Goal: Task Accomplishment & Management: Manage account settings

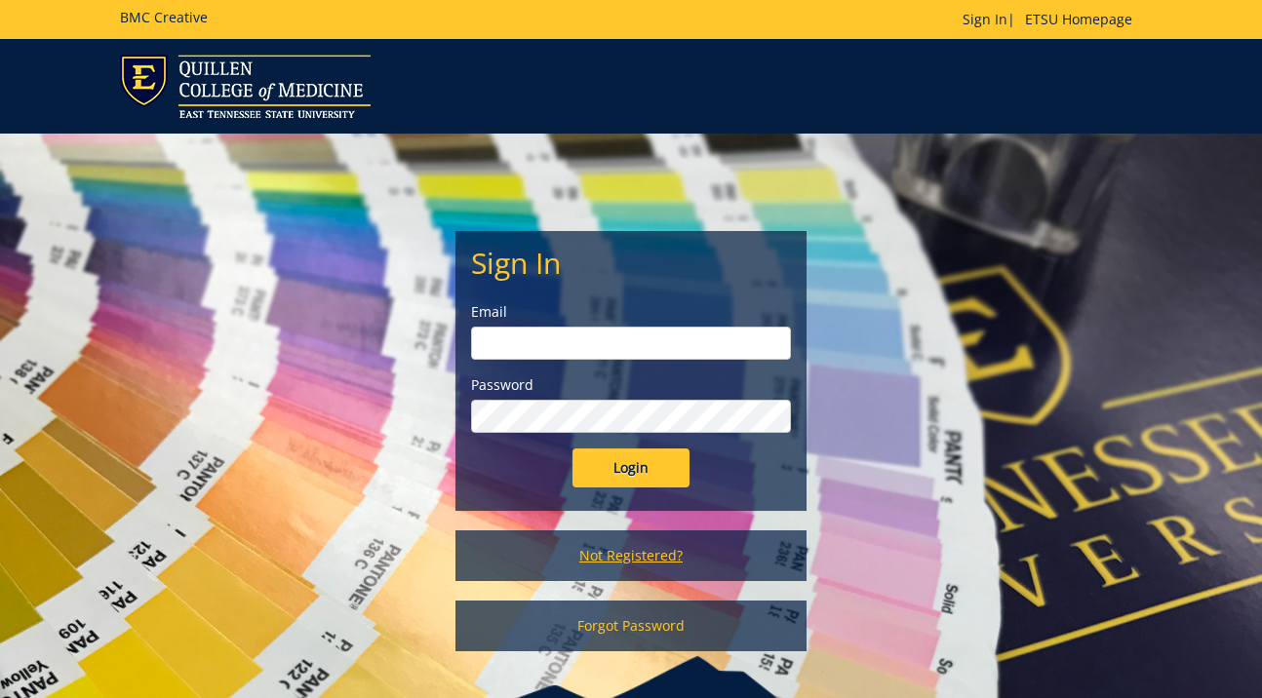
click at [625, 556] on link "Not Registered?" at bounding box center [630, 556] width 351 height 51
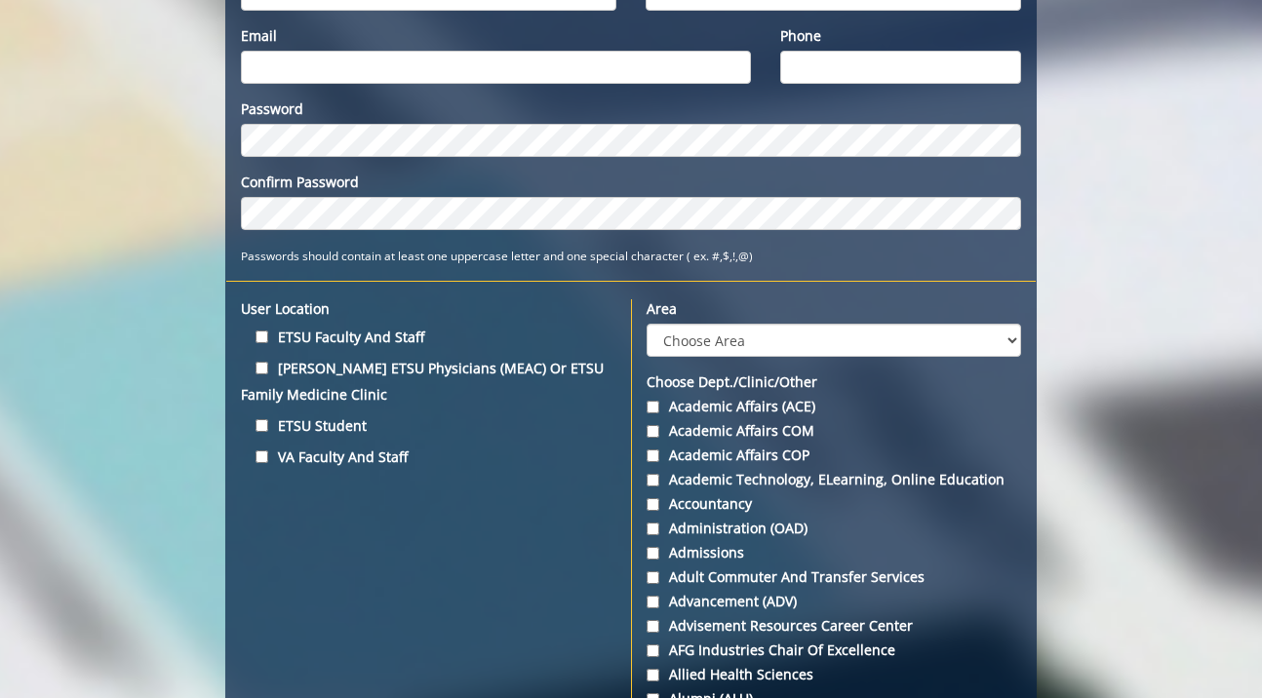
scroll to position [341, 0]
click at [263, 417] on label "ETSU Student" at bounding box center [428, 426] width 375 height 26
click at [263, 419] on input "ETSU Student" at bounding box center [262, 425] width 13 height 13
checkbox input "true"
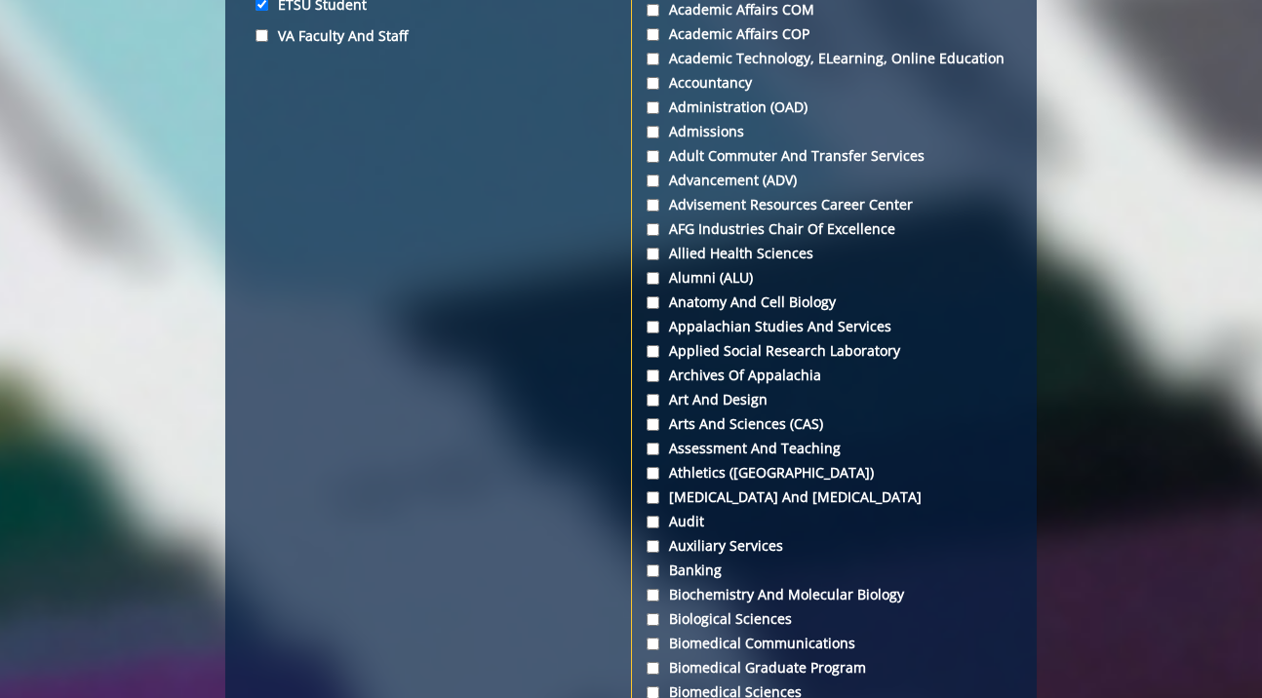
scroll to position [795, 0]
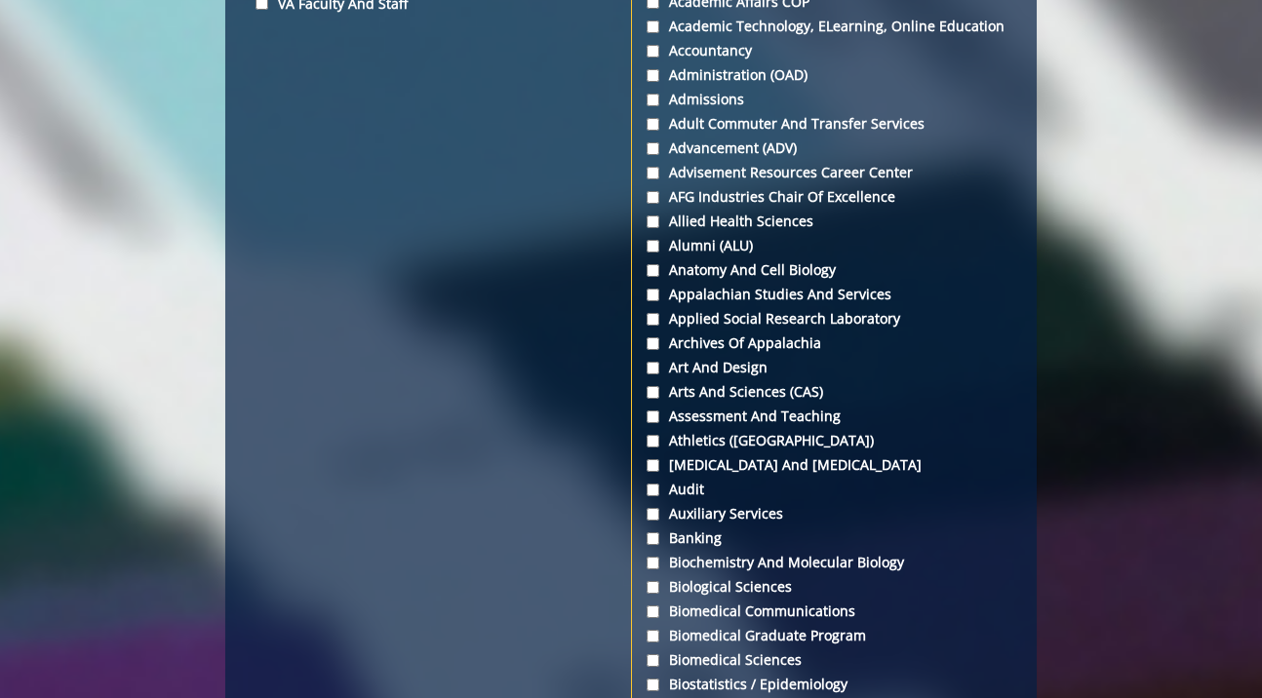
click at [654, 297] on input "Appalachian Studies and Services" at bounding box center [653, 295] width 13 height 13
checkbox input "true"
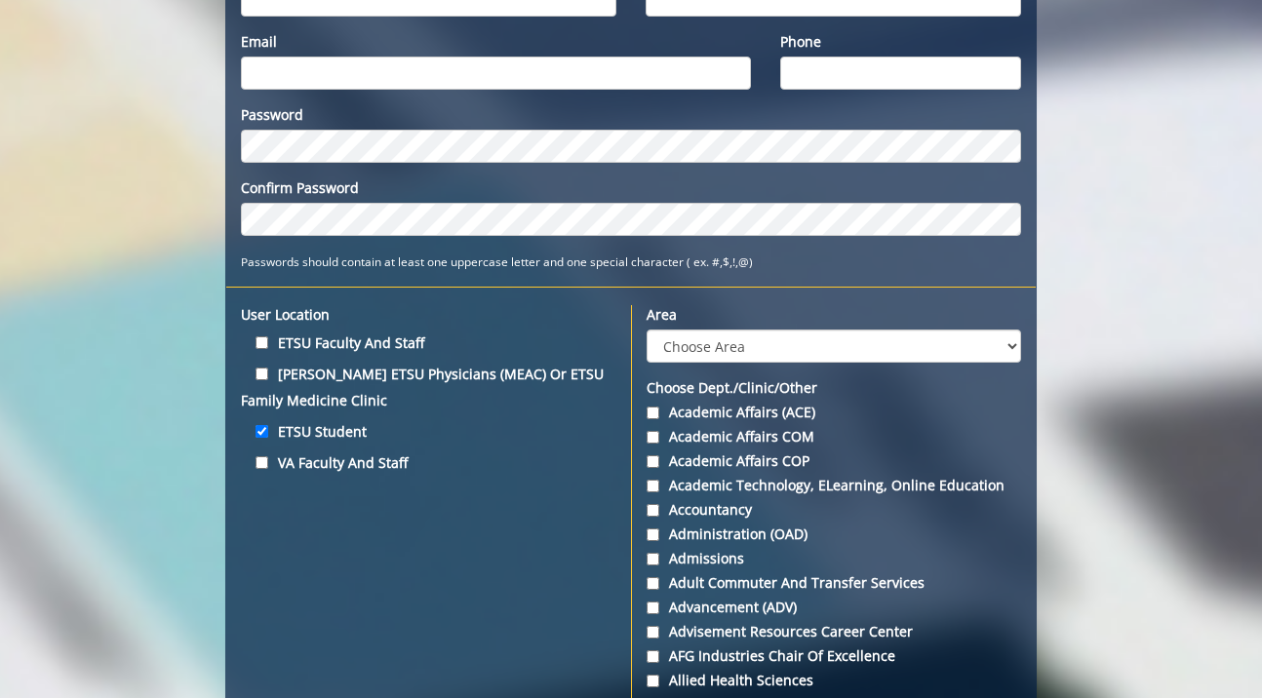
scroll to position [330, 0]
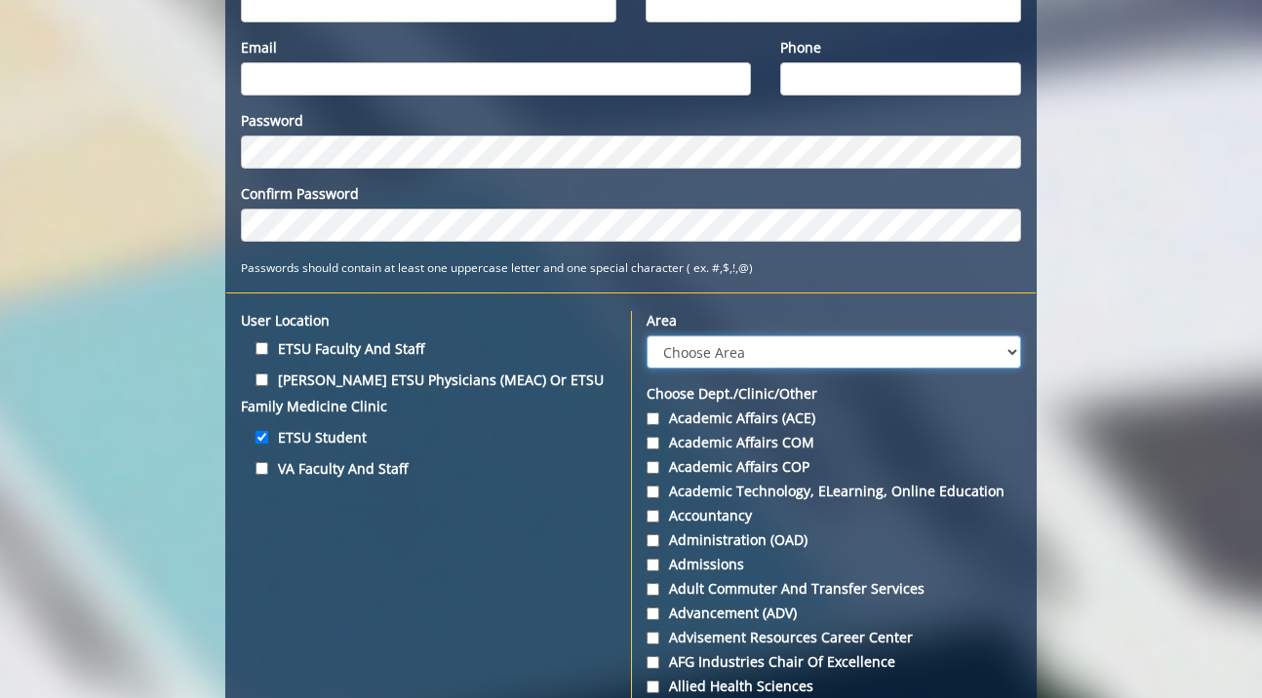
select select "27"
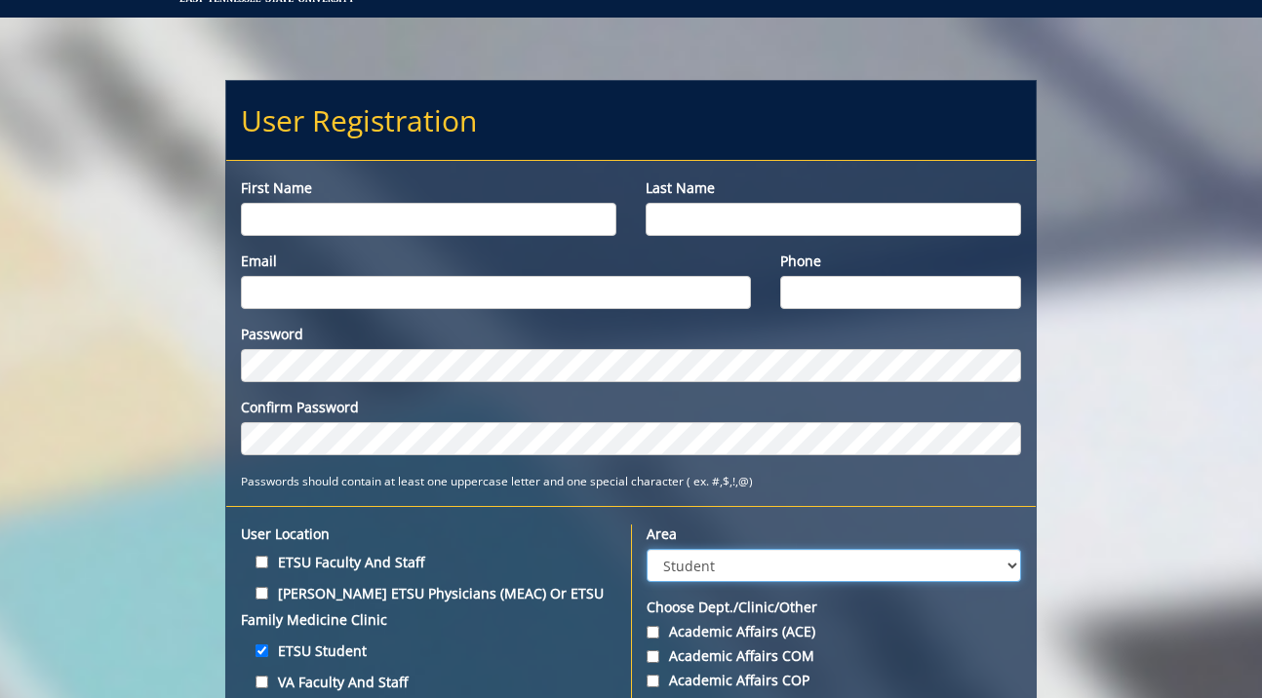
scroll to position [106, 0]
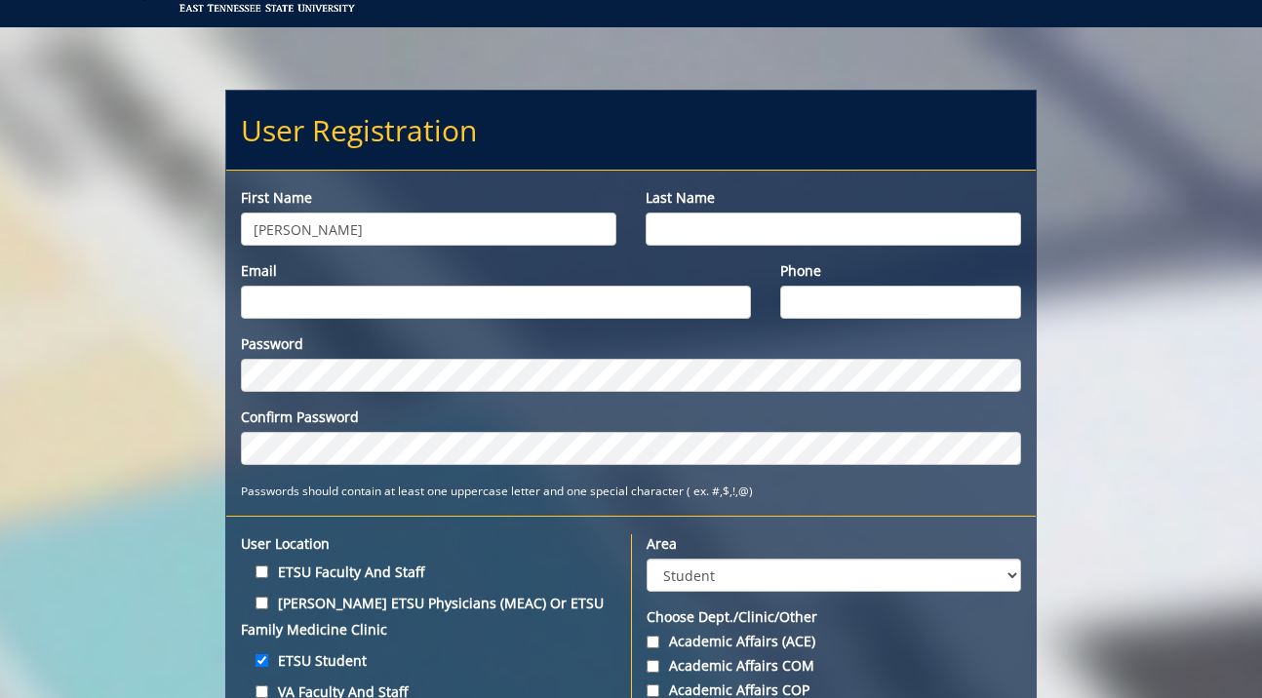
type input "[PERSON_NAME]"
type input "Thornton"
type input "thorntono@etsu.edu"
type input "2052750494"
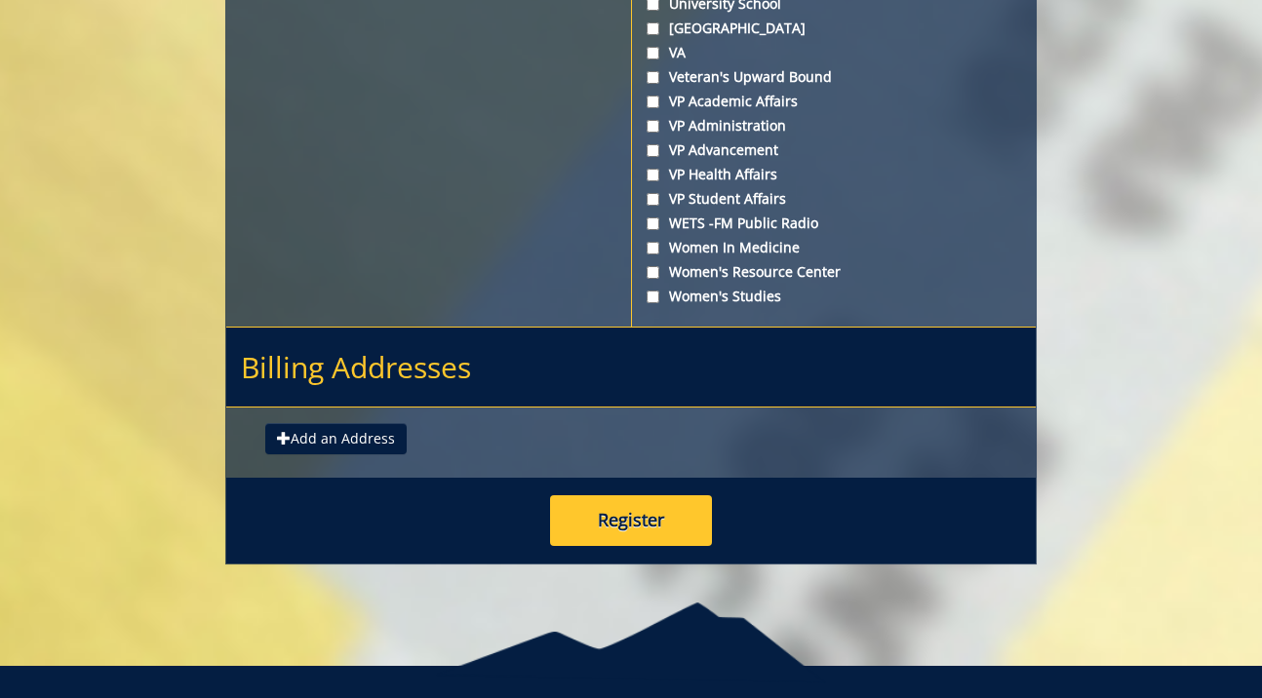
scroll to position [7536, 0]
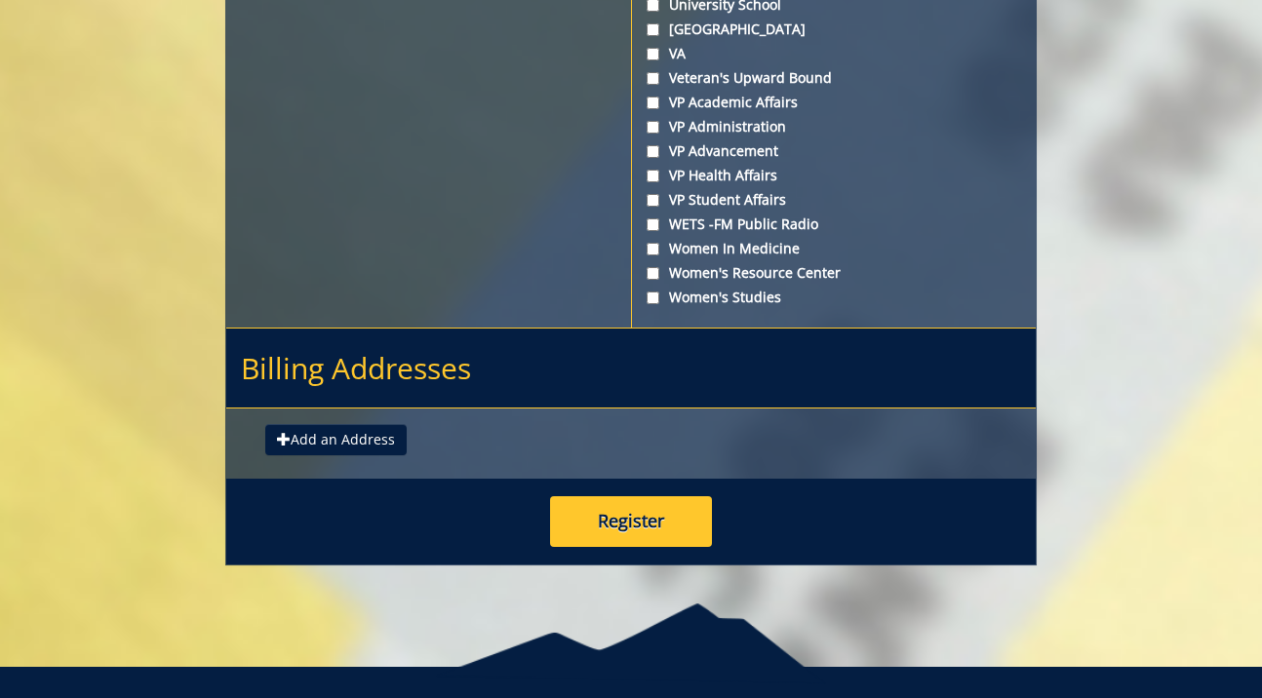
click at [620, 496] on button "Register" at bounding box center [631, 521] width 162 height 51
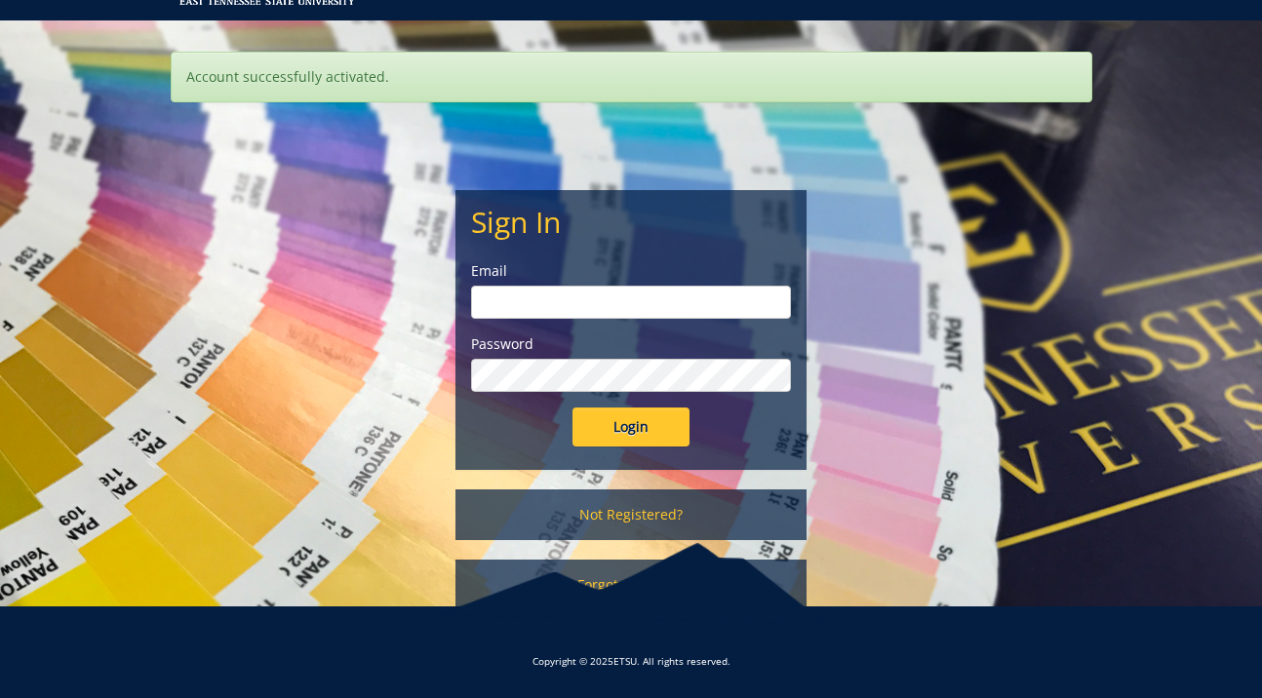
scroll to position [112, 0]
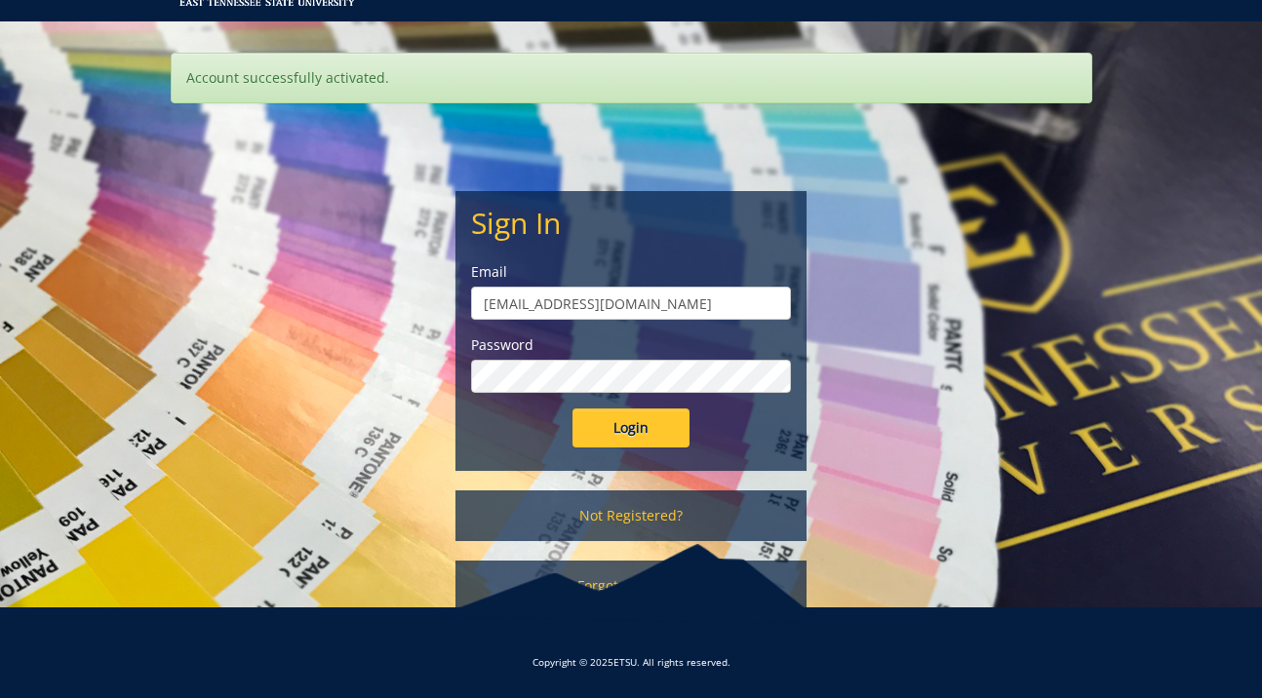
type input "thorntono@etsu.edu"
click at [631, 428] on input "Login" at bounding box center [630, 428] width 117 height 39
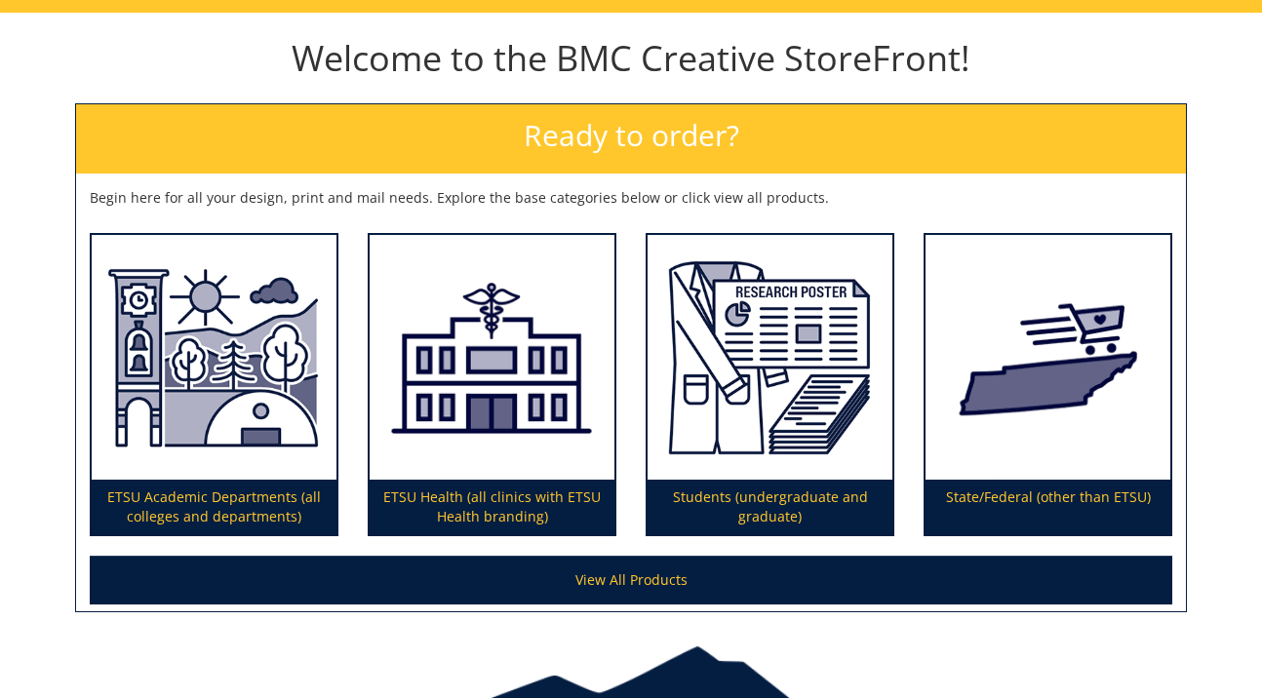
scroll to position [199, 0]
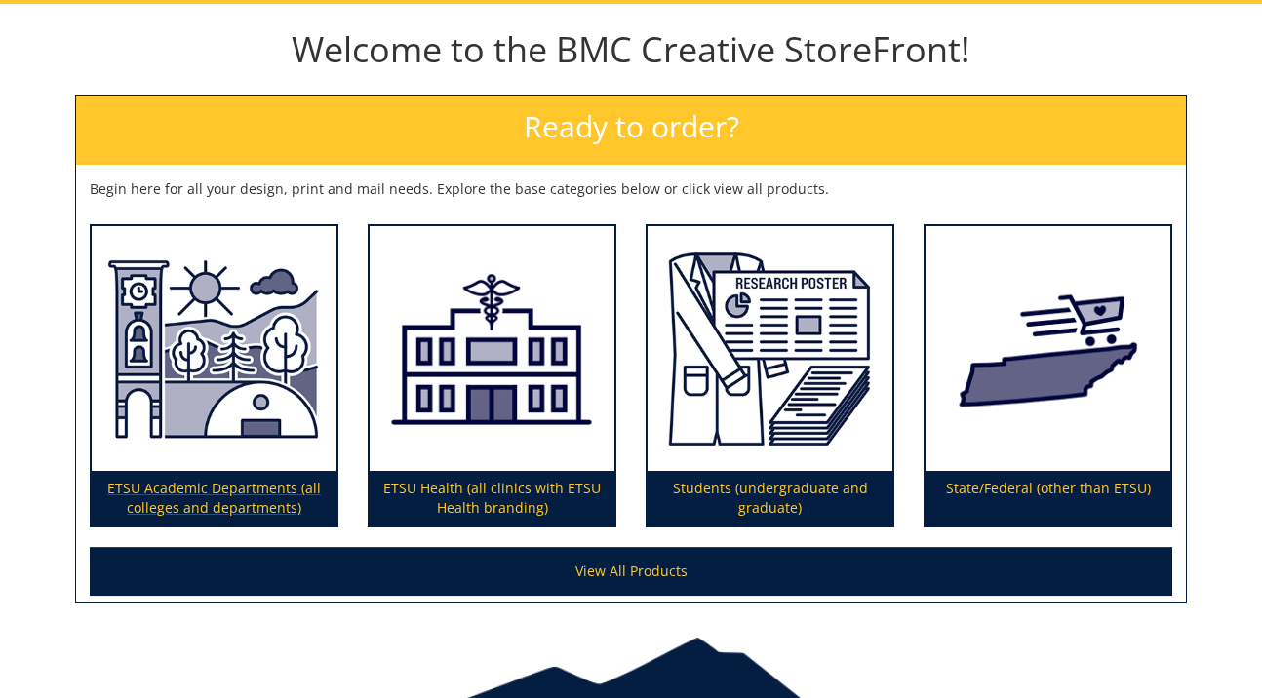
click at [261, 502] on p "ETSU Academic Departments (all colleges and departments)" at bounding box center [214, 498] width 245 height 55
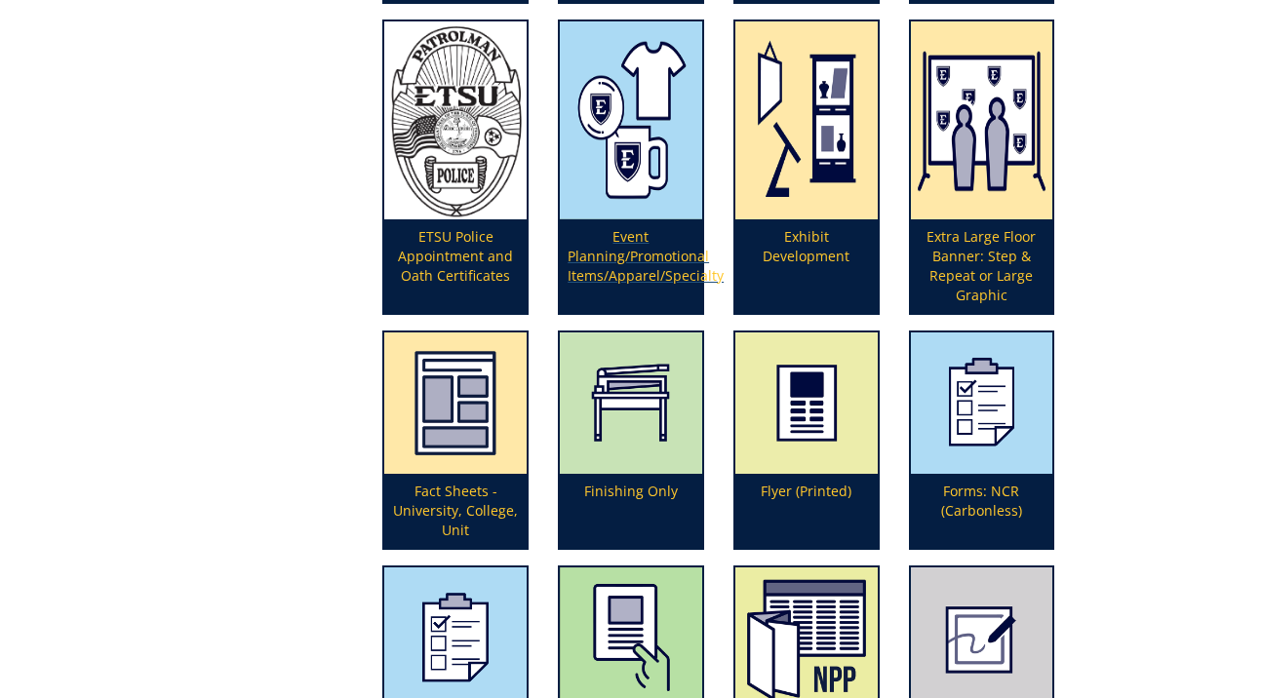
scroll to position [2125, 0]
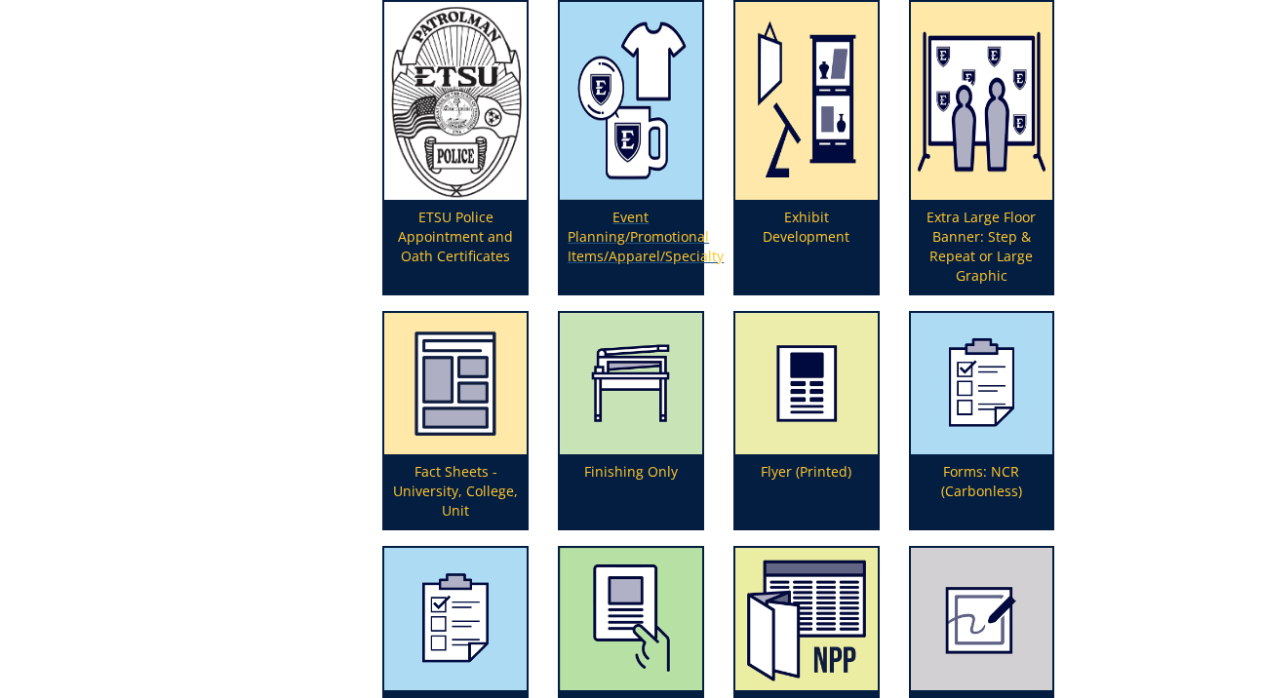
click at [671, 235] on p "Event Planning/Promotional Items/Apparel/Specialty" at bounding box center [631, 247] width 142 height 94
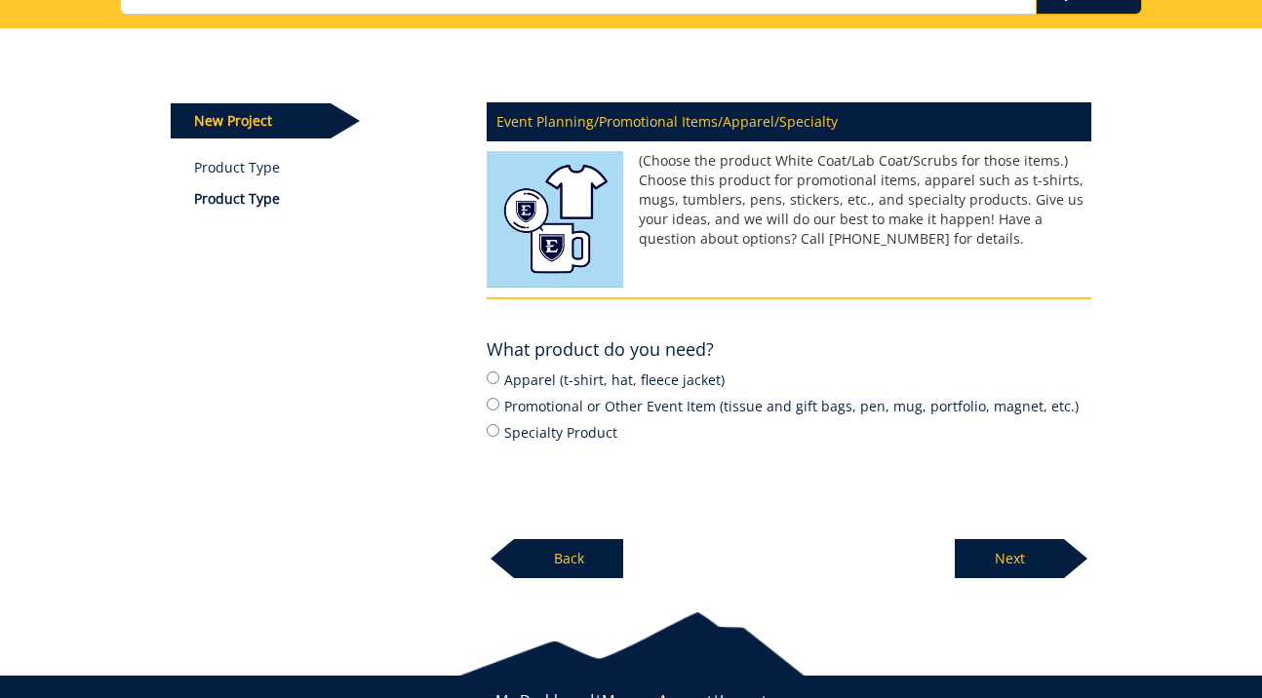
scroll to position [175, 0]
click at [495, 400] on input "Promotional or Other Event Item (tissue and gift bags, pen, mug, portfolio, mag…" at bounding box center [493, 404] width 13 height 13
radio input "true"
click at [1011, 541] on p "Next" at bounding box center [1009, 558] width 109 height 39
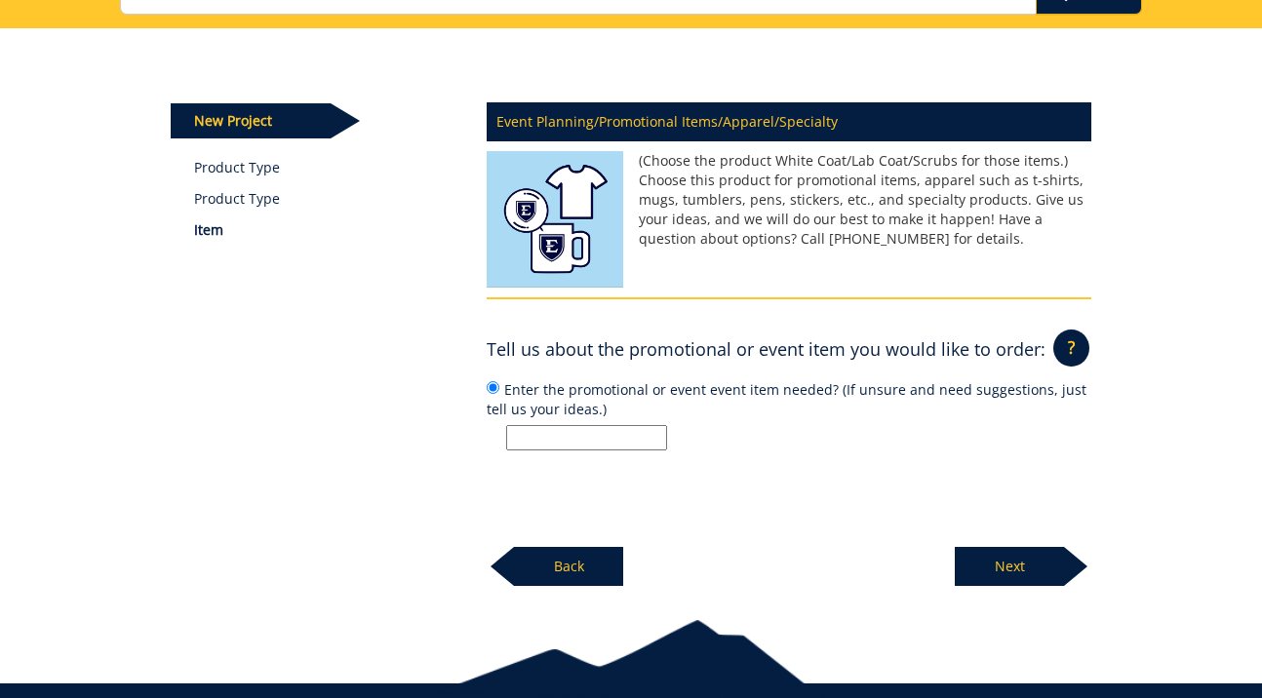
click at [577, 431] on input "Enter the promotional or event event item needed? (If unsure and need suggestio…" at bounding box center [586, 437] width 161 height 25
type input "Langston Community Health Task Force tabling"
click at [1044, 556] on p "Next" at bounding box center [1009, 566] width 109 height 39
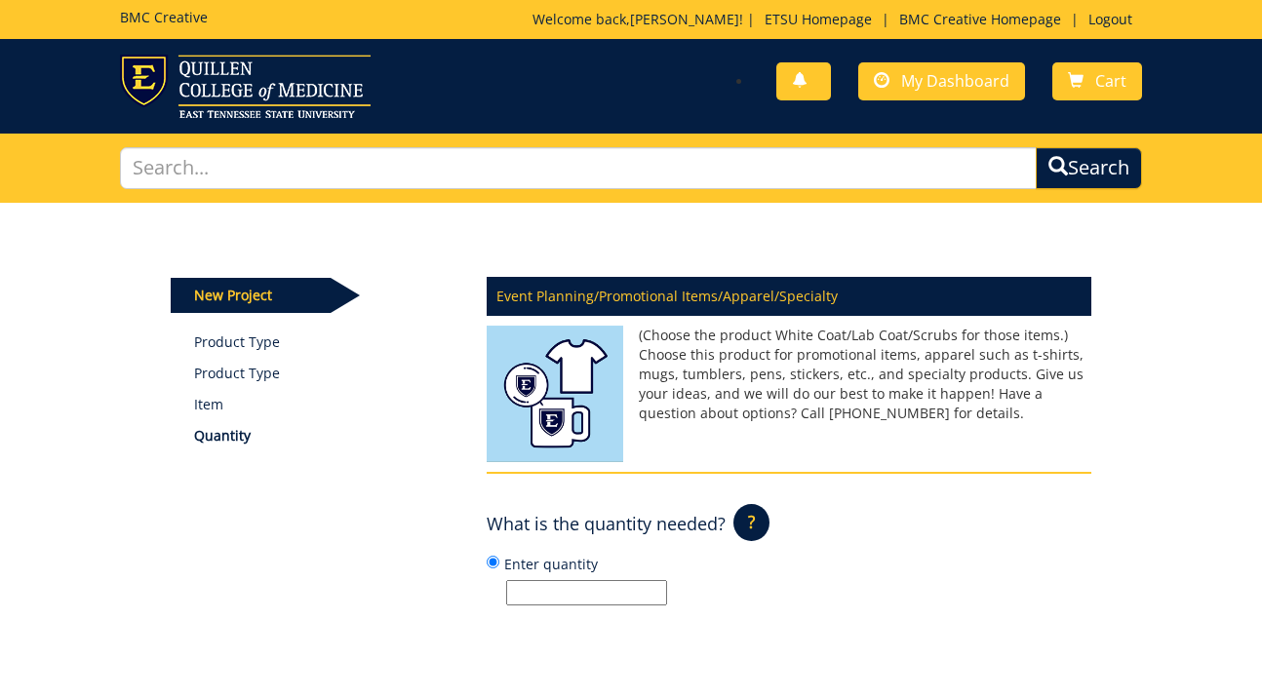
scroll to position [0, 0]
click at [238, 336] on link "Product Type" at bounding box center [326, 343] width 264 height 20
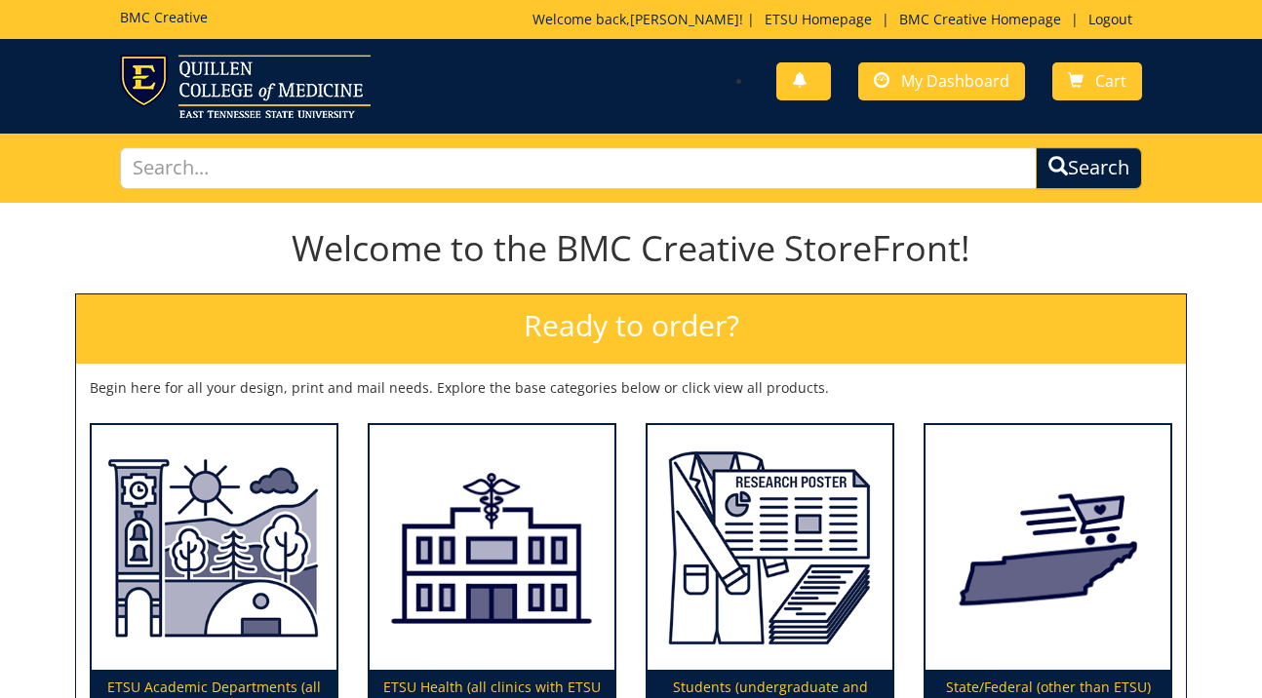
scroll to position [268, 0]
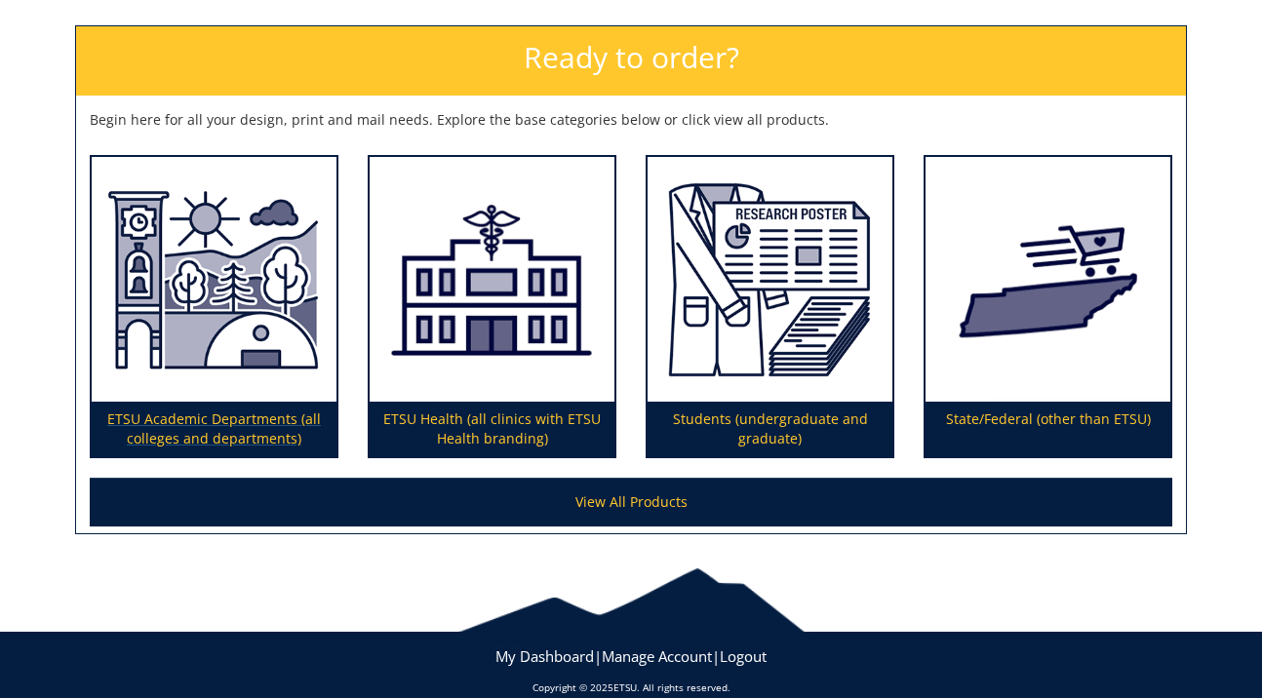
click at [265, 418] on p "ETSU Academic Departments (all colleges and departments)" at bounding box center [214, 429] width 245 height 55
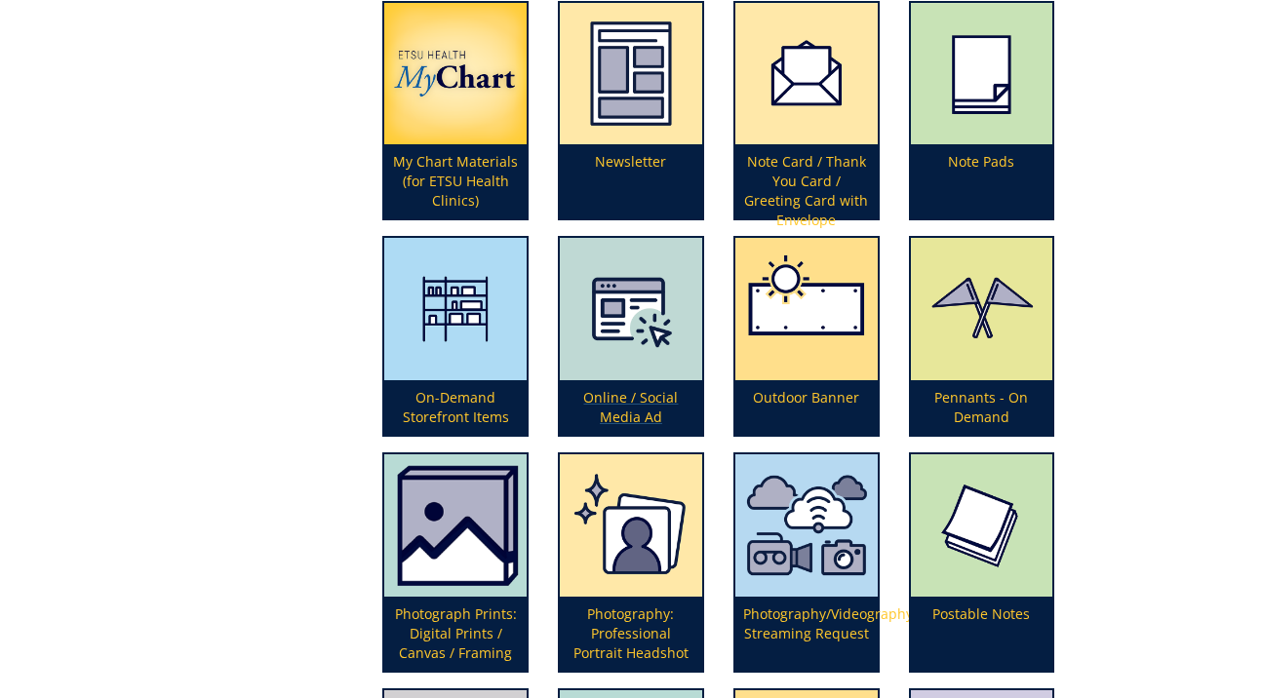
scroll to position [3881, 0]
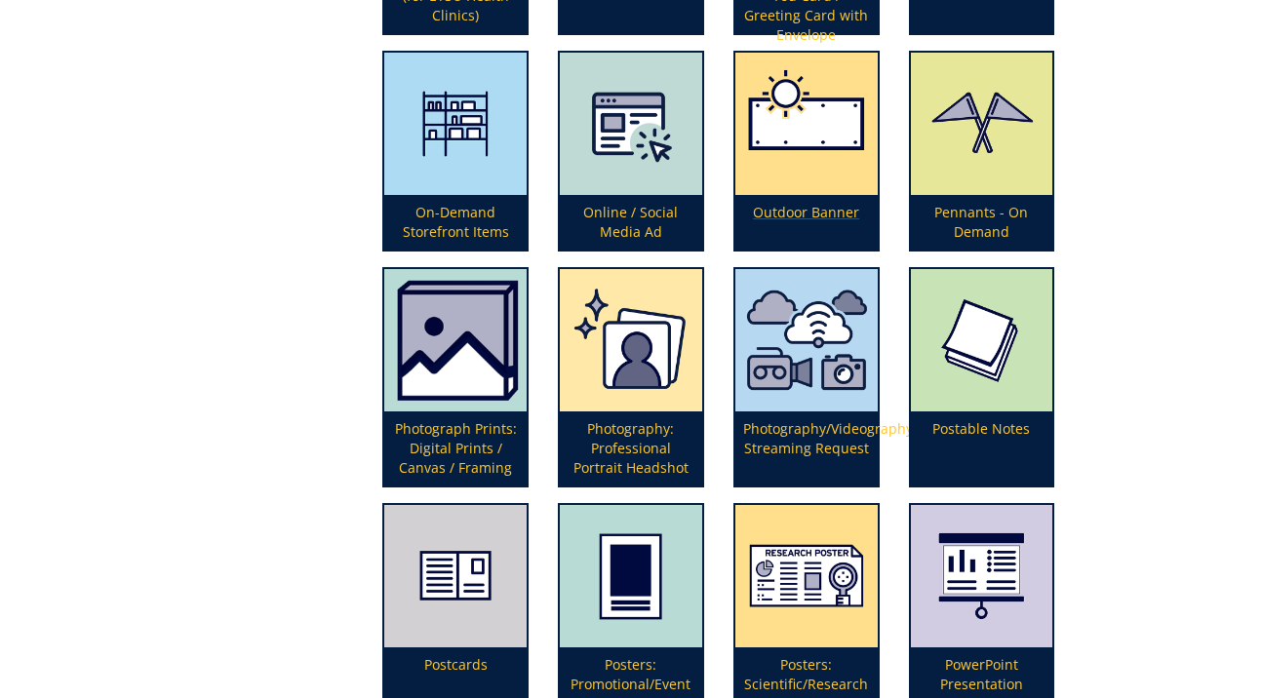
click at [801, 213] on p "Outdoor Banner" at bounding box center [806, 222] width 142 height 55
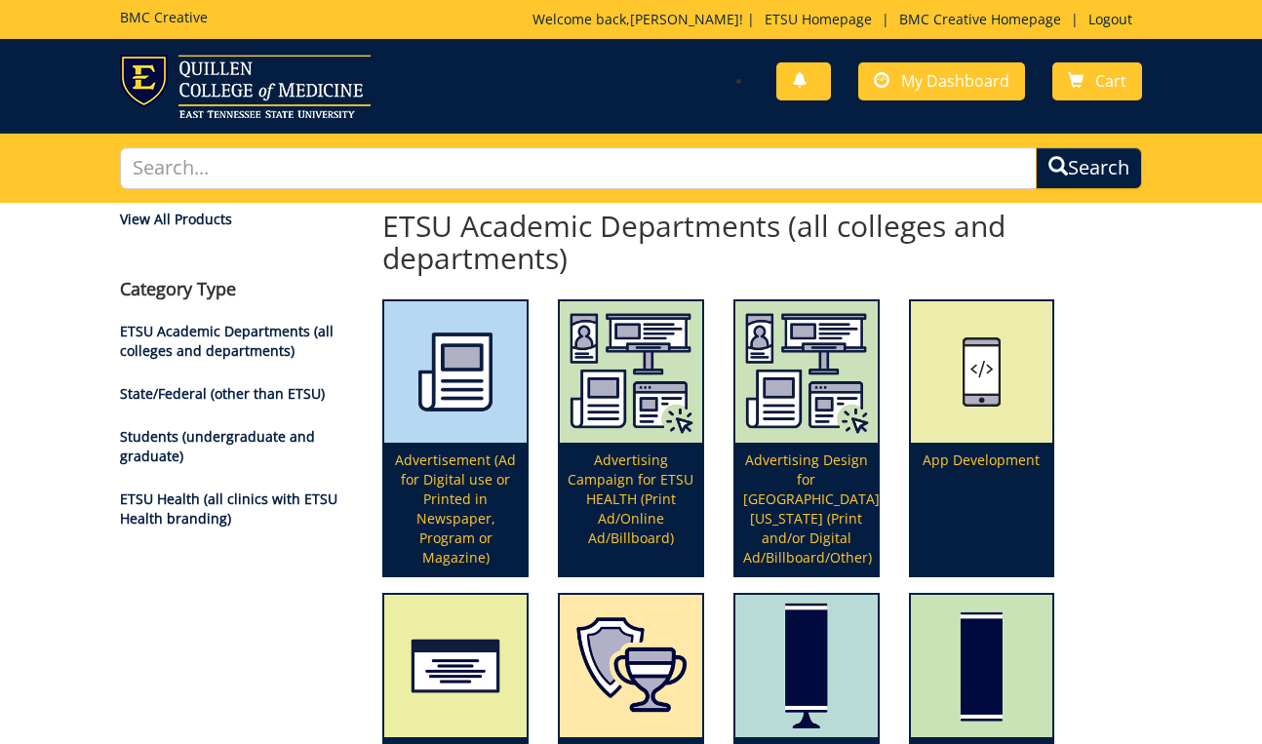
scroll to position [0, 0]
click at [281, 96] on img at bounding box center [245, 86] width 251 height 63
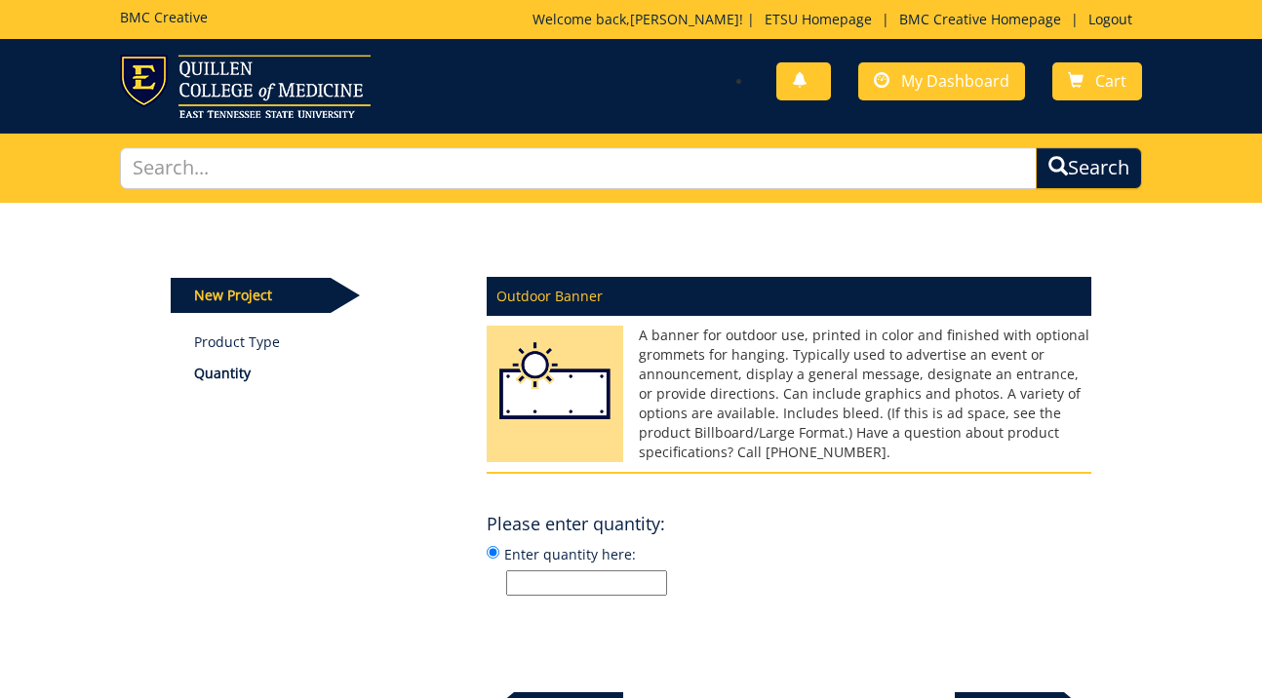
scroll to position [111, 0]
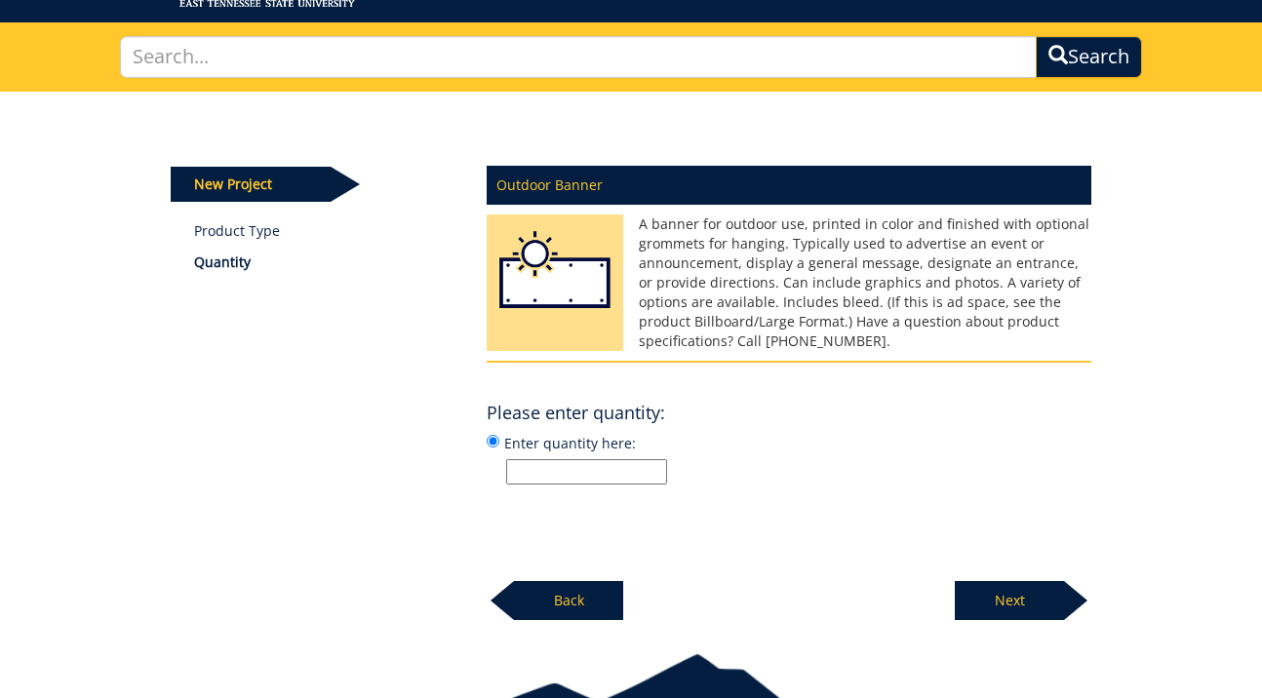
click at [572, 461] on input "Enter quantity here:" at bounding box center [586, 471] width 161 height 25
type input "1"
click at [1025, 605] on p "Next" at bounding box center [1009, 600] width 109 height 39
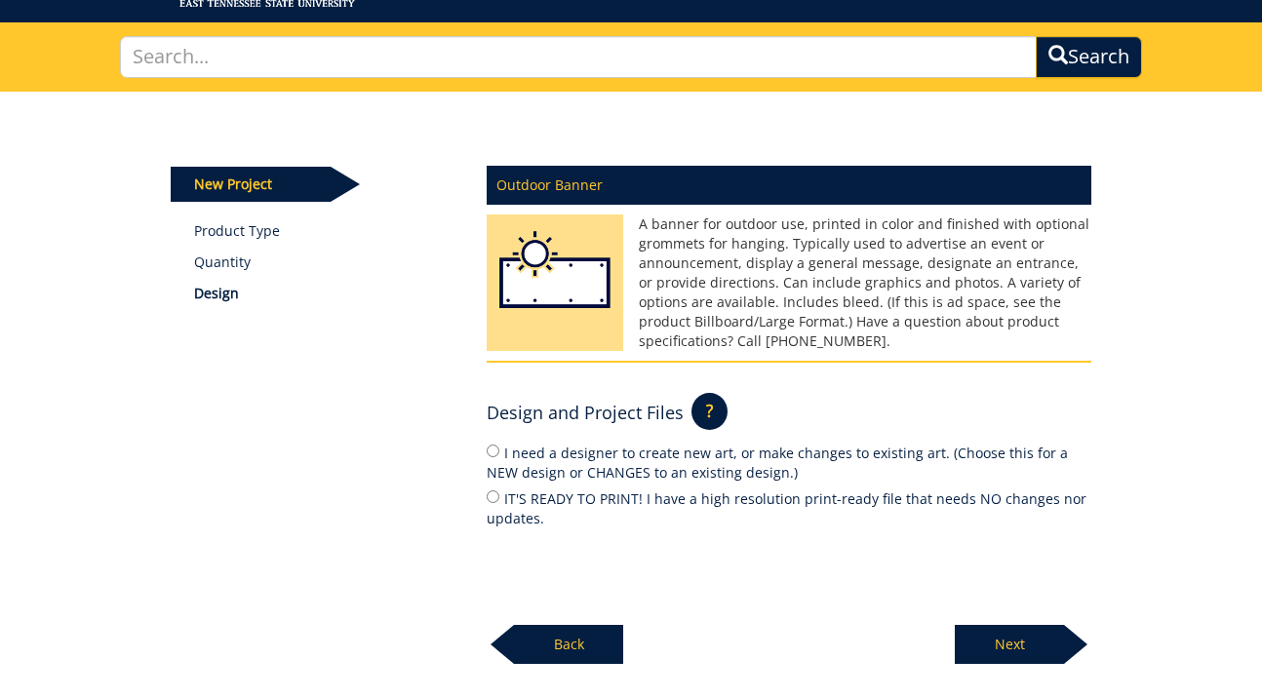
click at [493, 494] on input "IT'S READY TO PRINT! I have a high resolution print-ready file that needs NO ch…" at bounding box center [493, 497] width 13 height 13
radio input "true"
click at [494, 446] on input "I need a designer to create new art, or make changes to existing art. (Choose t…" at bounding box center [493, 451] width 13 height 13
radio input "true"
click at [495, 491] on input "IT'S READY TO PRINT! I have a high resolution print-ready file that needs NO ch…" at bounding box center [493, 497] width 13 height 13
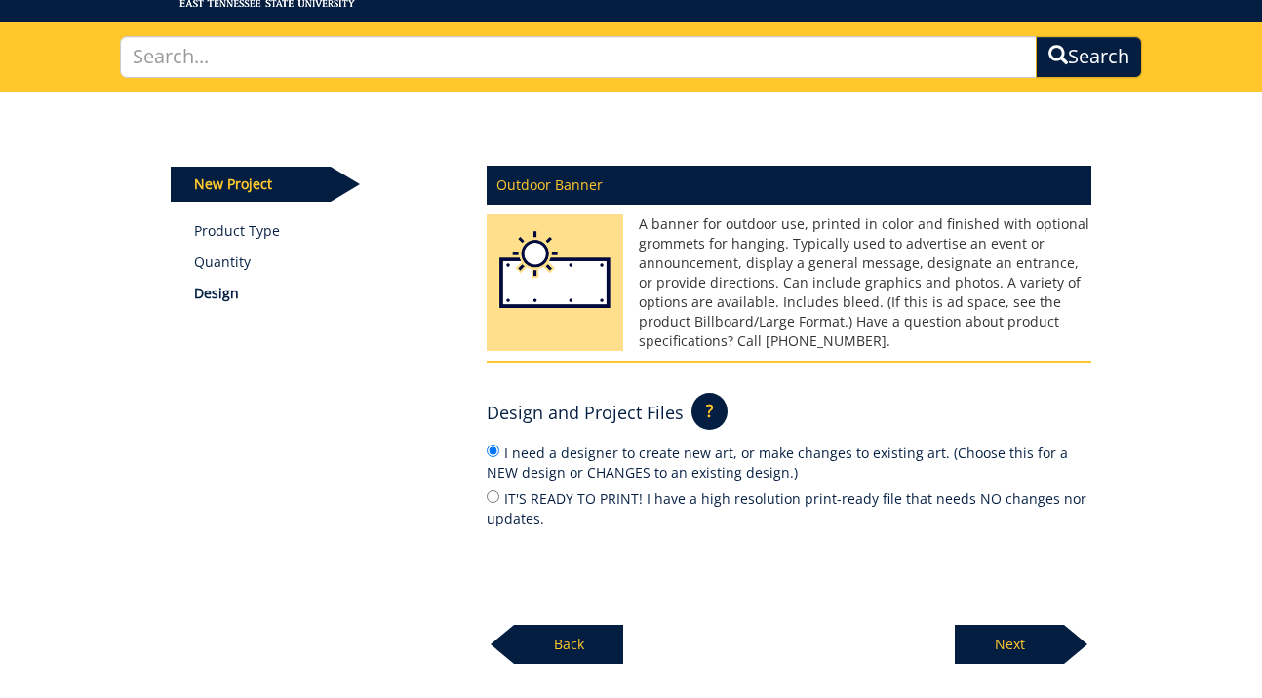
radio input "true"
click at [1011, 626] on p "Next" at bounding box center [1009, 644] width 109 height 39
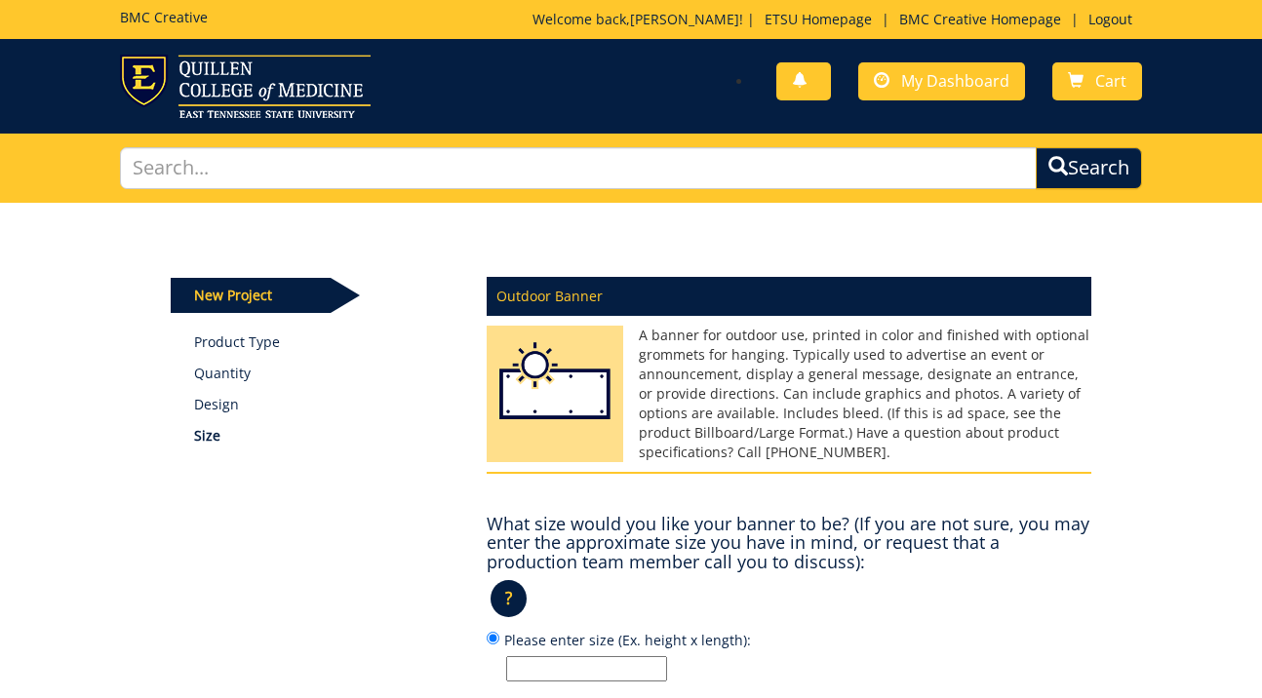
scroll to position [0, 0]
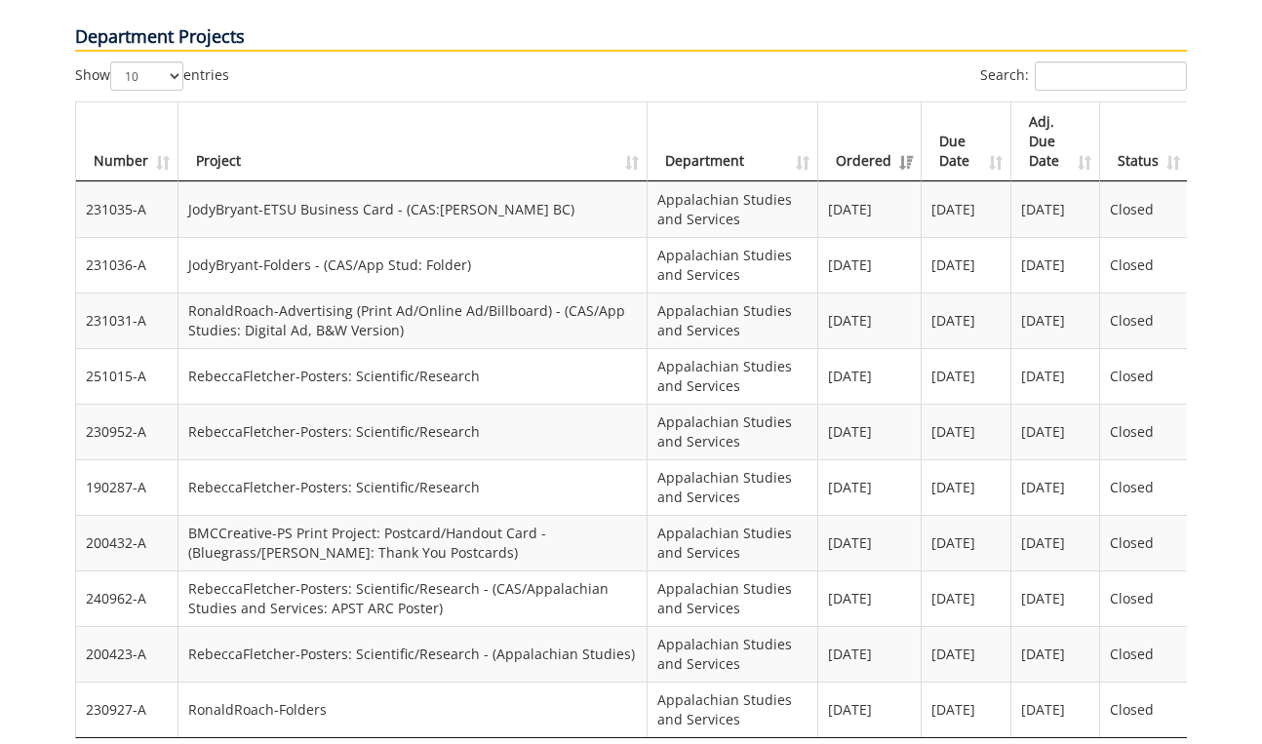
scroll to position [1465, 0]
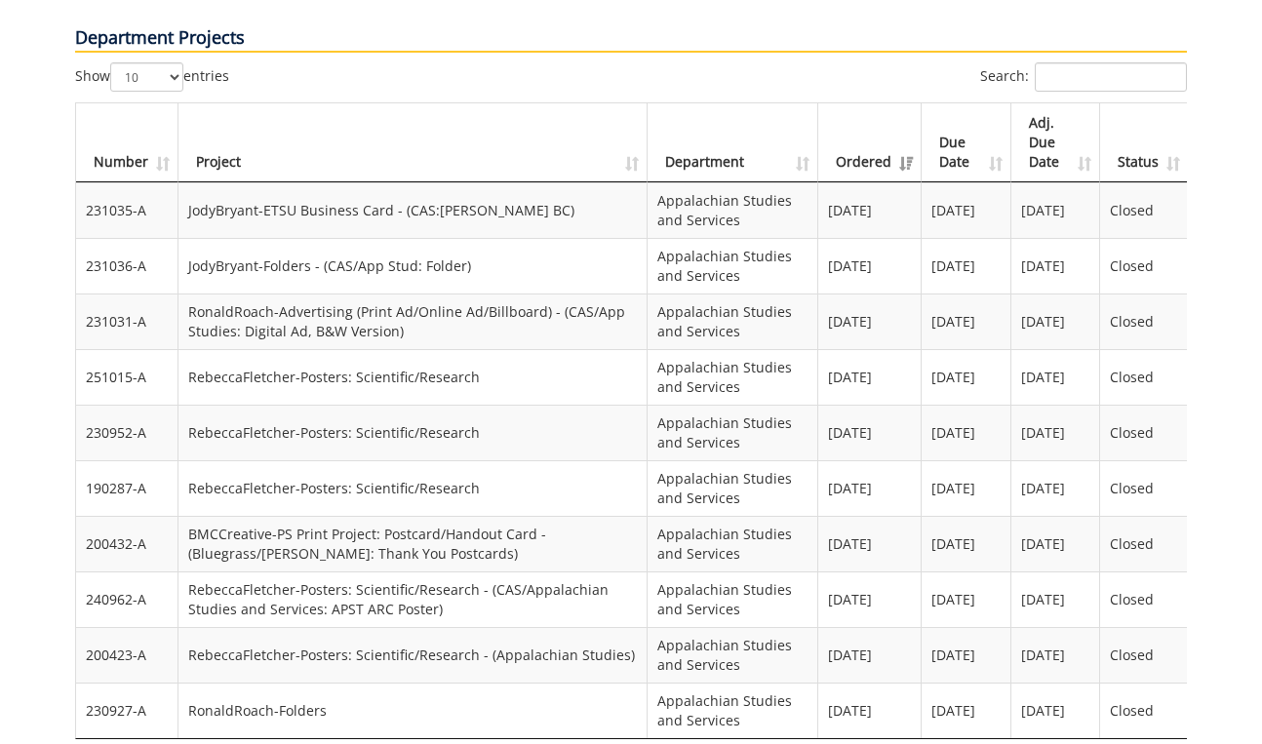
click at [405, 460] on td "RebeccaFletcher-Posters: Scientific/Research" at bounding box center [412, 488] width 469 height 56
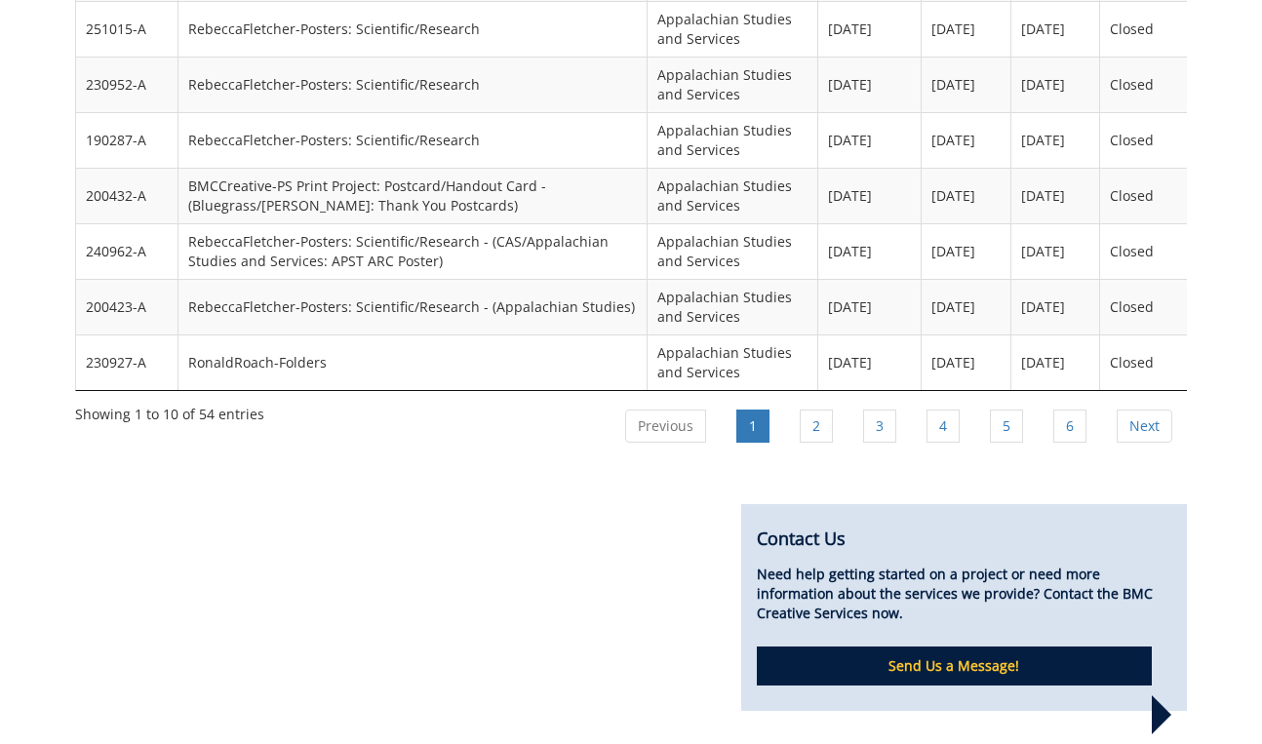
scroll to position [1538, 0]
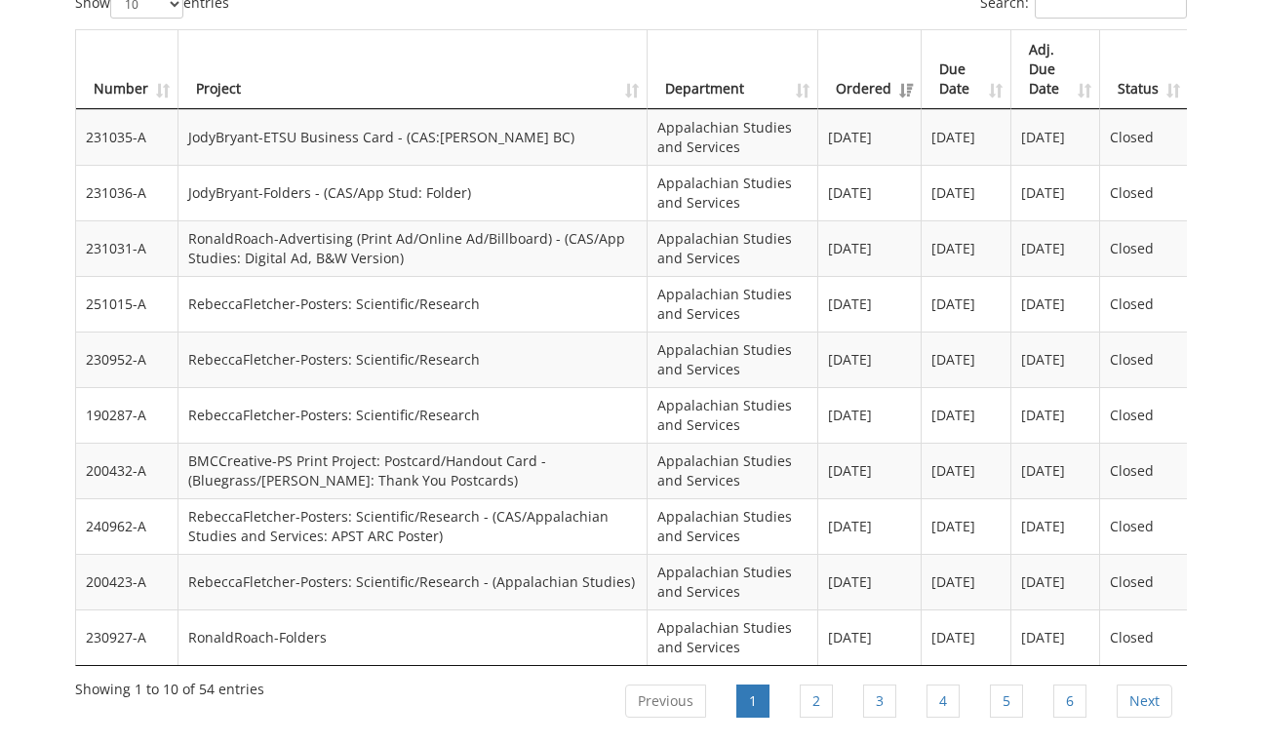
click at [356, 387] on td "RebeccaFletcher-Posters: Scientific/Research" at bounding box center [412, 415] width 469 height 56
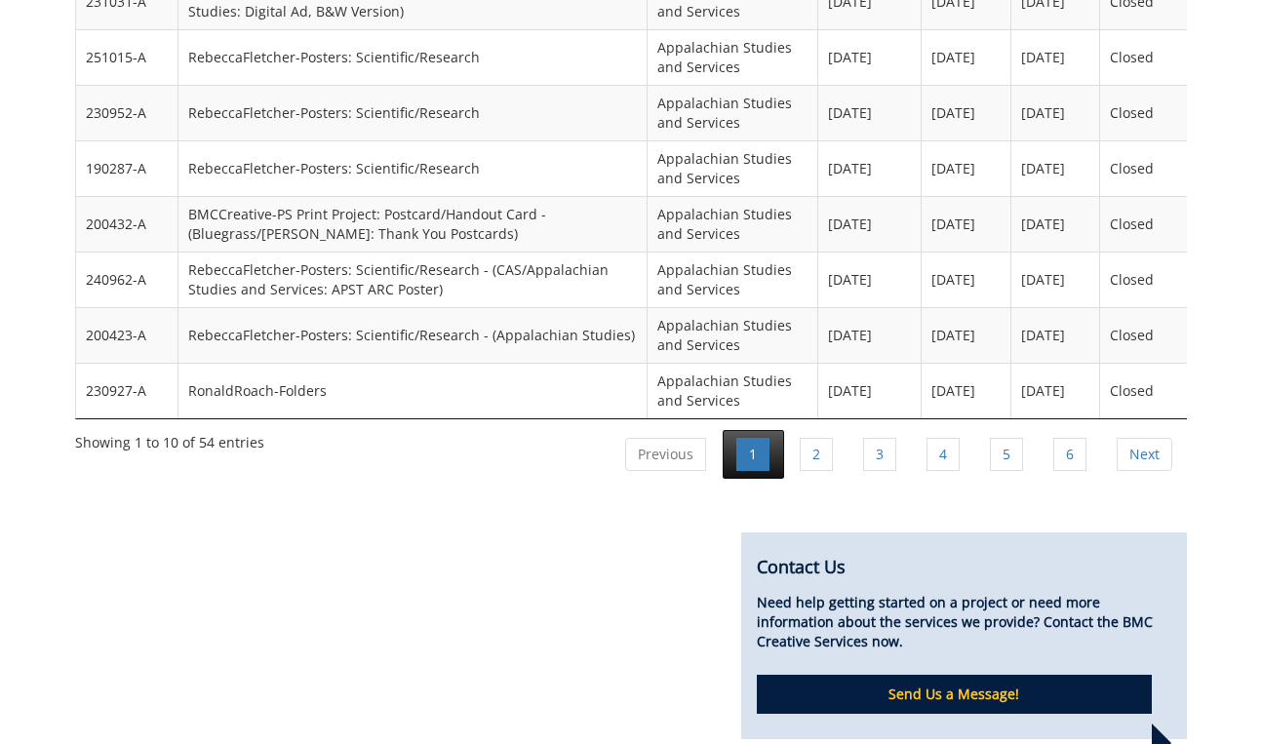
scroll to position [1789, 0]
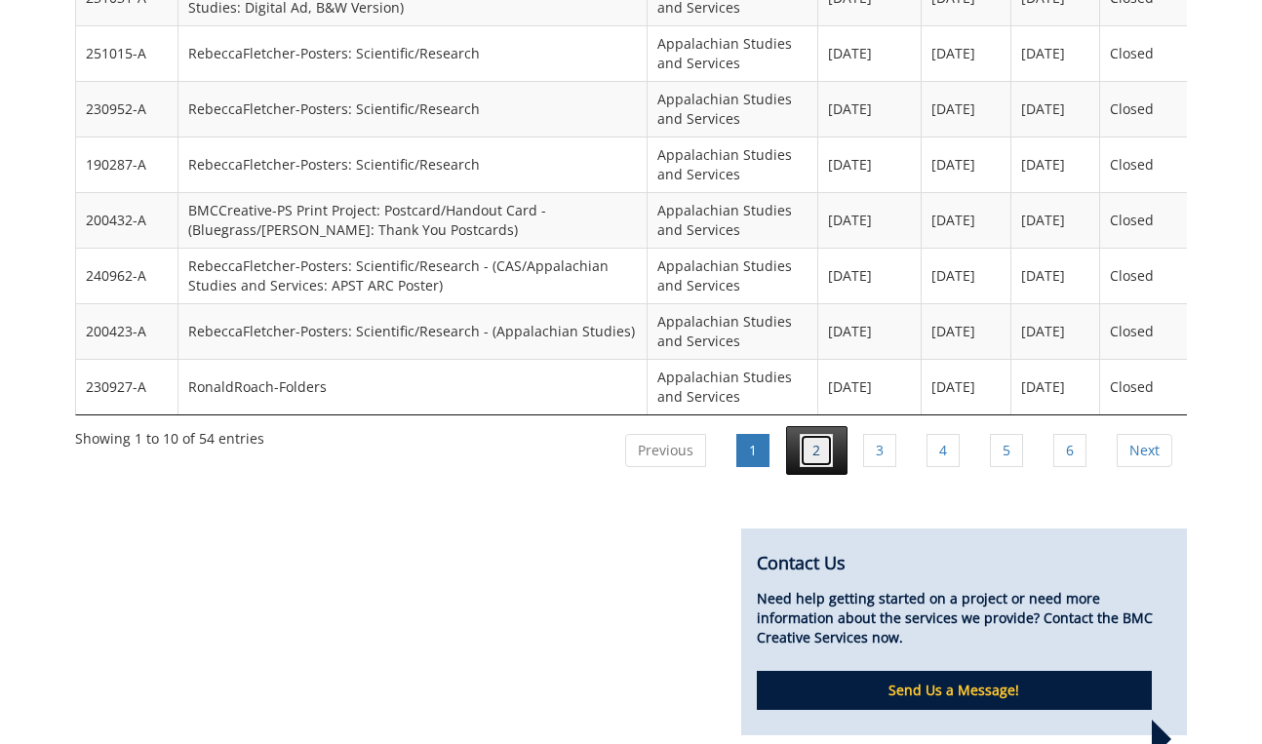
click at [817, 434] on link "2" at bounding box center [816, 450] width 33 height 33
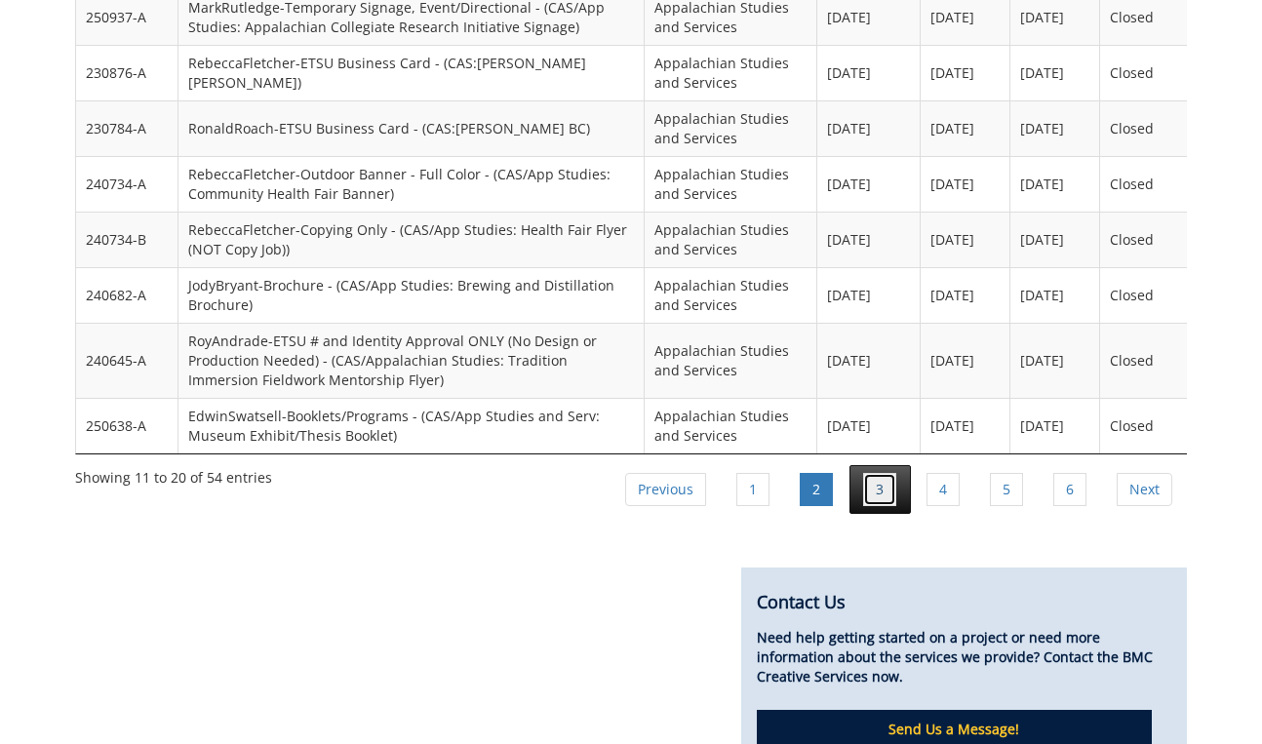
click at [877, 473] on link "3" at bounding box center [879, 489] width 33 height 33
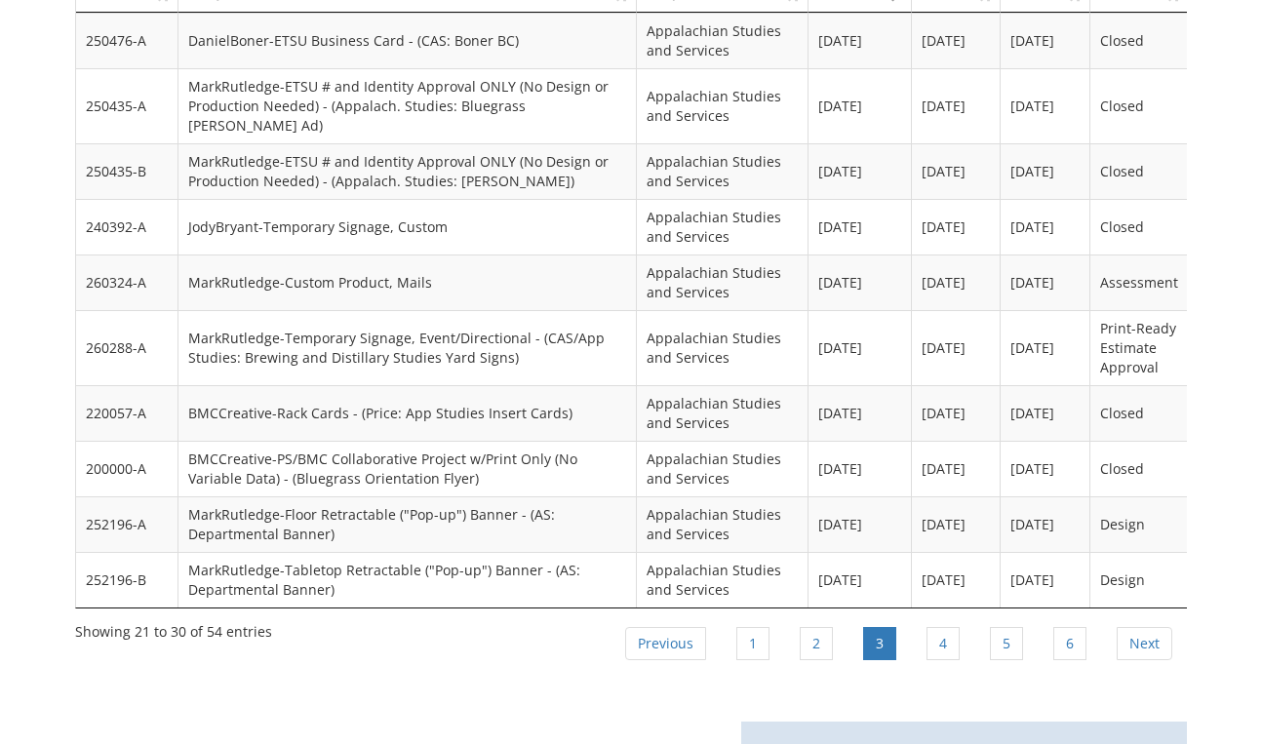
scroll to position [1635, 0]
click at [936, 627] on link "4" at bounding box center [943, 643] width 33 height 33
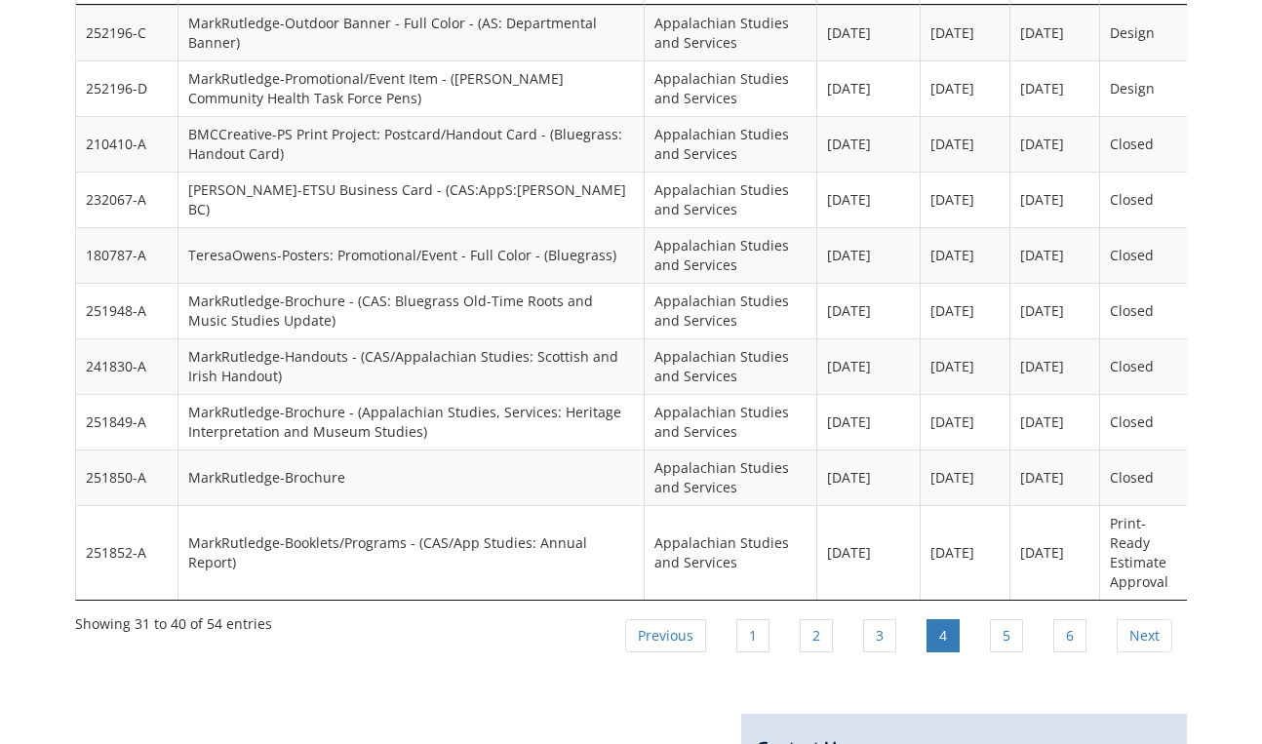
scroll to position [1642, 0]
click at [1004, 619] on link "5" at bounding box center [1006, 635] width 33 height 33
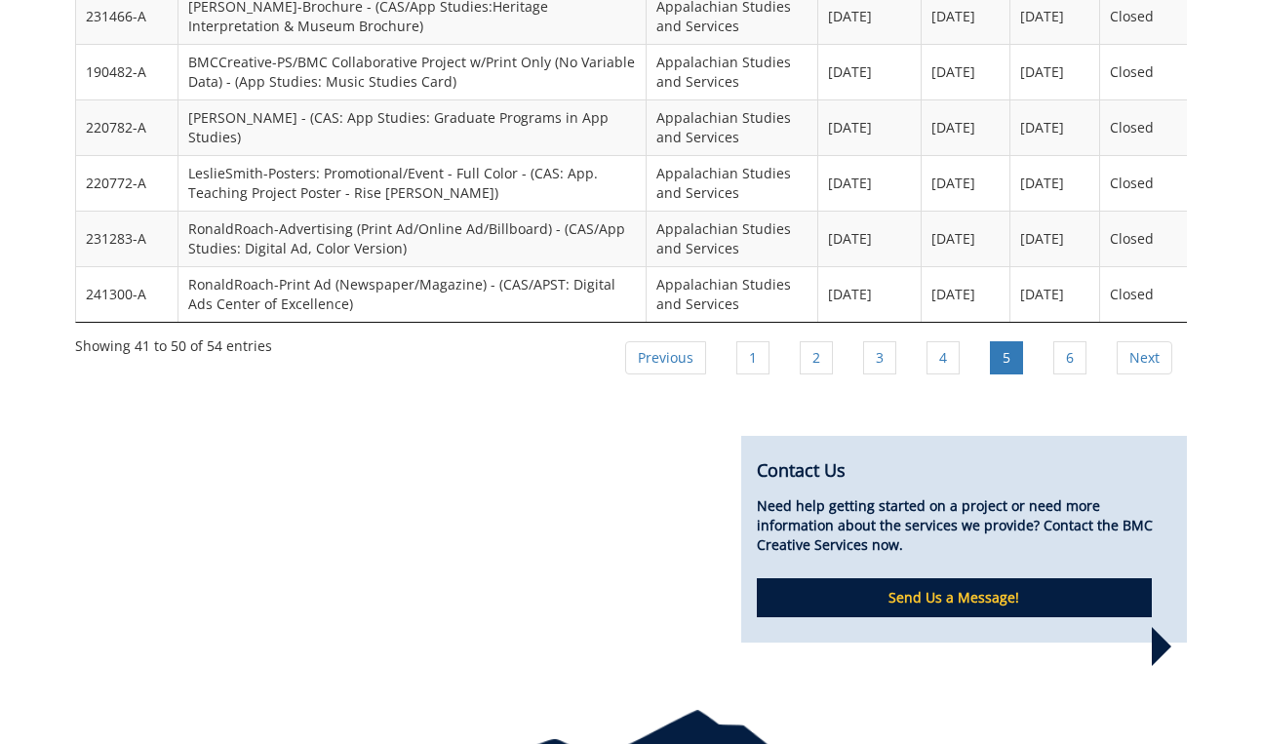
scroll to position [1880, 0]
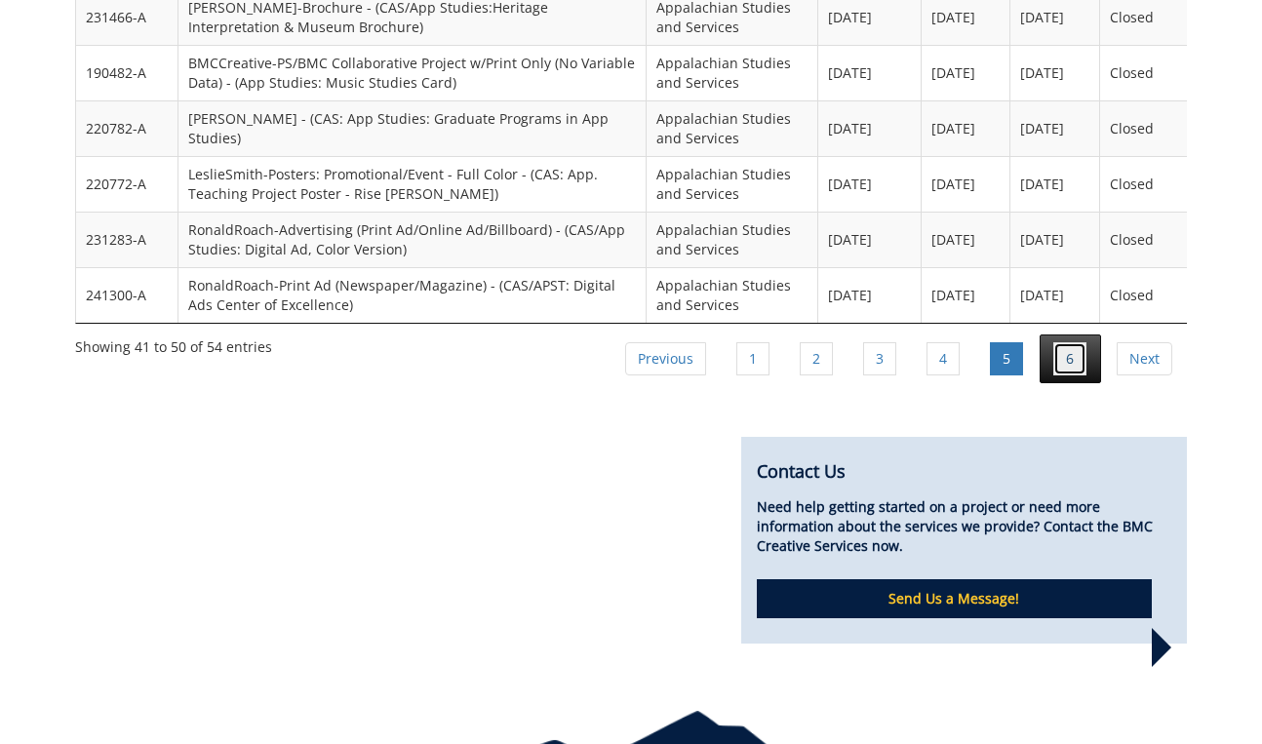
click at [1065, 342] on link "6" at bounding box center [1069, 358] width 33 height 33
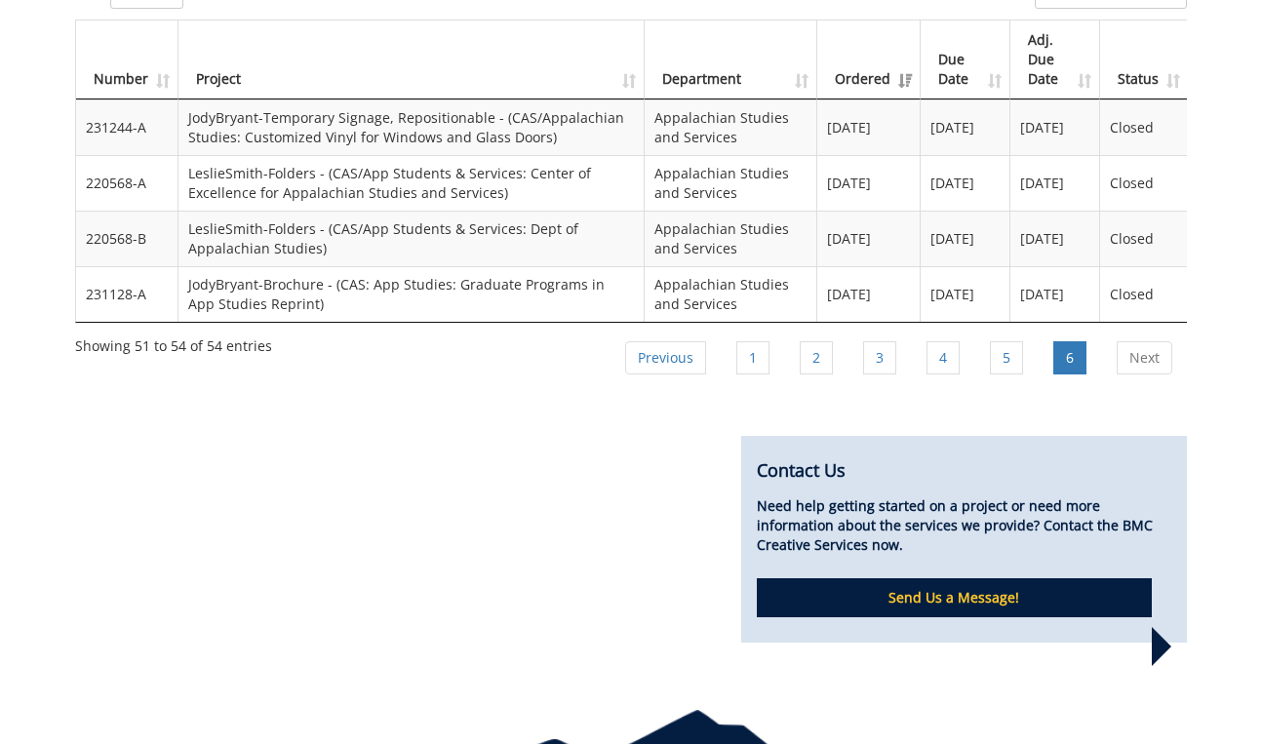
scroll to position [1547, 0]
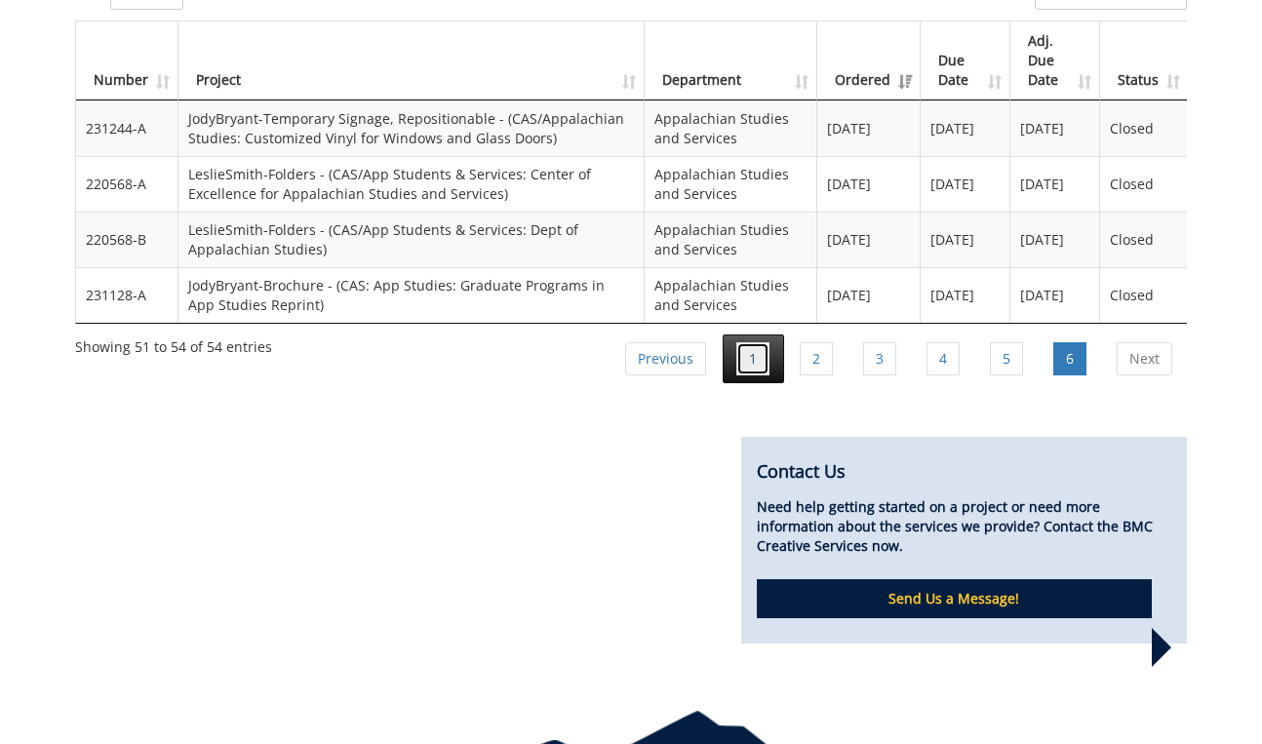
click at [750, 342] on link "1" at bounding box center [752, 358] width 33 height 33
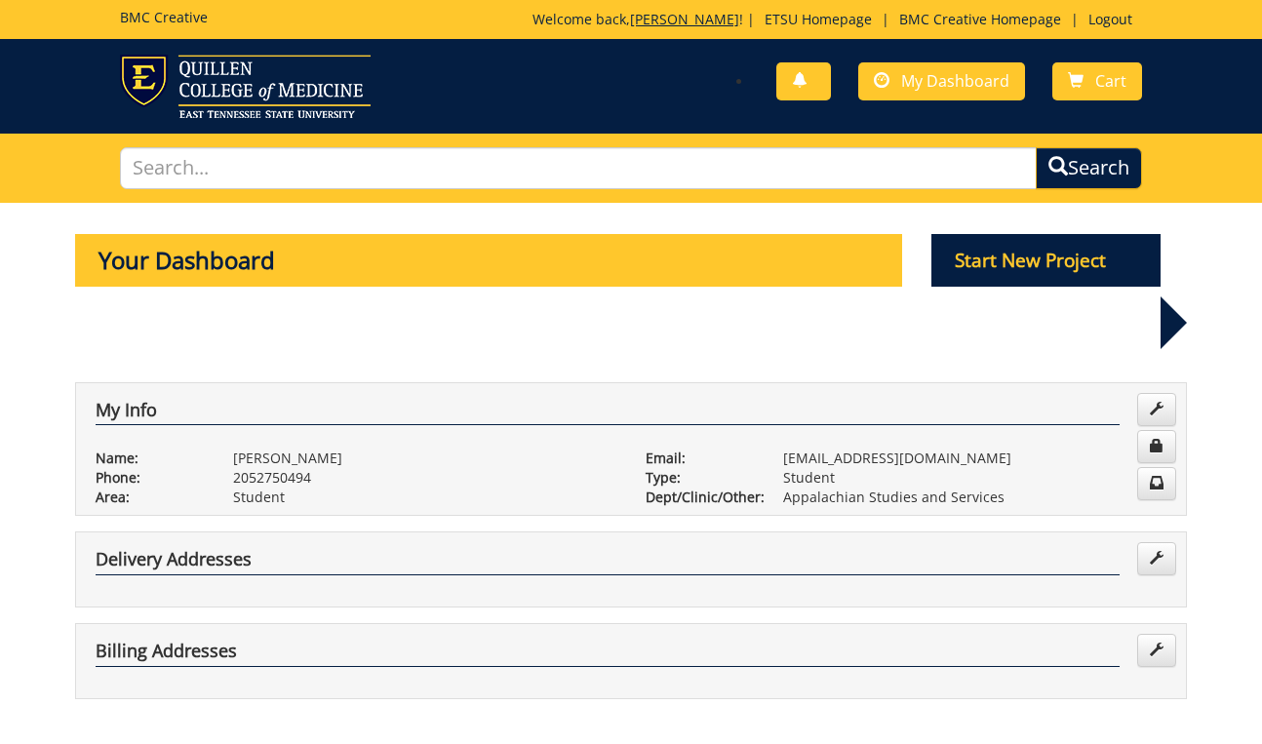
scroll to position [0, 0]
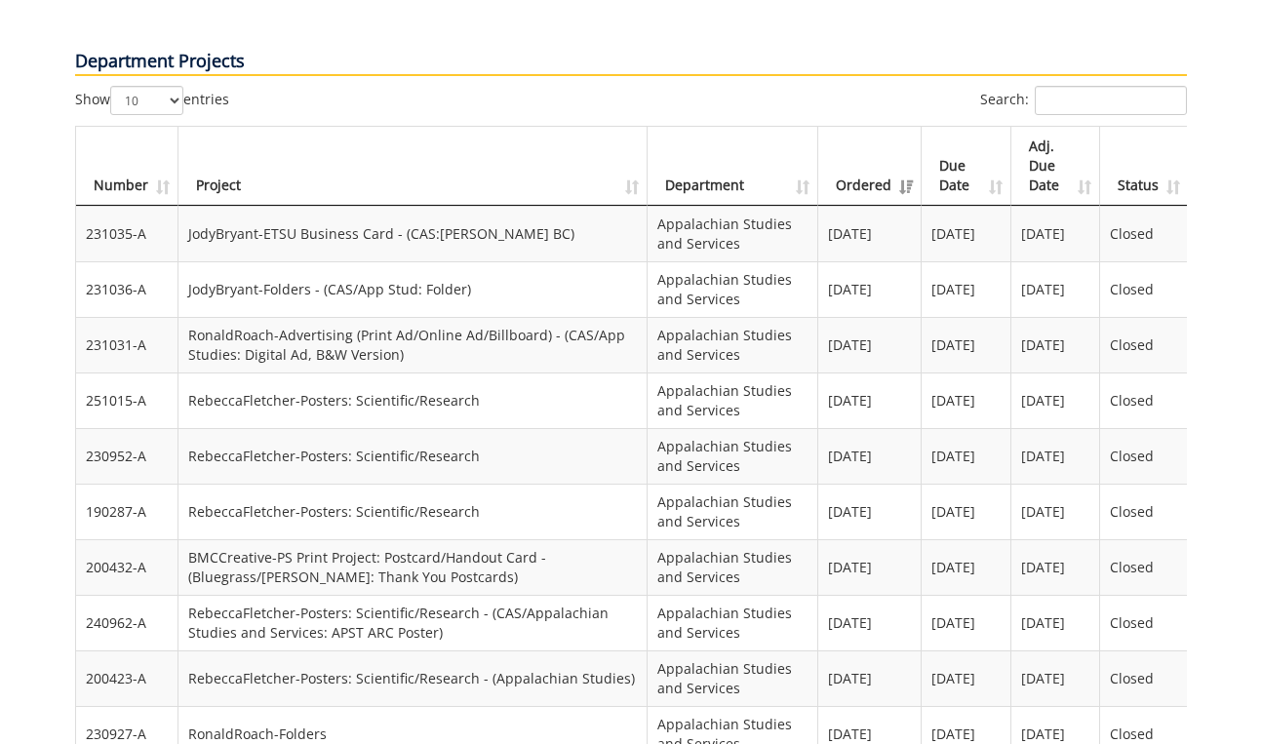
scroll to position [1459, 0]
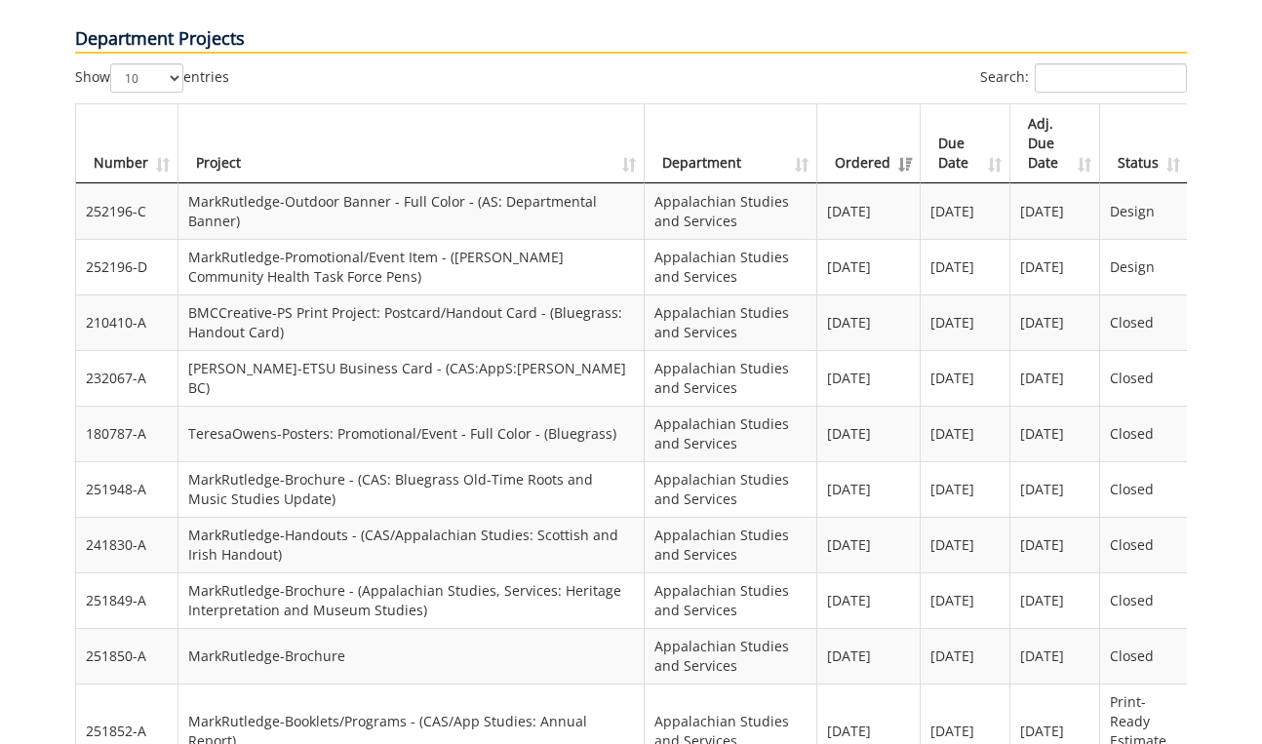
click at [233, 239] on td "MarkRutledge-Promotional/Event Item - (Langston Community Health Task Force Pen…" at bounding box center [411, 267] width 466 height 56
click at [338, 239] on td "MarkRutledge-Promotional/Event Item - (Langston Community Health Task Force Pen…" at bounding box center [411, 267] width 466 height 56
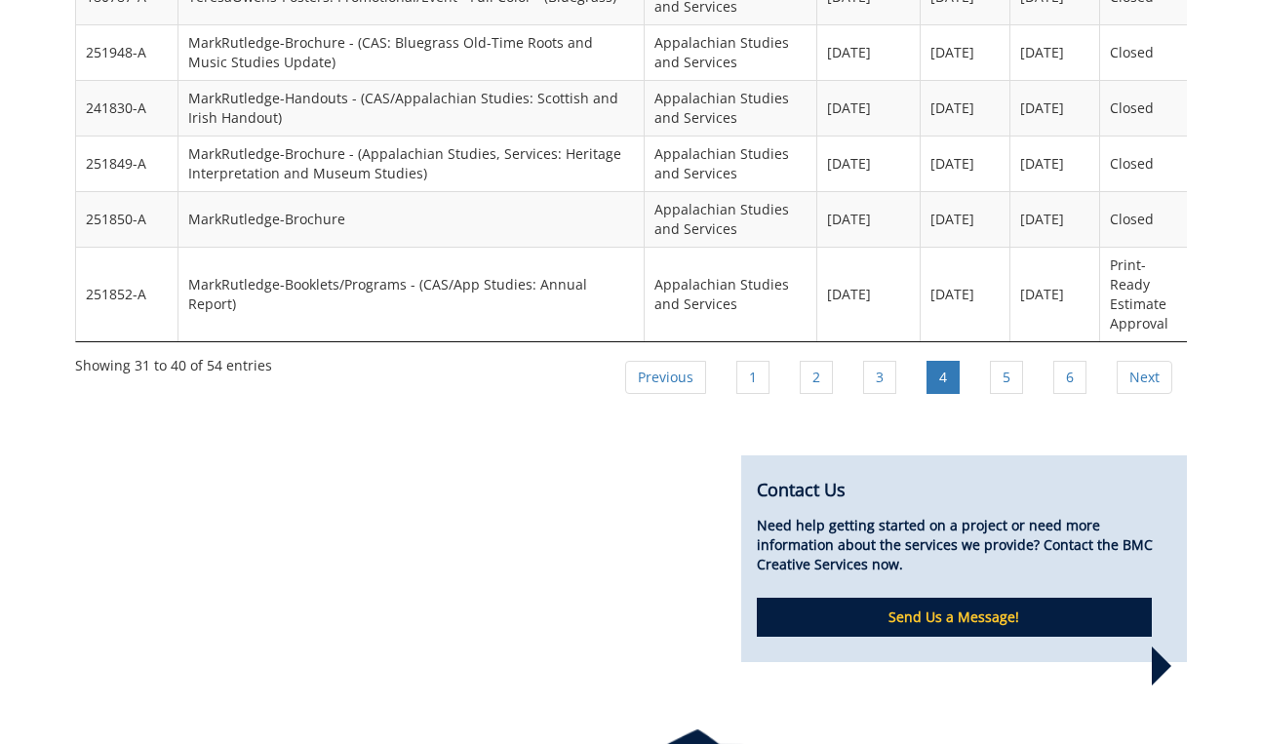
scroll to position [1896, 0]
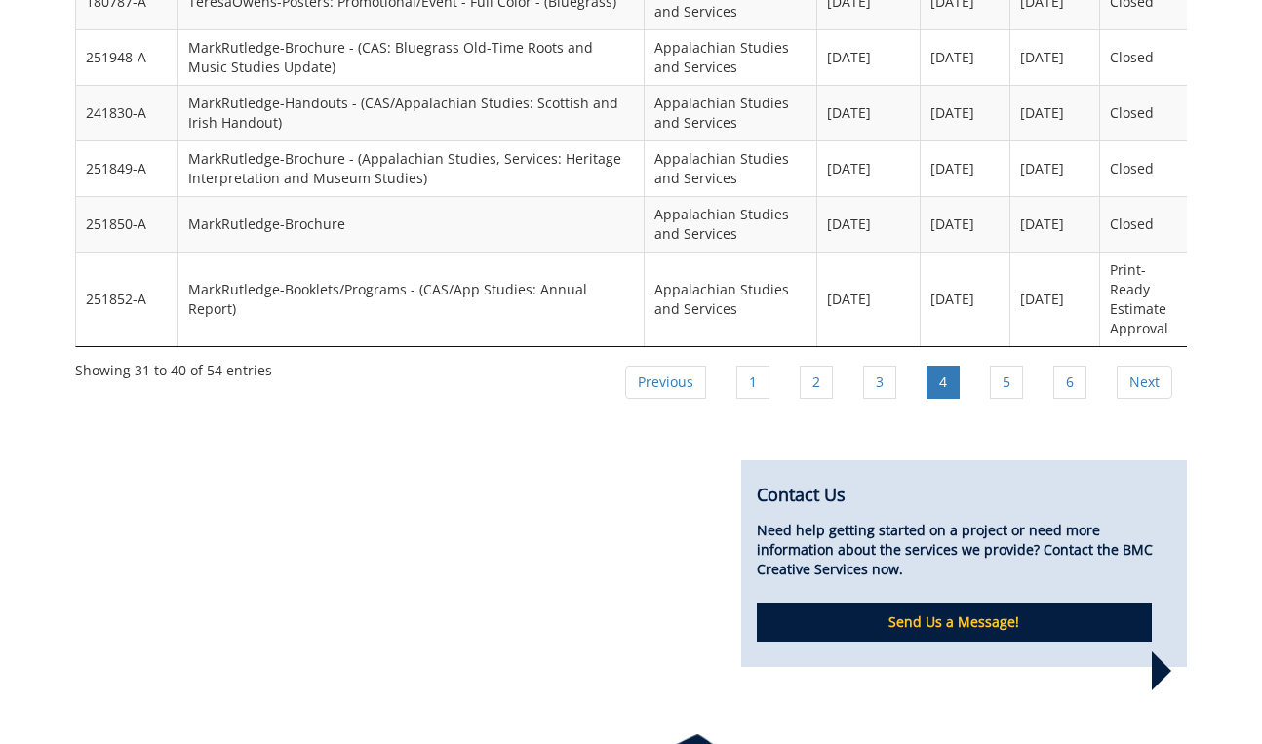
click at [870, 603] on p "Send Us a Message!" at bounding box center [955, 622] width 396 height 39
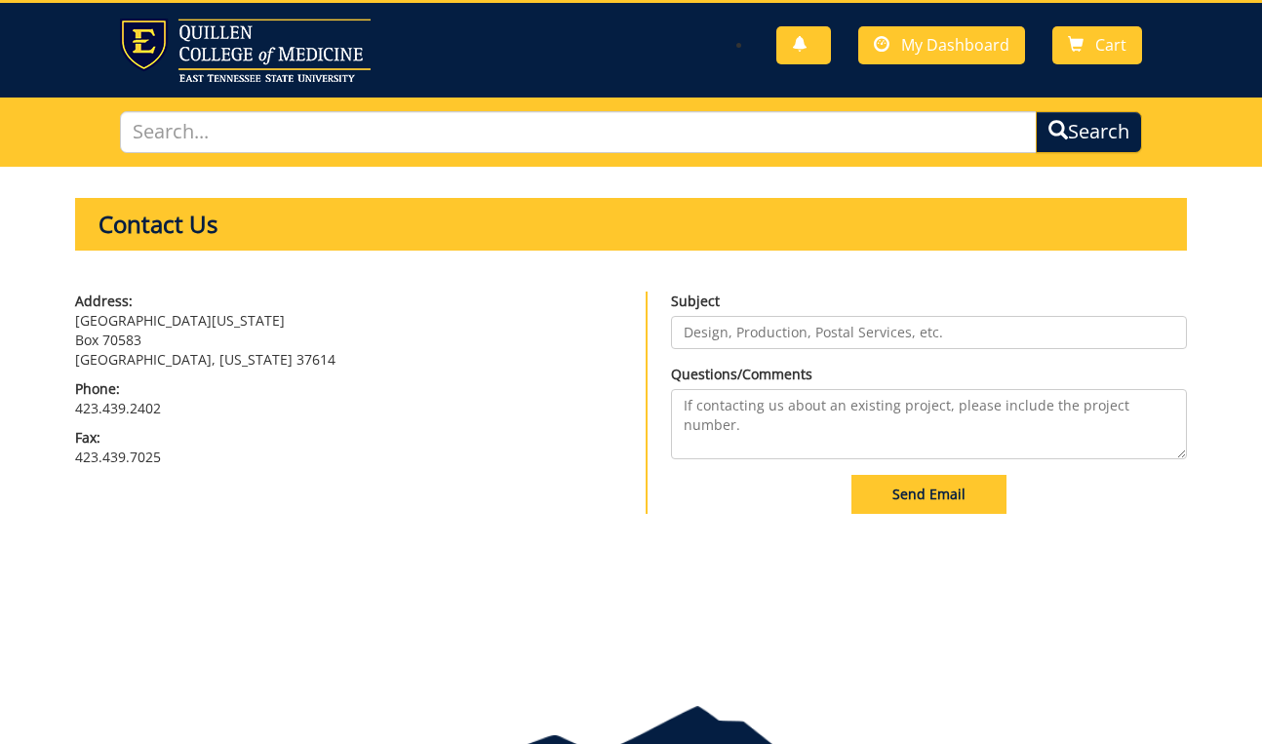
scroll to position [33, 0]
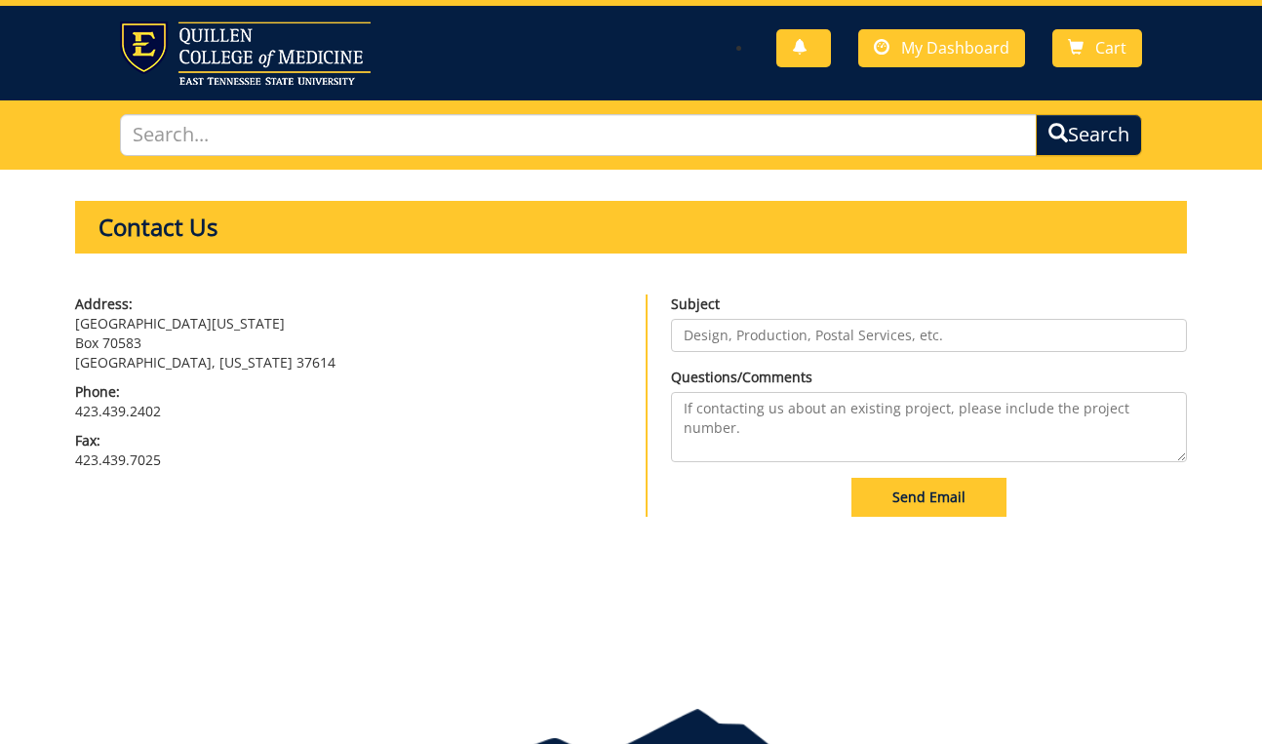
click at [877, 337] on input "Subject" at bounding box center [929, 335] width 516 height 33
type input "Getting into existing projects"
click at [813, 432] on textarea "Questions/Comments" at bounding box center [929, 427] width 516 height 70
click at [749, 427] on textarea "Hi! I just made an account and was wondering if there is a way for my superviso…" at bounding box center [929, 427] width 516 height 70
type textarea "Hi! I just made an account and was wondering if there is a way for my superviso…"
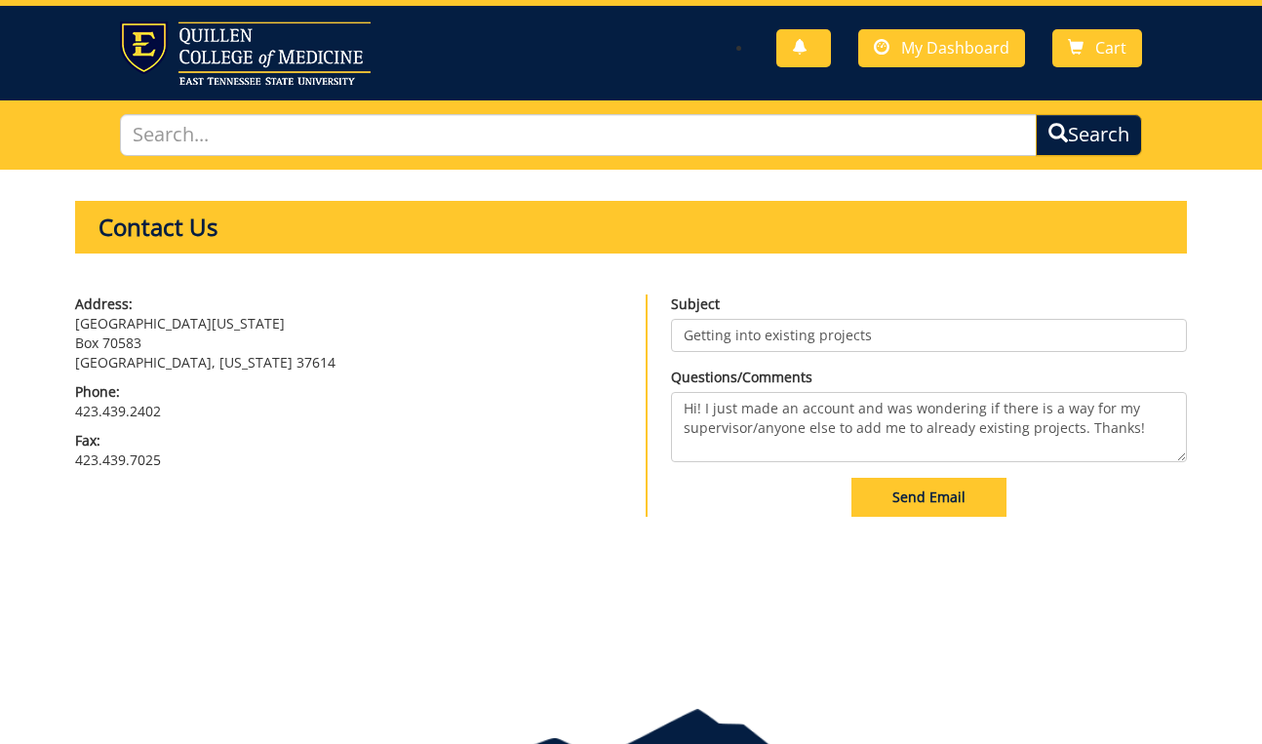
click at [932, 512] on button "Send Email" at bounding box center [928, 497] width 155 height 39
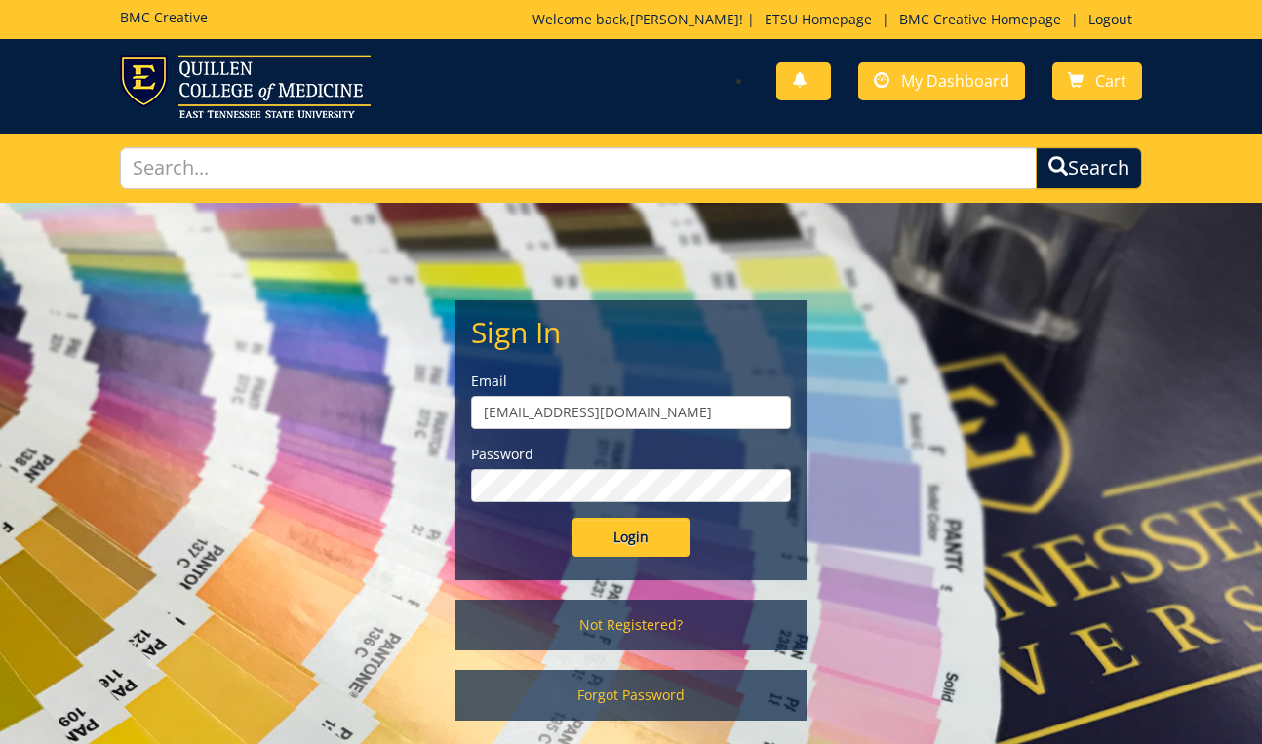
type input "[EMAIL_ADDRESS][DOMAIN_NAME]"
click at [631, 536] on input "Login" at bounding box center [630, 537] width 117 height 39
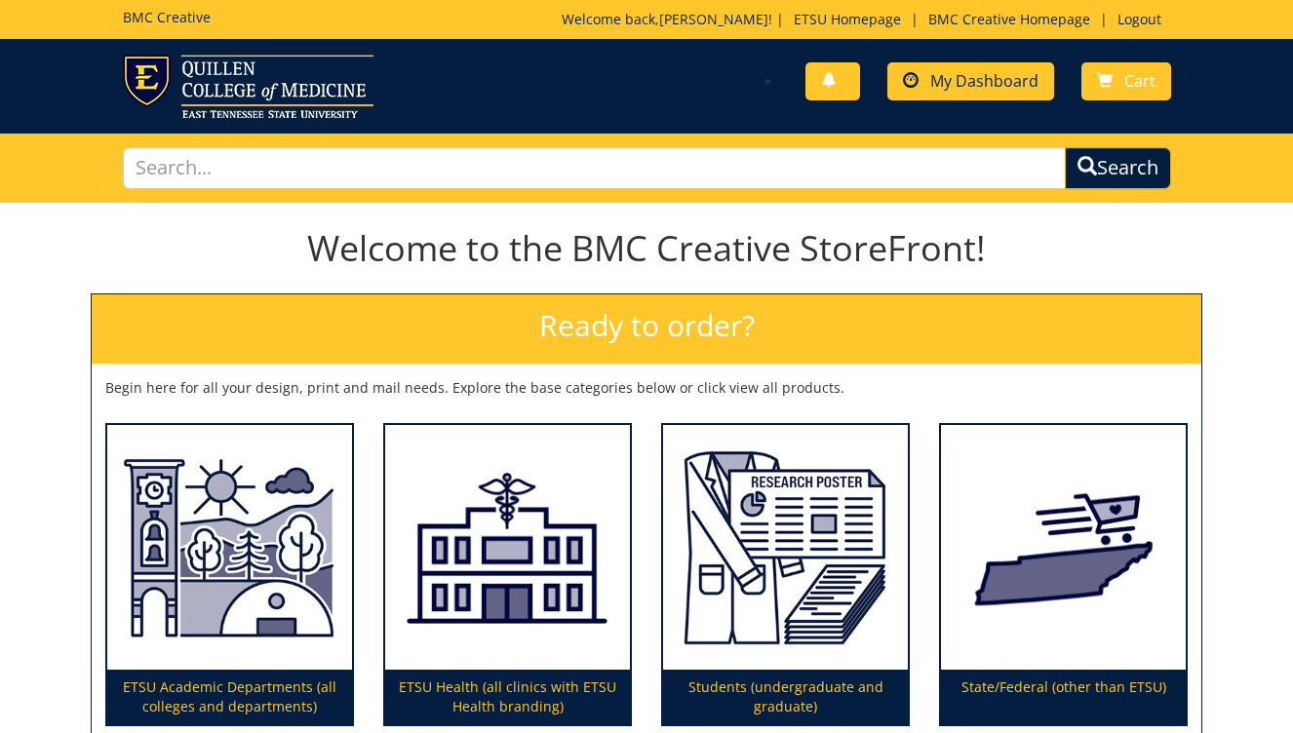
click at [980, 85] on span "My Dashboard" at bounding box center [984, 80] width 108 height 21
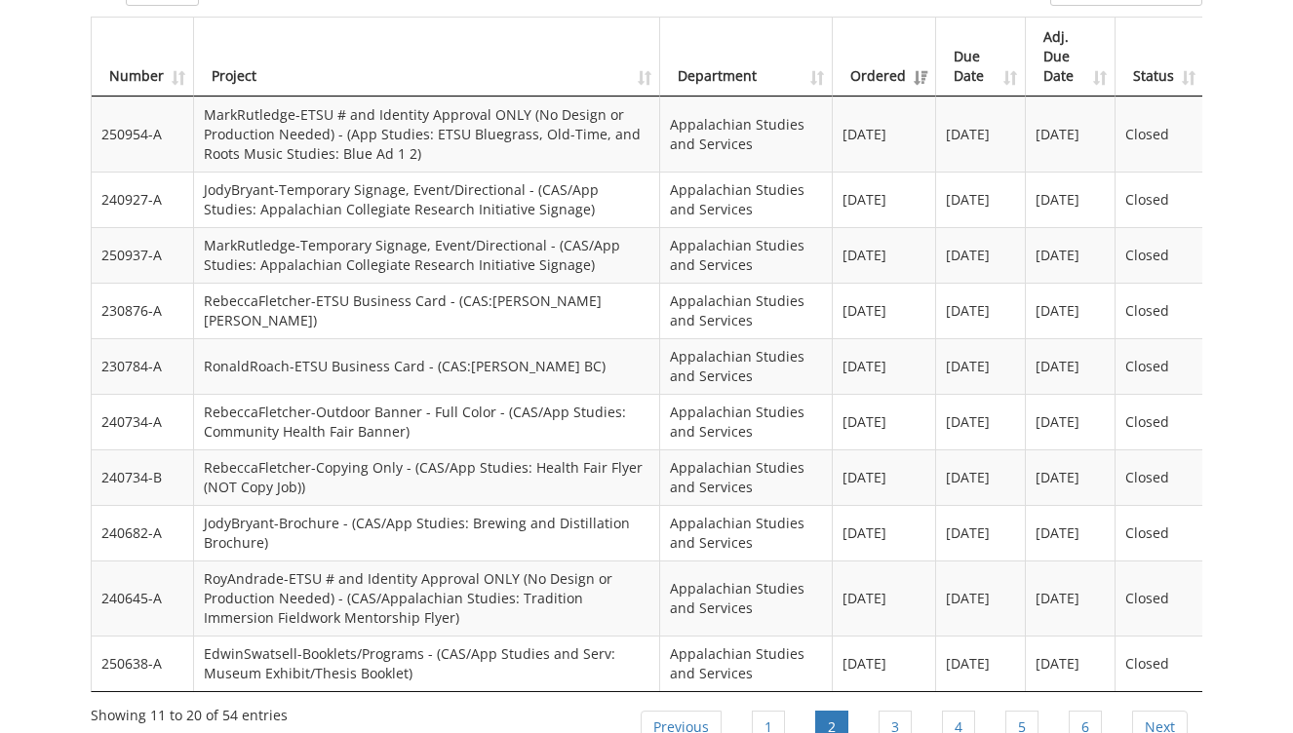
scroll to position [1551, 0]
click at [894, 711] on link "3" at bounding box center [895, 727] width 33 height 33
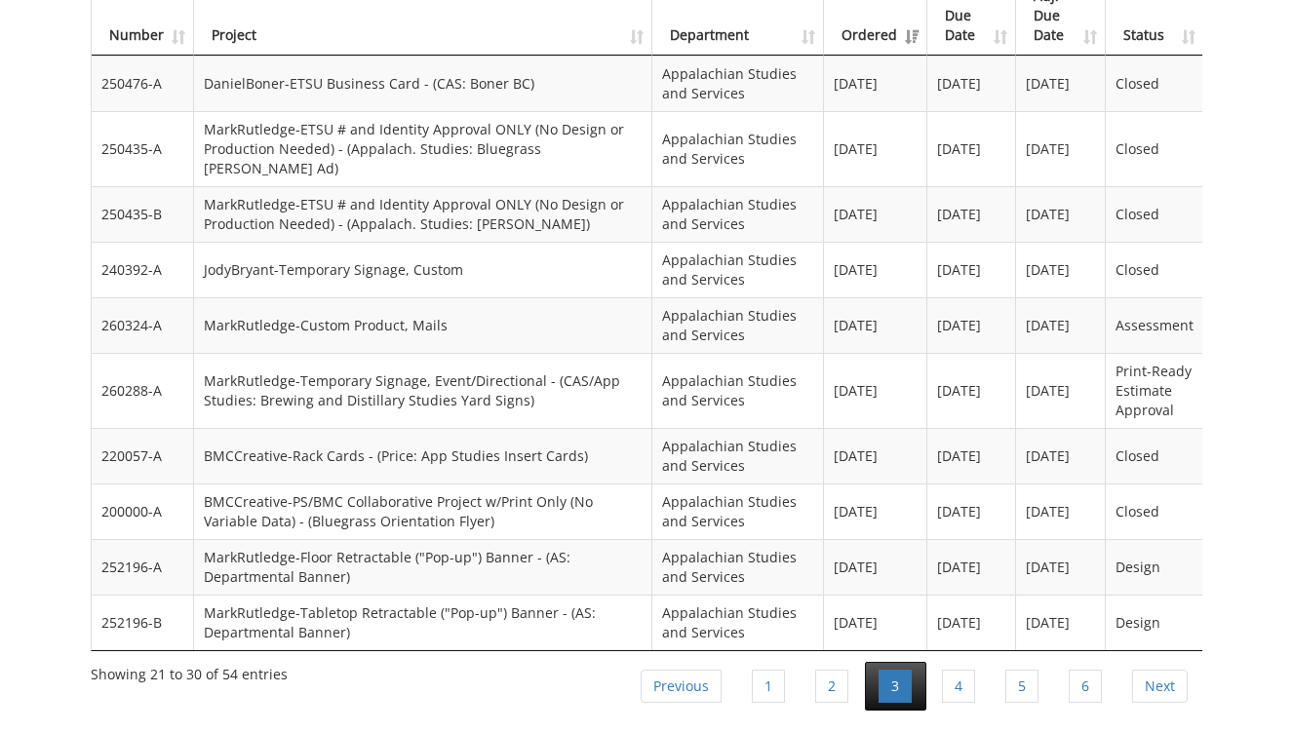
scroll to position [1592, 0]
click at [962, 670] on link "4" at bounding box center [958, 686] width 33 height 33
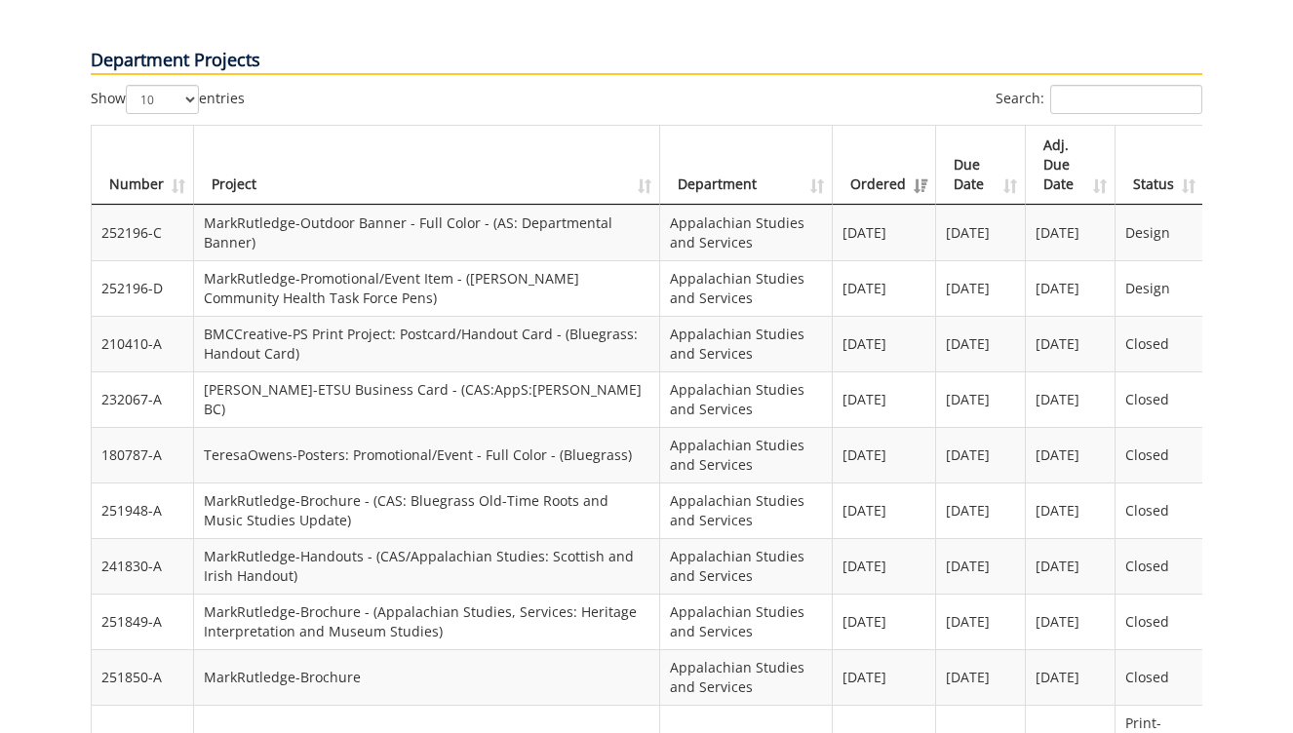
scroll to position [1411, 0]
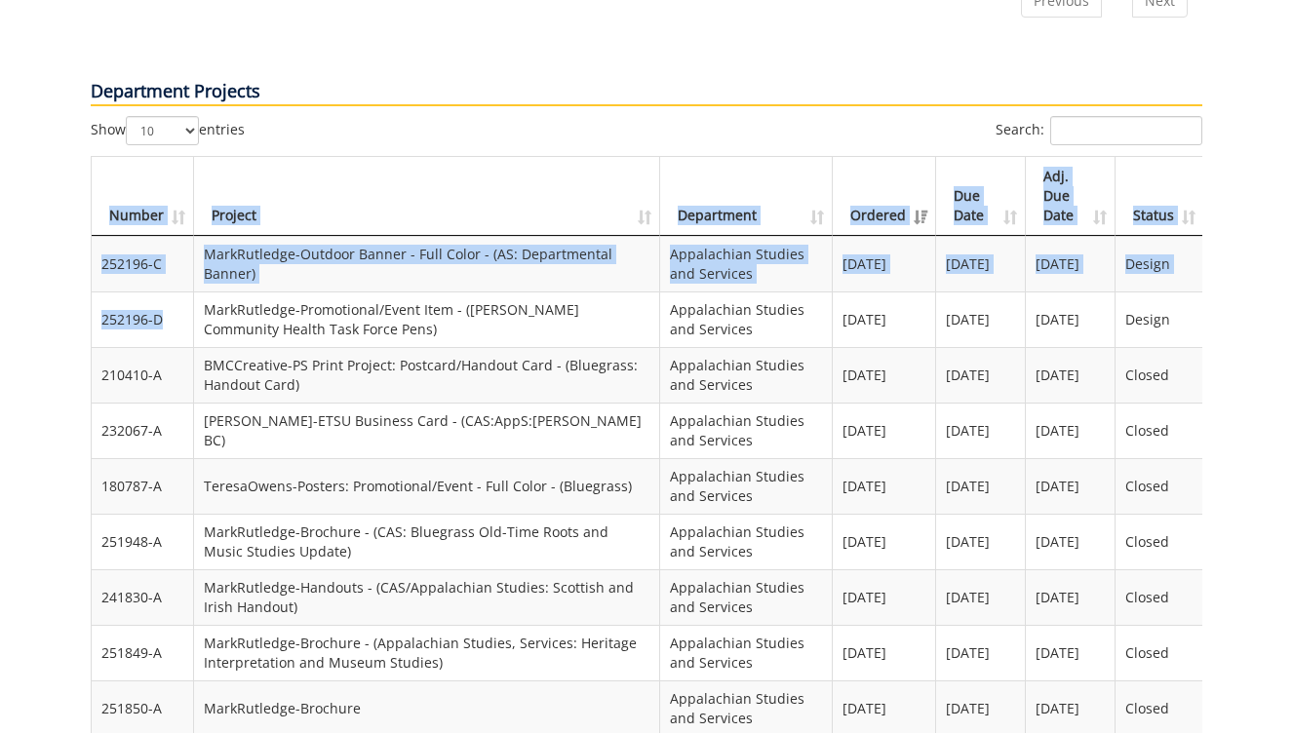
drag, startPoint x: 166, startPoint y: 229, endPoint x: 85, endPoint y: 229, distance: 80.9
click at [85, 229] on div "Show 10 25 50 100 entries Search: Number Project Department Ordered Due Date Ad…" at bounding box center [646, 507] width 1141 height 783
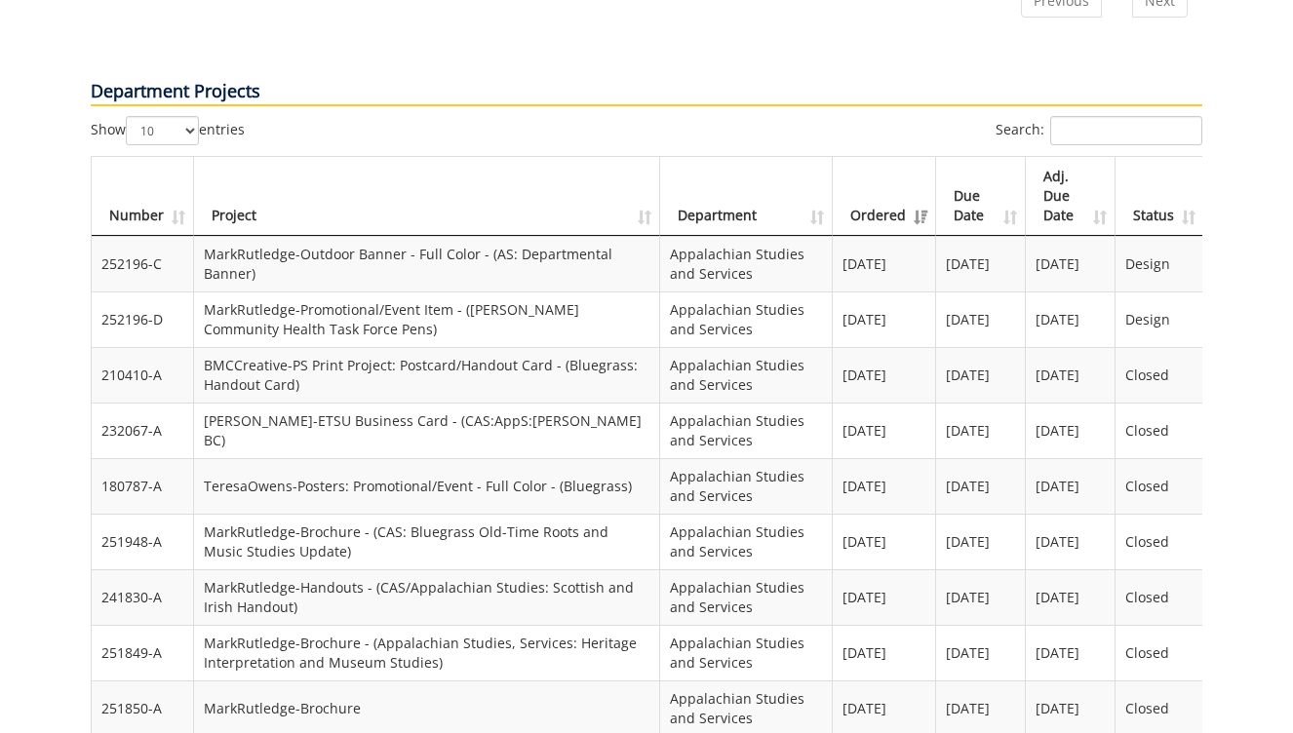
click at [100, 292] on td "252196-D" at bounding box center [143, 320] width 102 height 56
drag, startPoint x: 167, startPoint y: 233, endPoint x: 101, endPoint y: 230, distance: 65.4
click at [101, 292] on td "252196-D" at bounding box center [143, 320] width 102 height 56
copy td "252196-D"
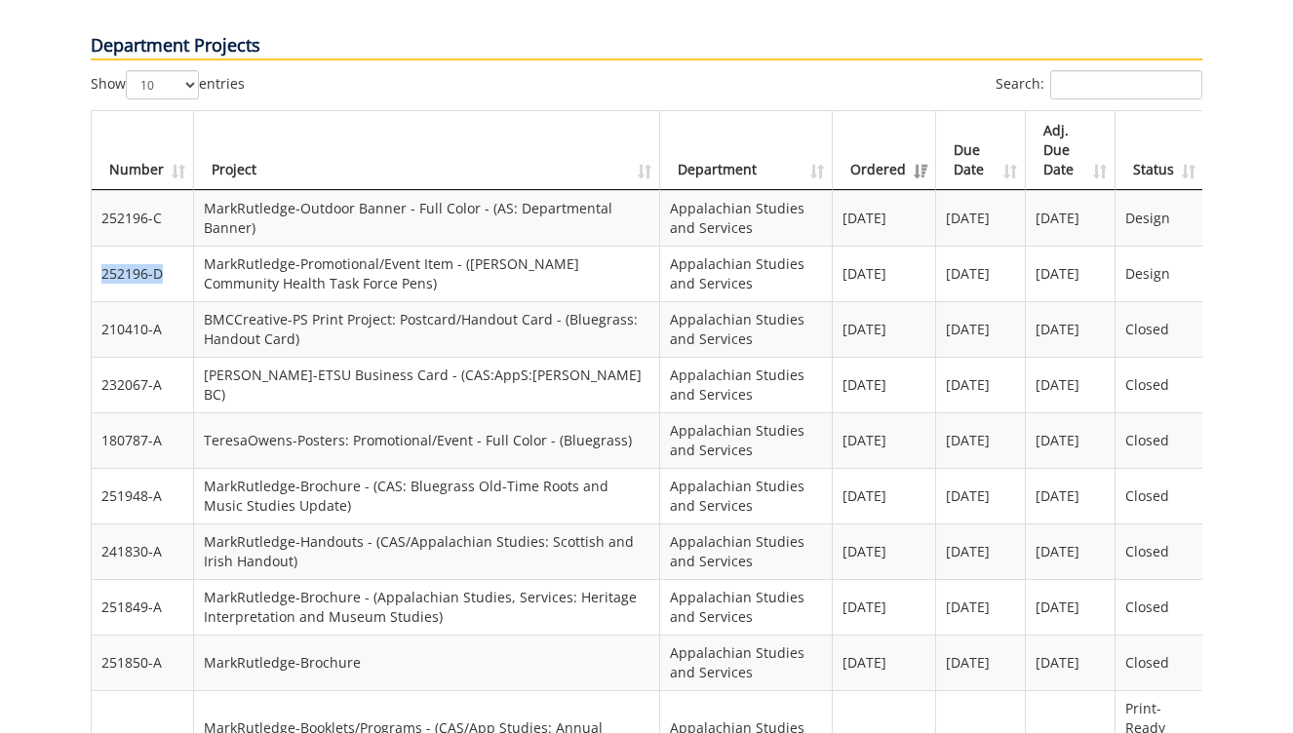
scroll to position [1500, 0]
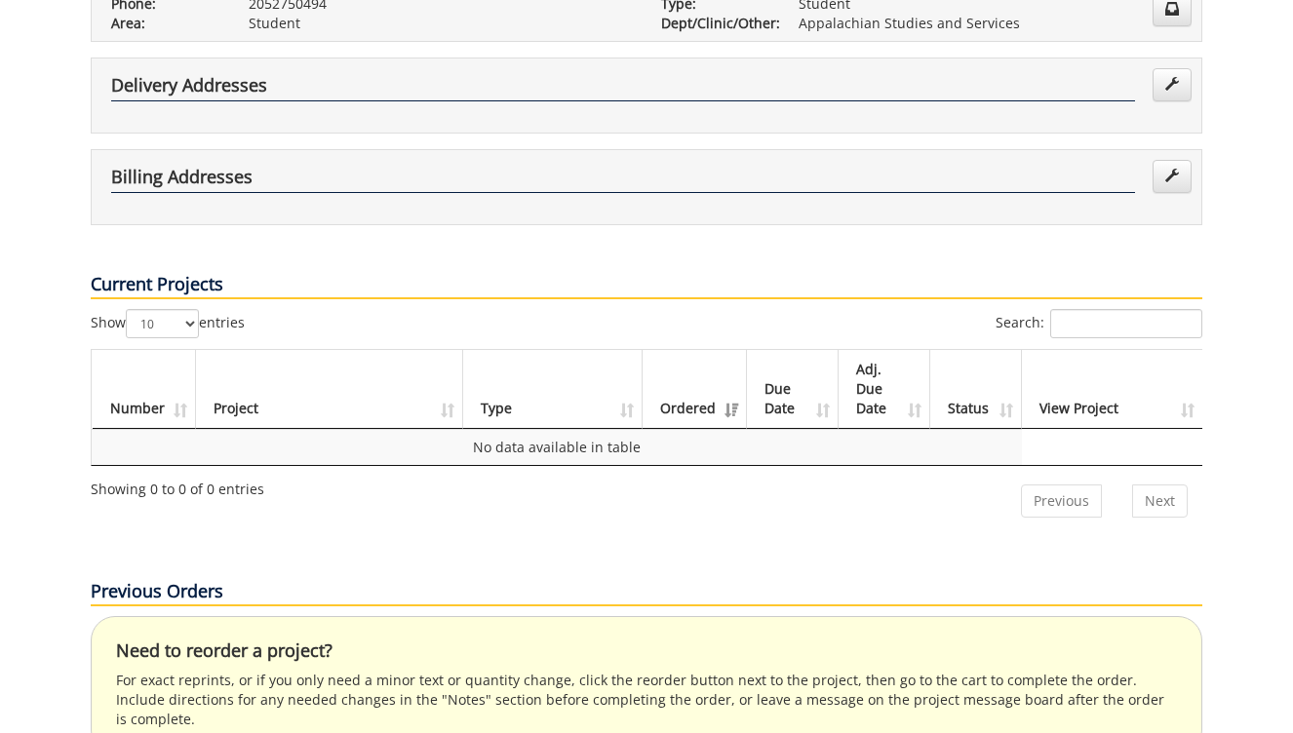
scroll to position [474, 0]
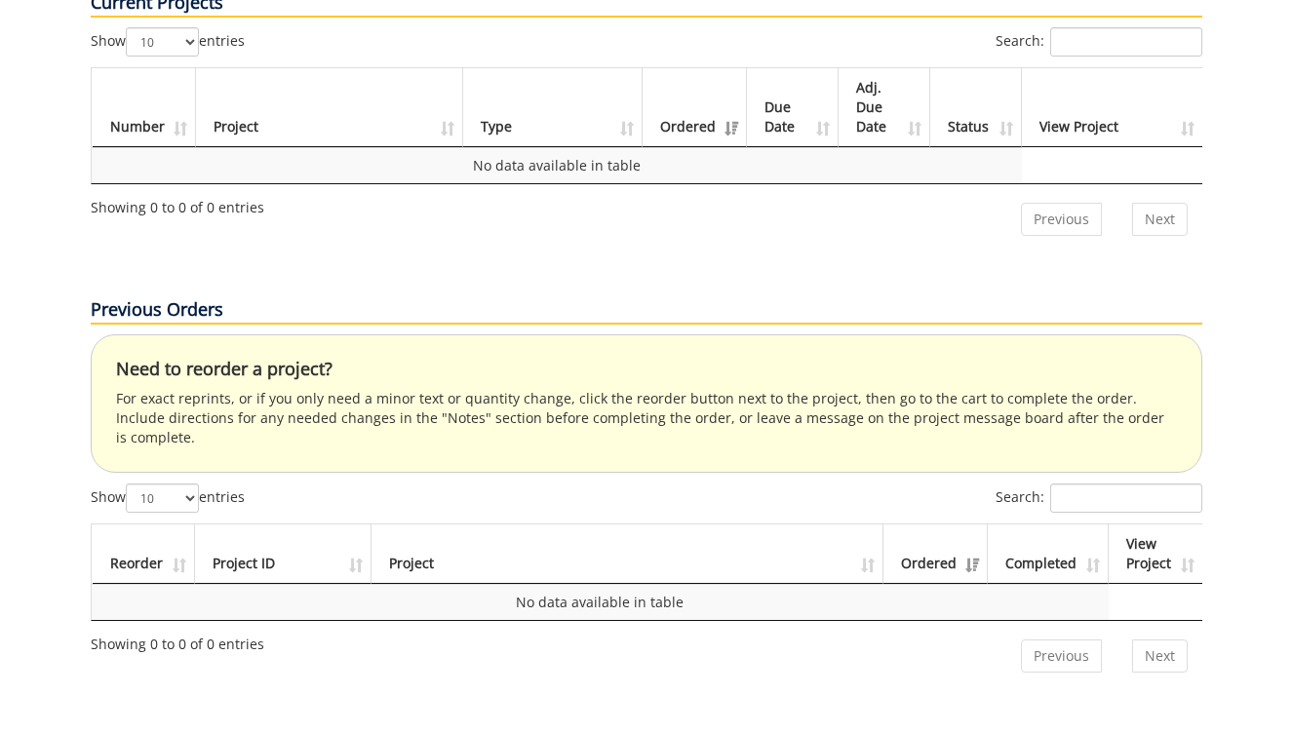
scroll to position [88, 0]
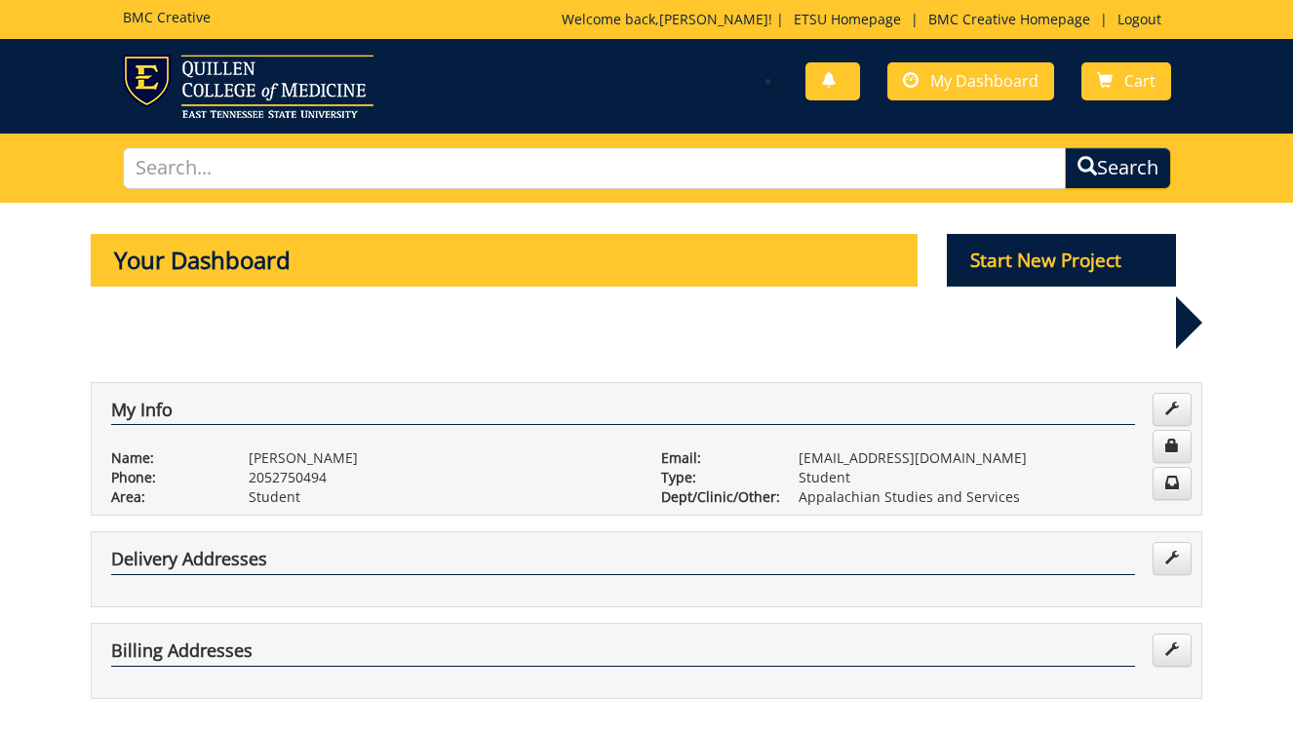
scroll to position [398, 0]
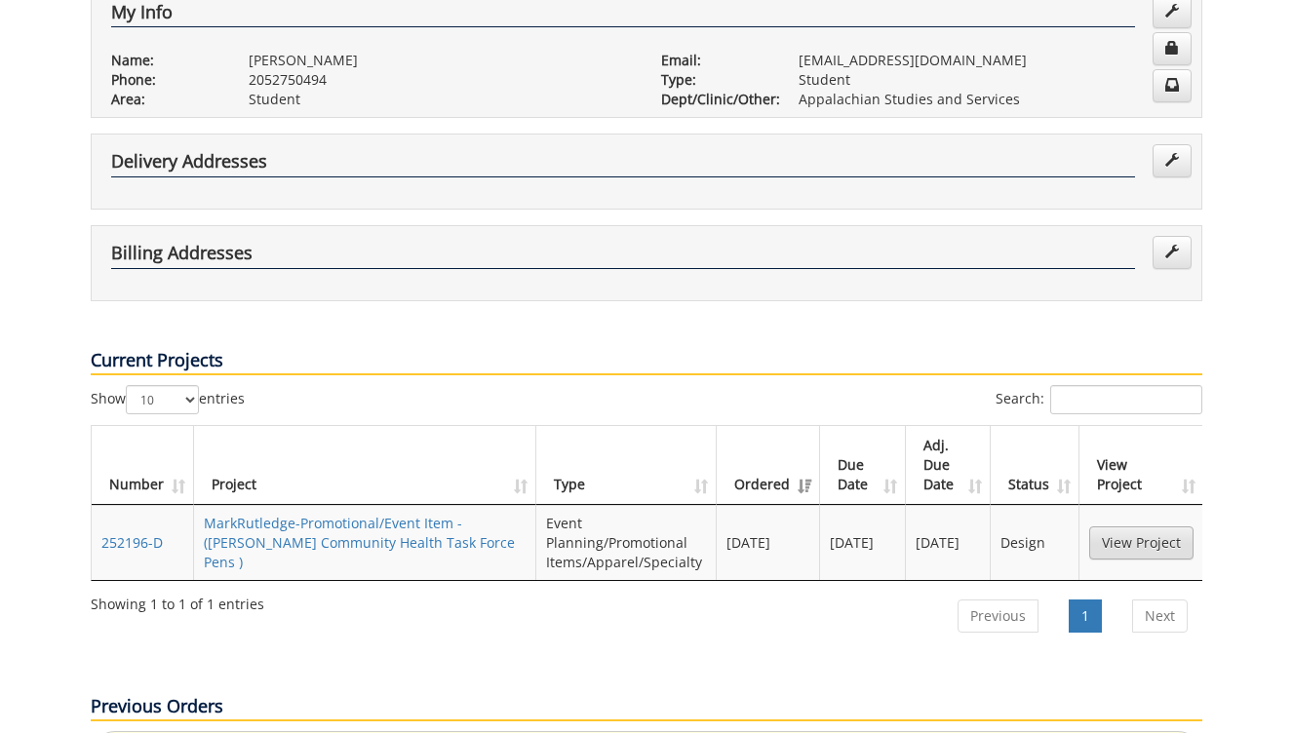
click at [1164, 527] on link "View Project" at bounding box center [1141, 543] width 104 height 33
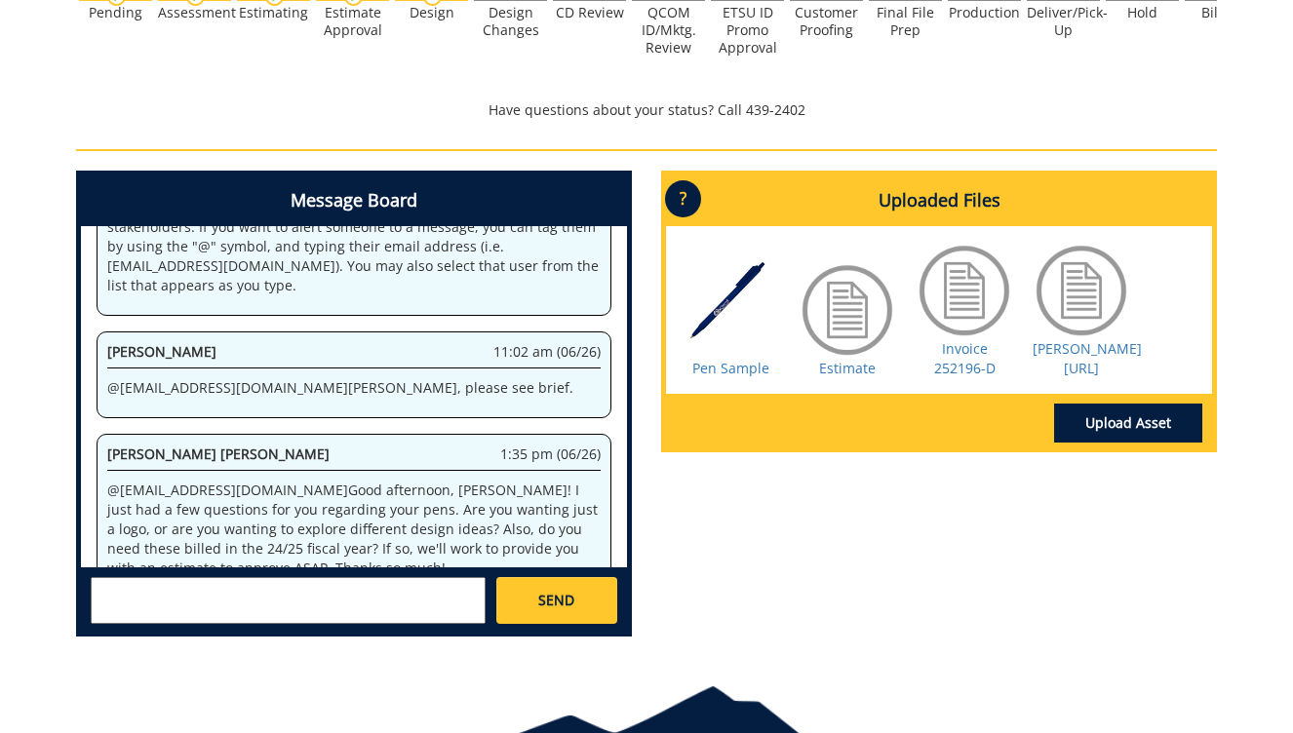
scroll to position [752, 0]
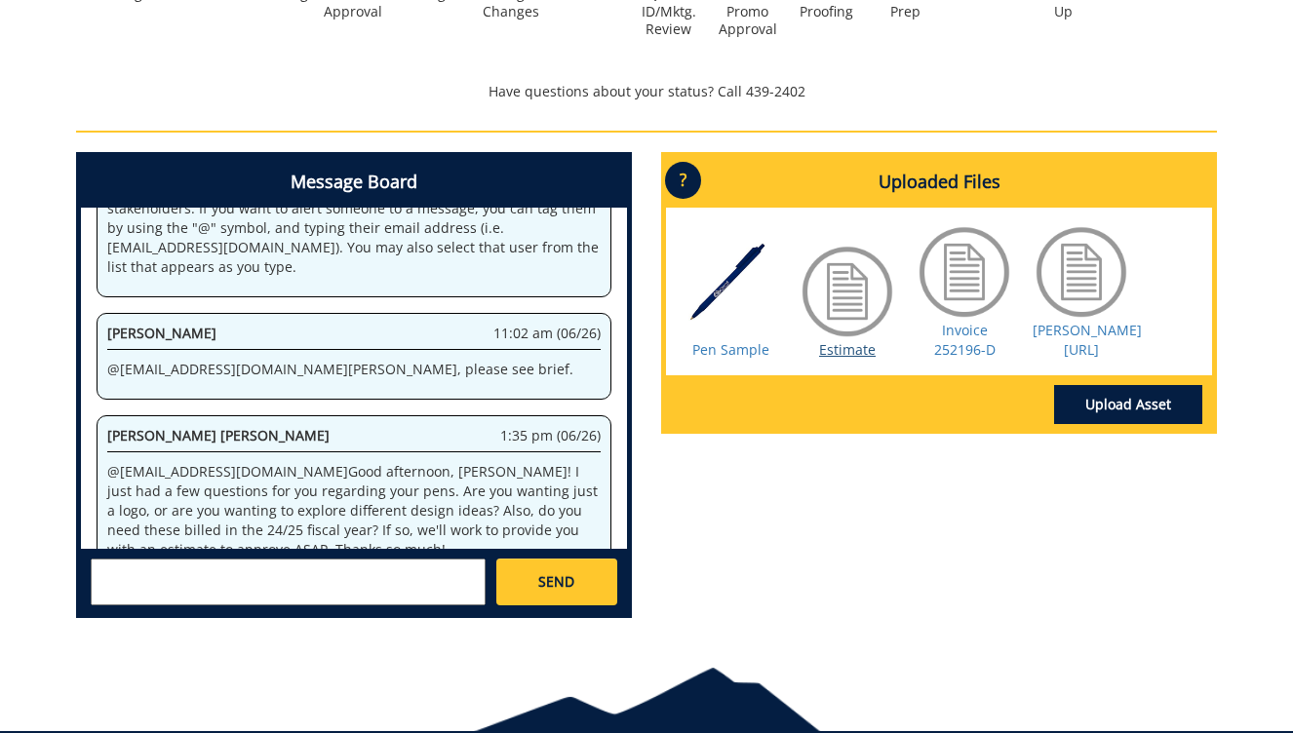
click at [843, 349] on link "Estimate" at bounding box center [847, 349] width 57 height 19
click at [975, 334] on link "Invoice 252196-D" at bounding box center [964, 340] width 61 height 38
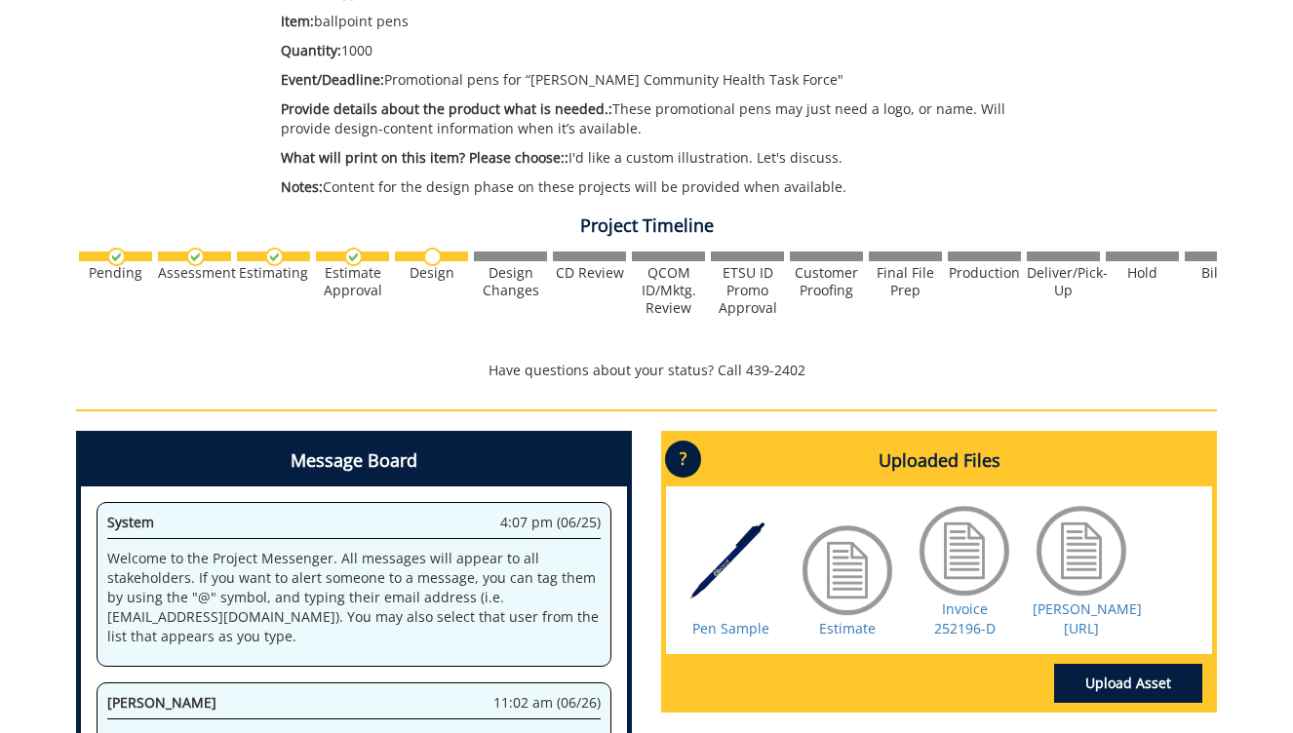
scroll to position [508, 0]
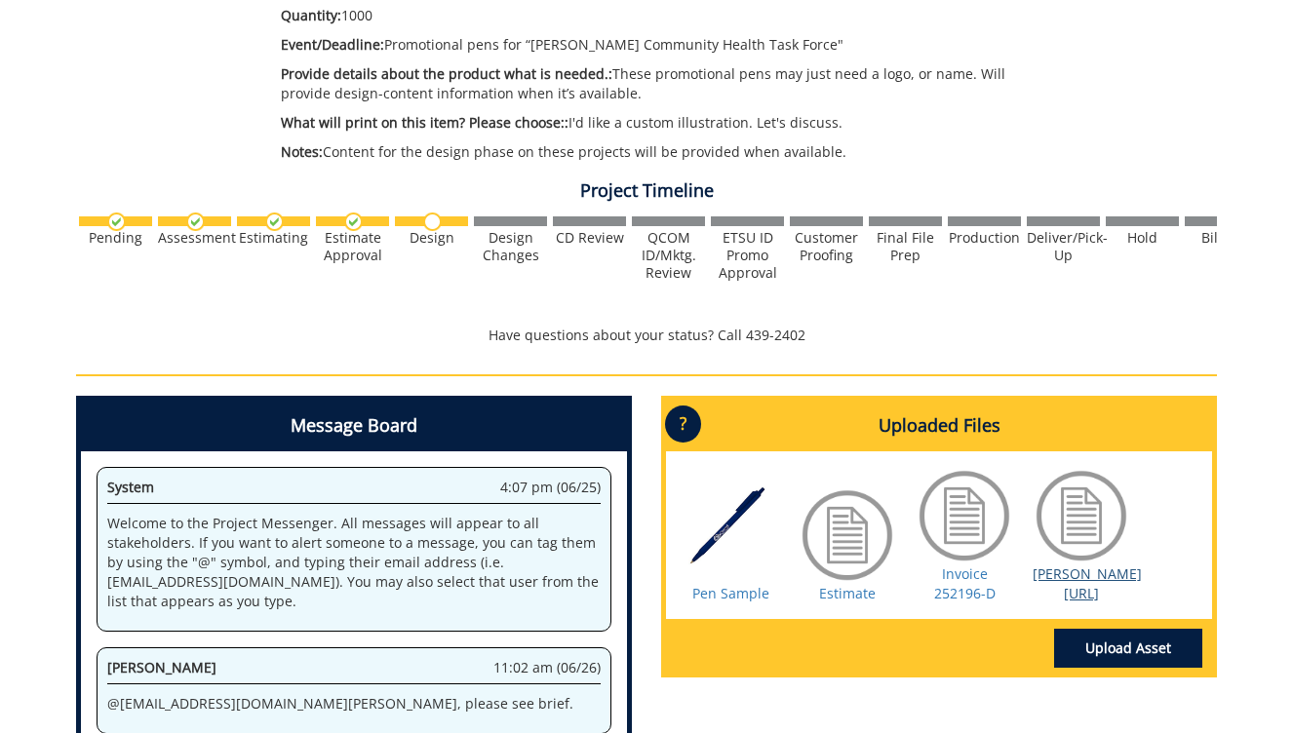
click at [1075, 576] on link "Langston CH logo.ai" at bounding box center [1087, 584] width 109 height 38
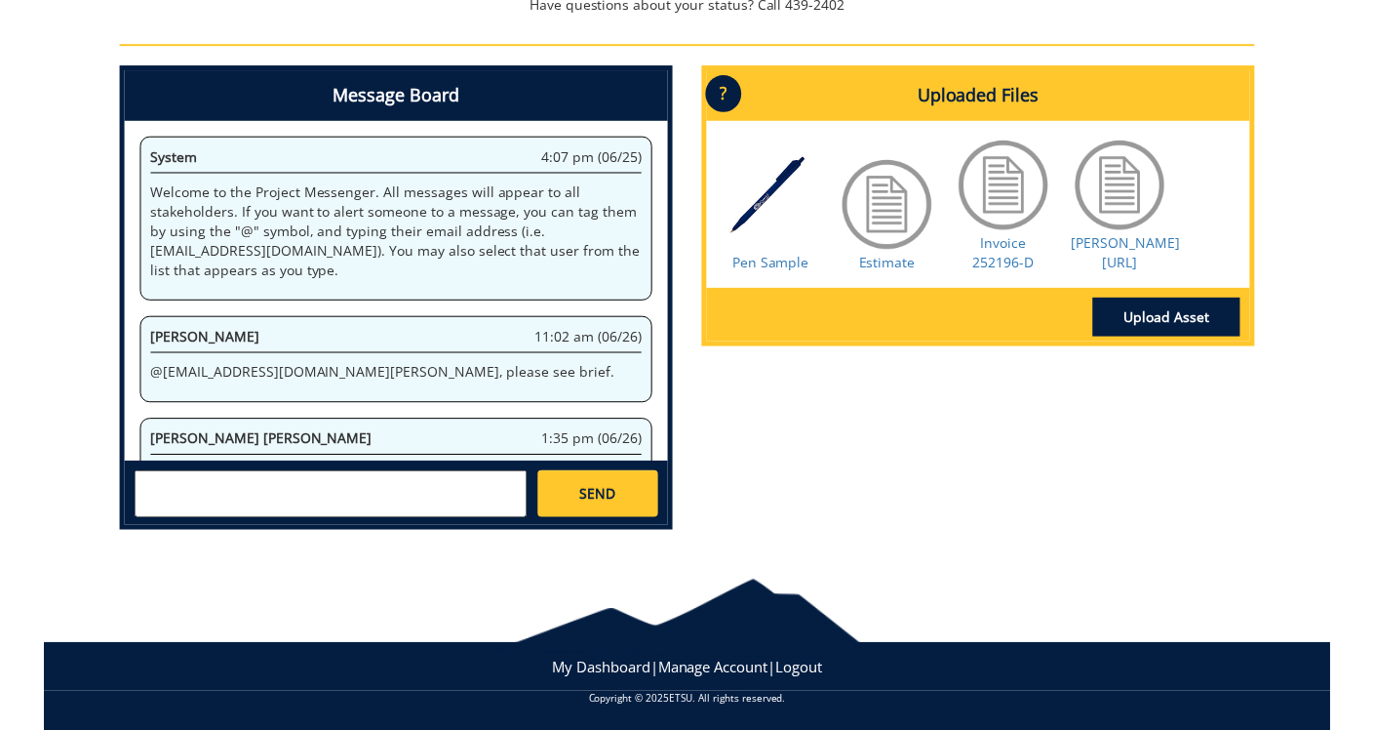
scroll to position [837, 0]
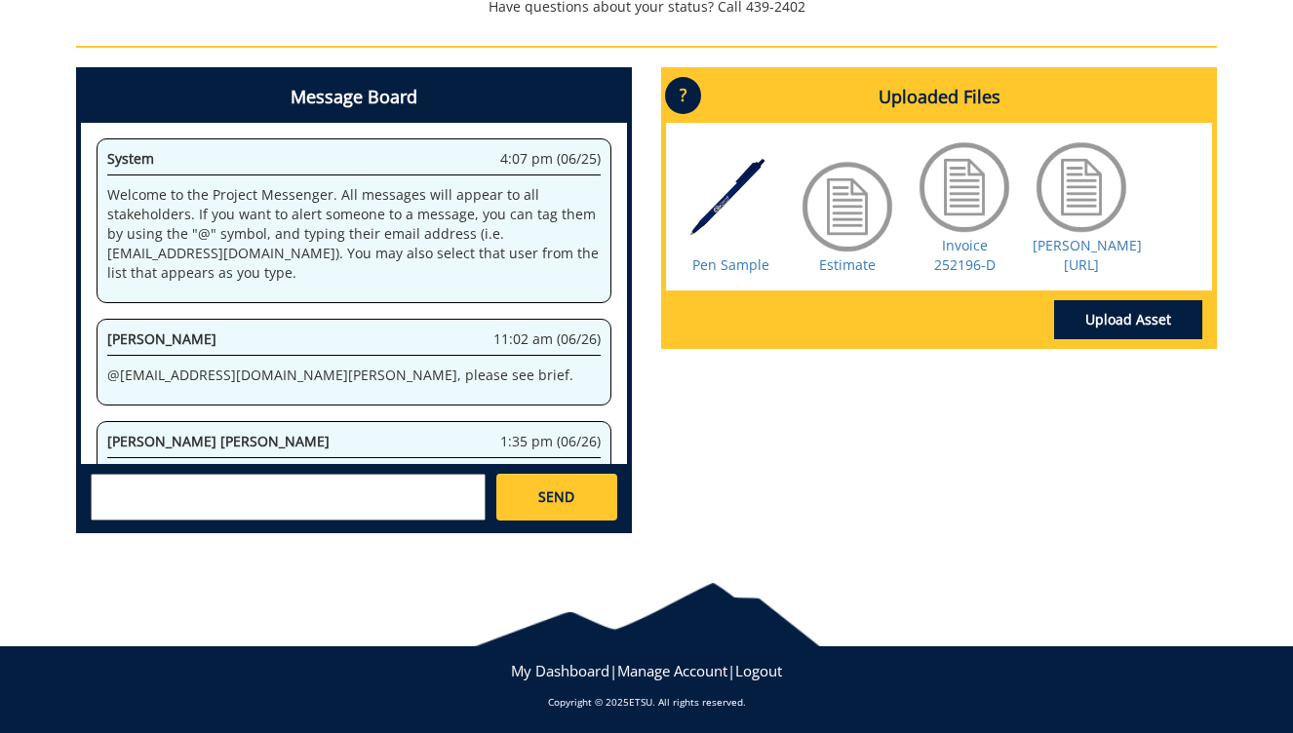
click at [784, 505] on div "Message Board System 4:07 pm (06/25) Welcome to the Project Messenger. All mess…" at bounding box center [646, 308] width 1170 height 482
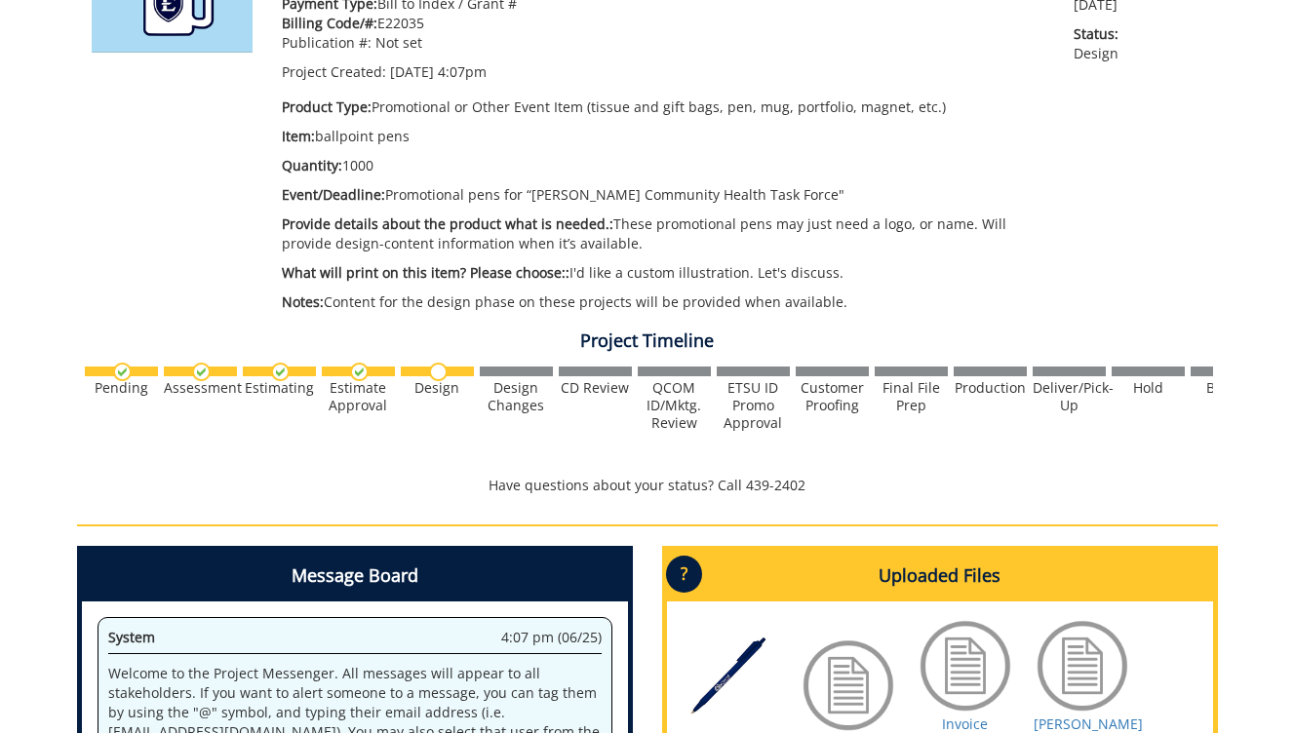
scroll to position [799, 0]
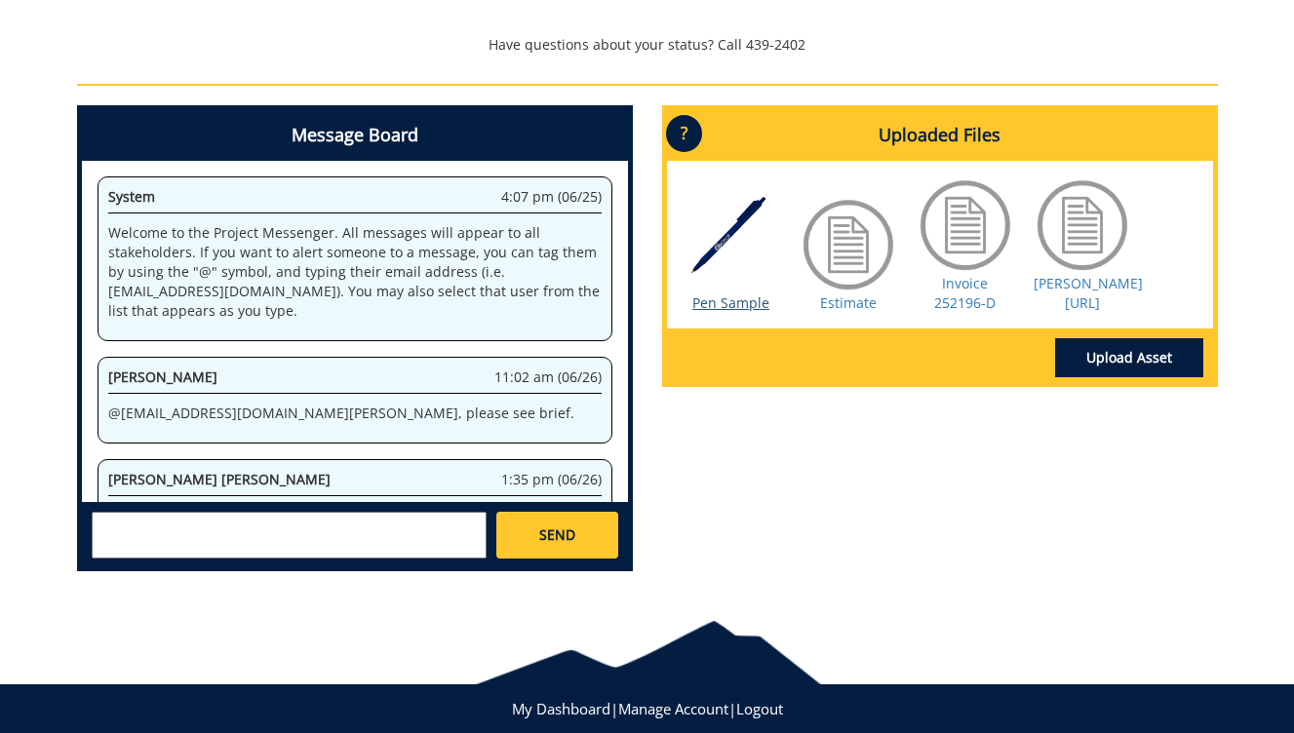
click at [736, 299] on link "Pen Sample" at bounding box center [730, 303] width 77 height 19
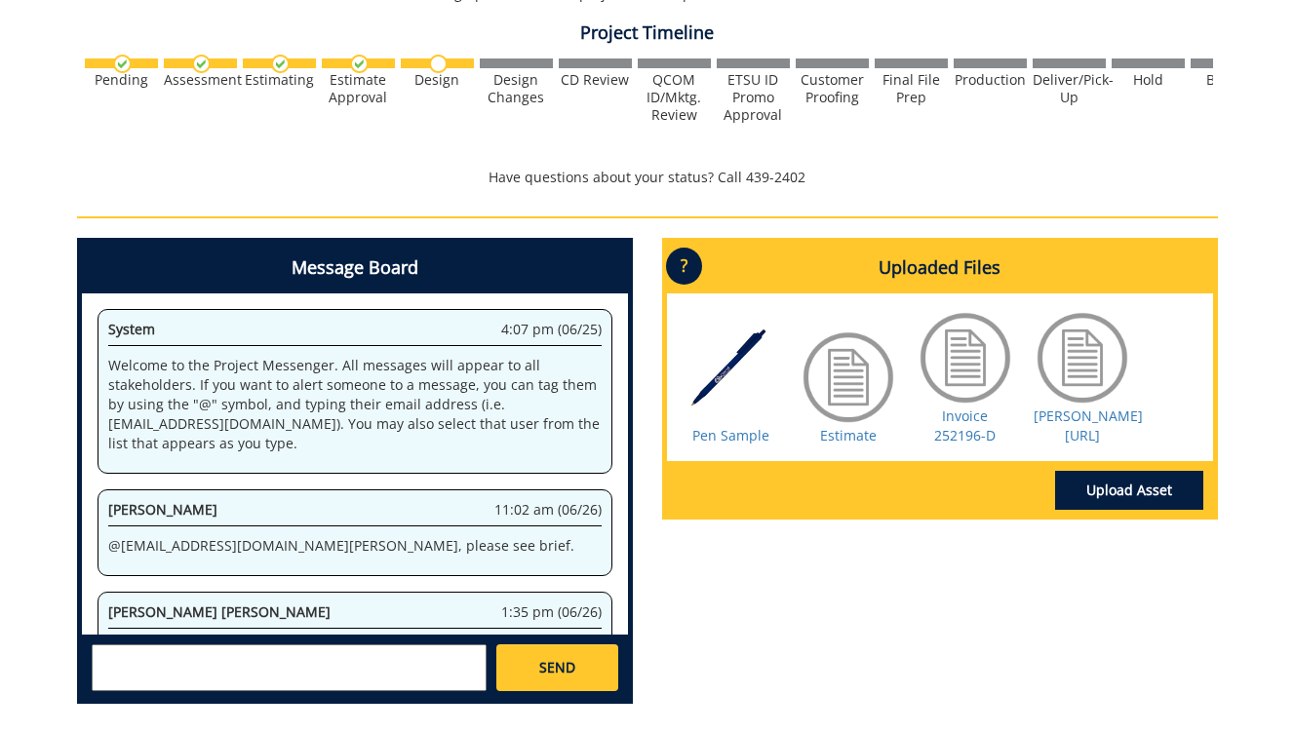
scroll to position [809, 0]
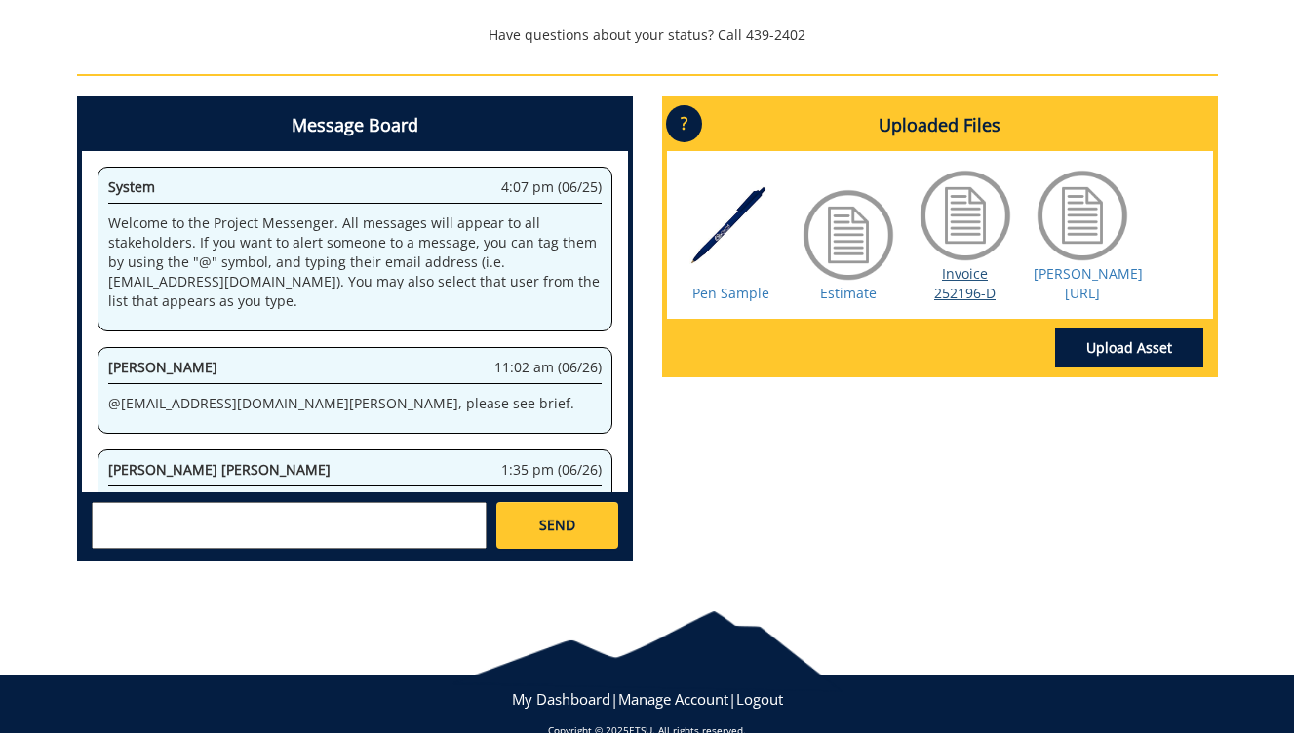
click at [958, 274] on link "Invoice 252196-D" at bounding box center [964, 283] width 61 height 38
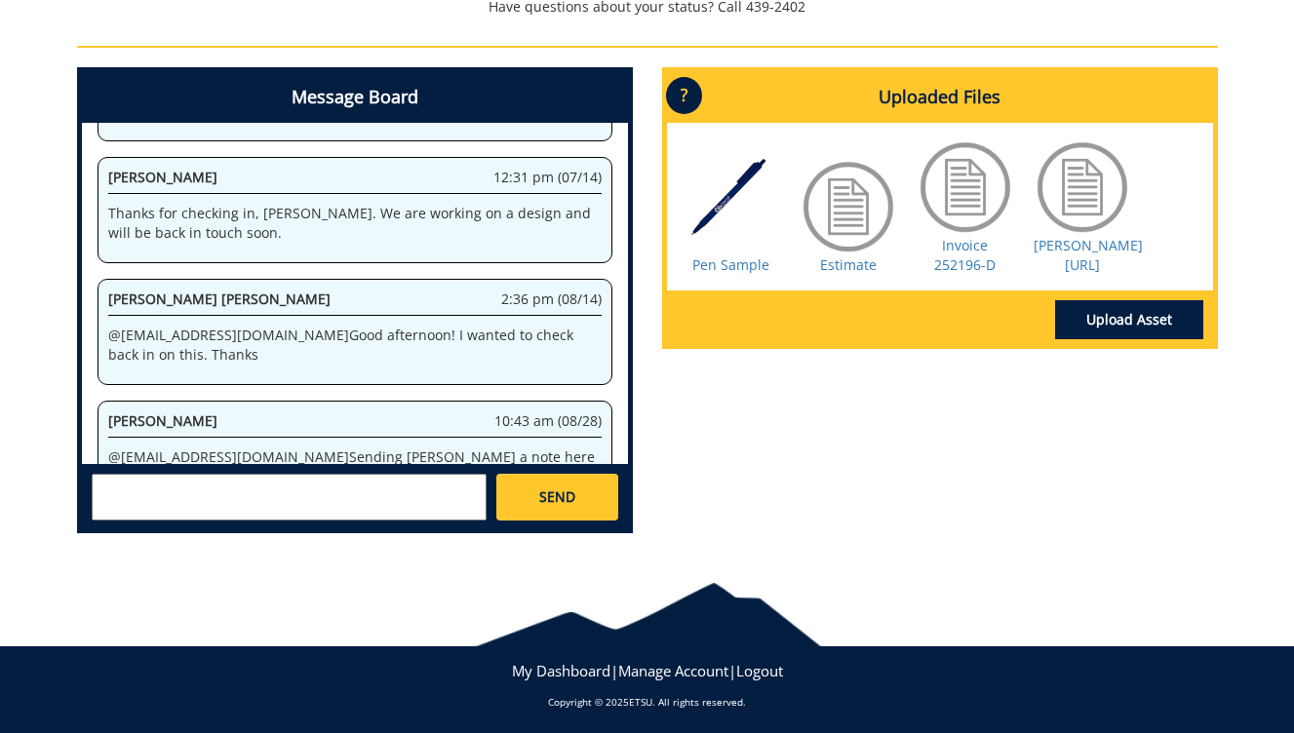
scroll to position [656, 0]
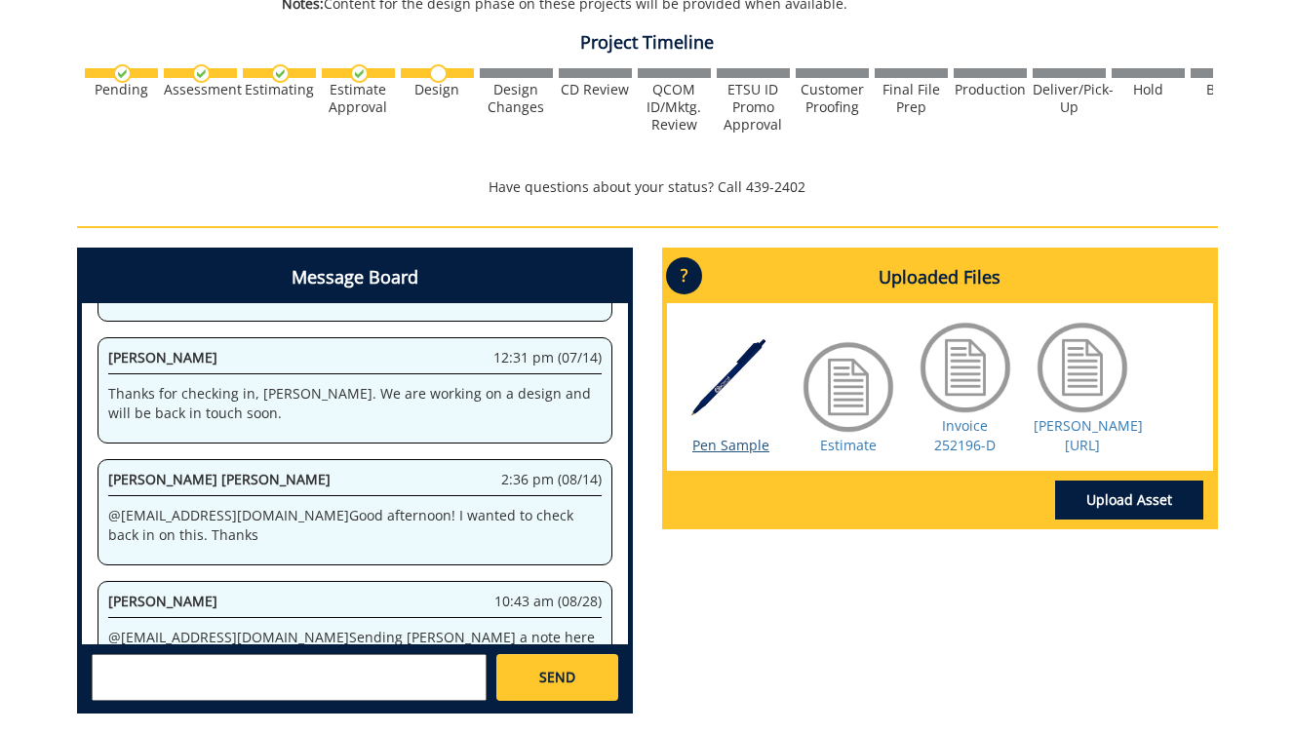
click at [715, 439] on link "Pen Sample" at bounding box center [730, 445] width 77 height 19
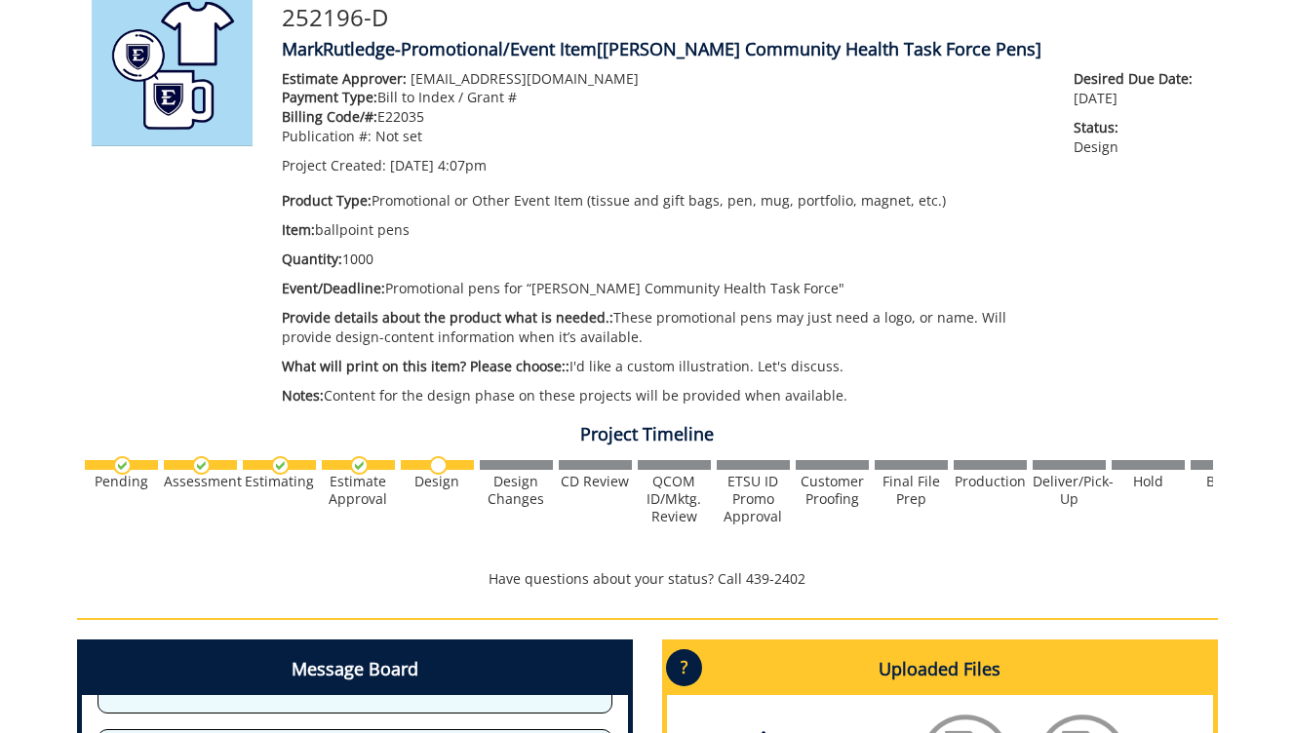
scroll to position [281, 0]
